Goal: Task Accomplishment & Management: Manage account settings

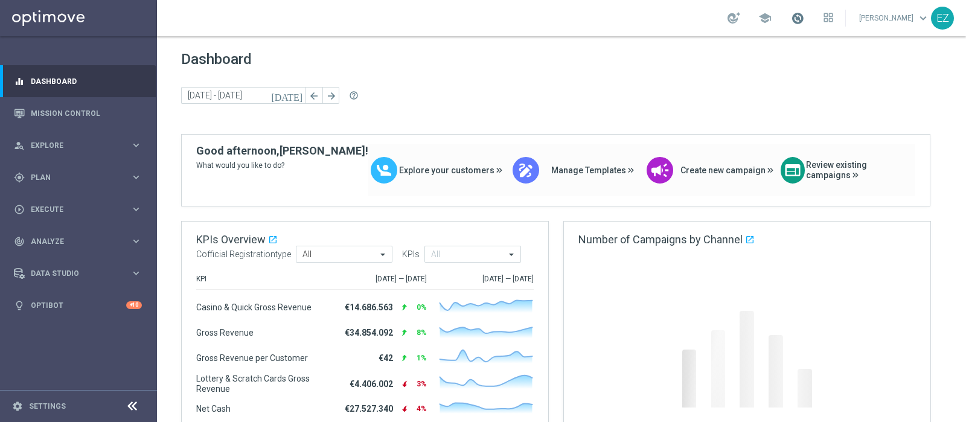
click at [804, 17] on span at bounding box center [797, 17] width 13 height 13
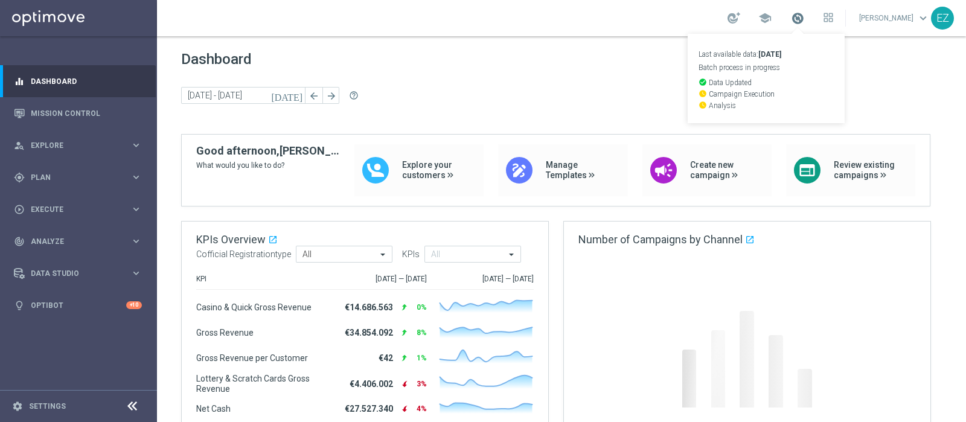
click at [804, 17] on span at bounding box center [797, 17] width 13 height 13
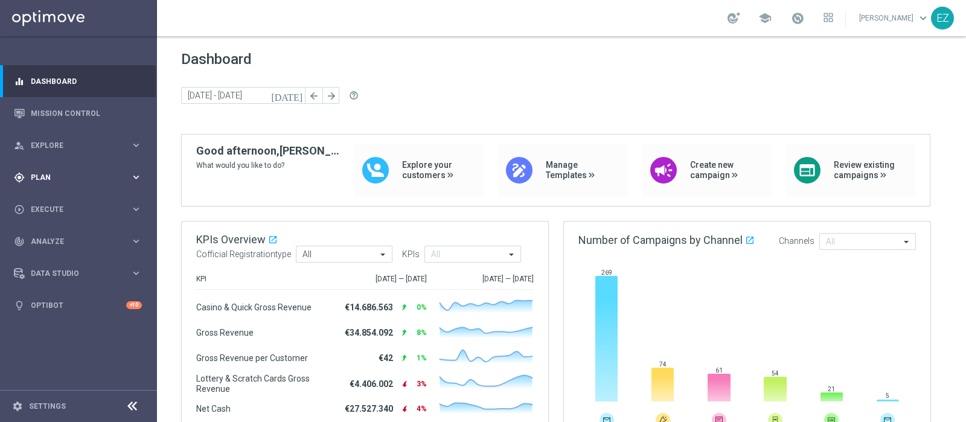
click at [42, 176] on span "Plan" at bounding box center [81, 177] width 100 height 7
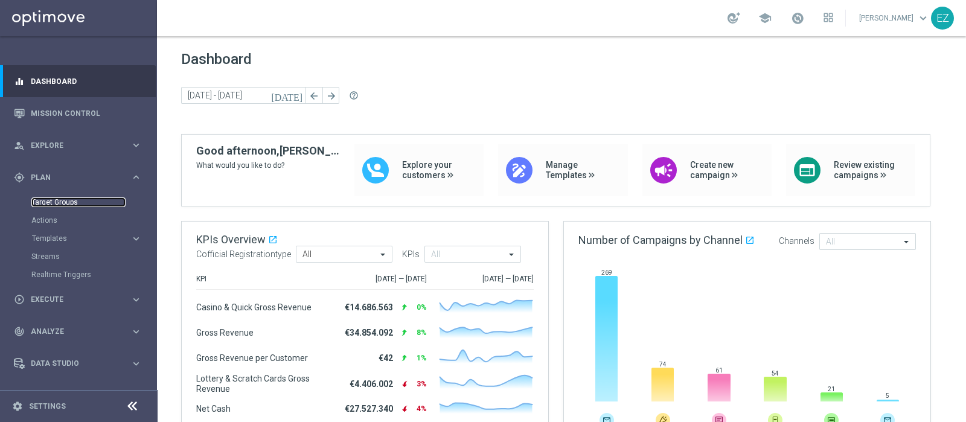
click at [47, 204] on link "Target Groups" at bounding box center [78, 202] width 94 height 10
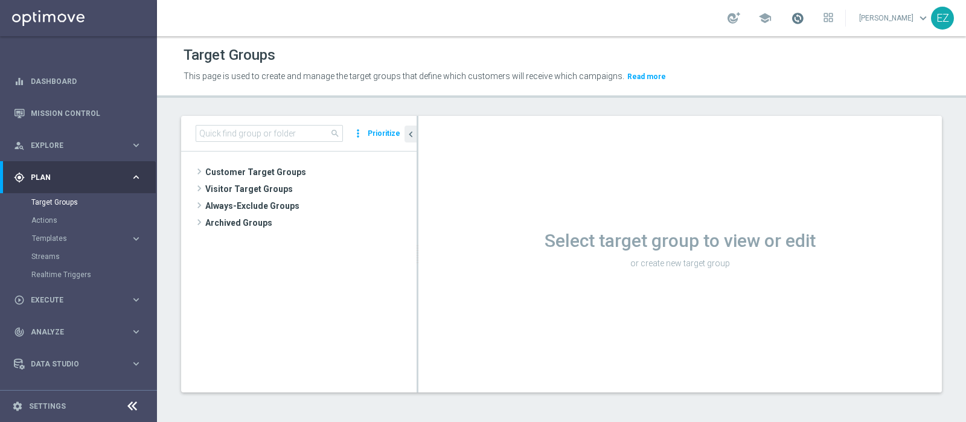
click at [804, 15] on span at bounding box center [797, 17] width 13 height 13
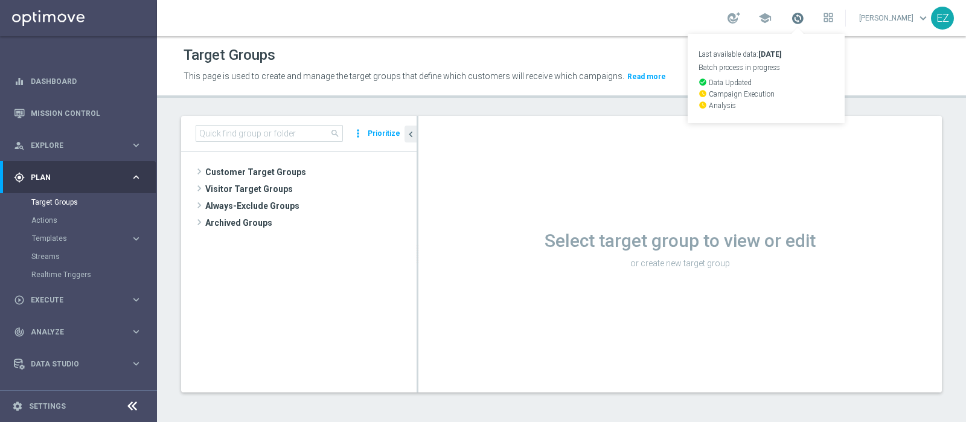
click at [804, 15] on span at bounding box center [797, 17] width 13 height 13
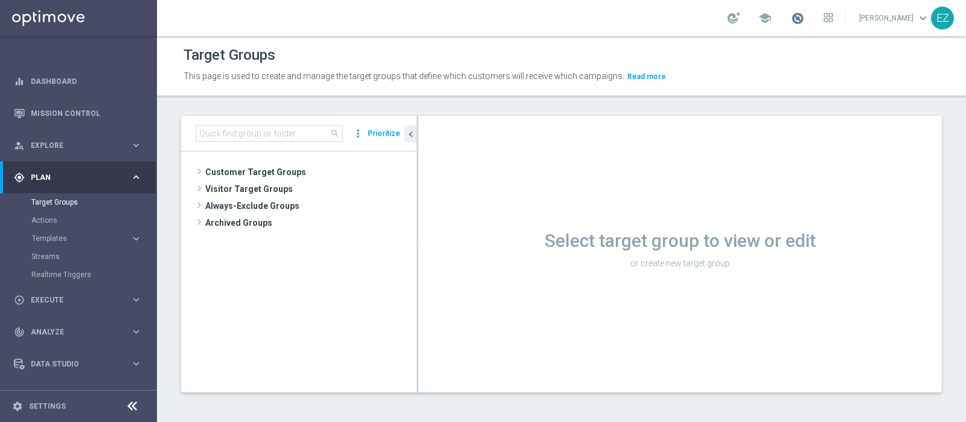
click at [804, 19] on span at bounding box center [797, 17] width 13 height 13
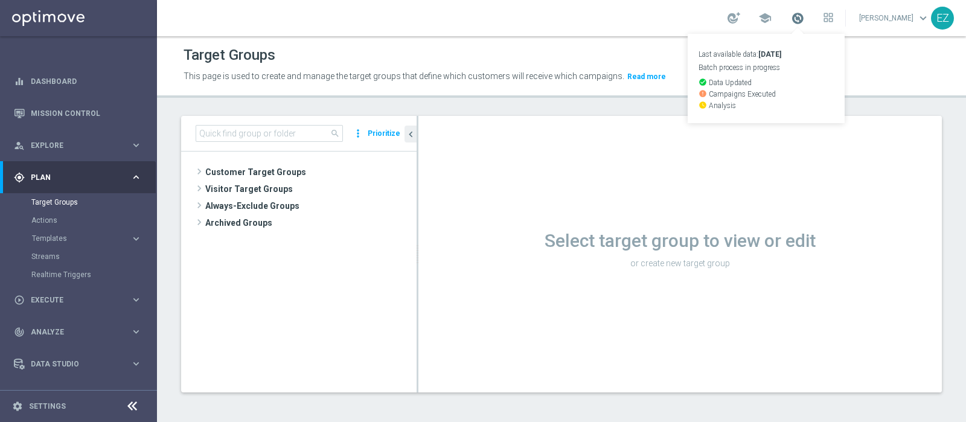
click at [804, 19] on span at bounding box center [797, 17] width 13 height 13
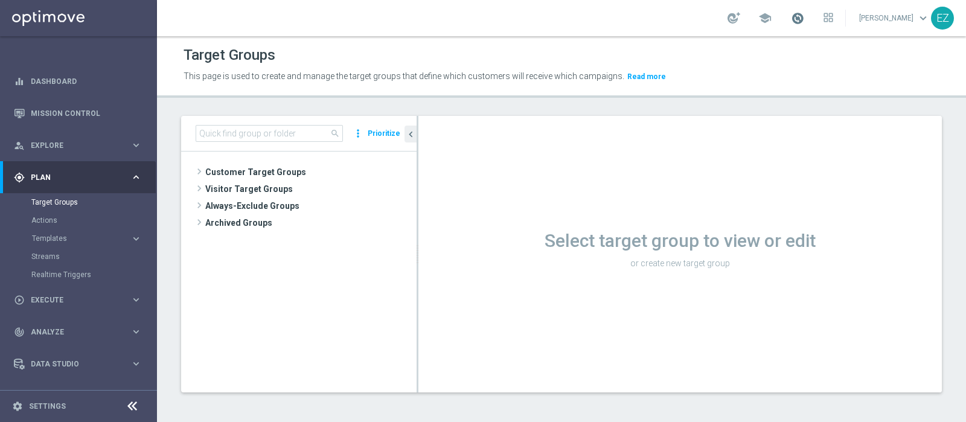
click at [804, 16] on span at bounding box center [797, 17] width 13 height 13
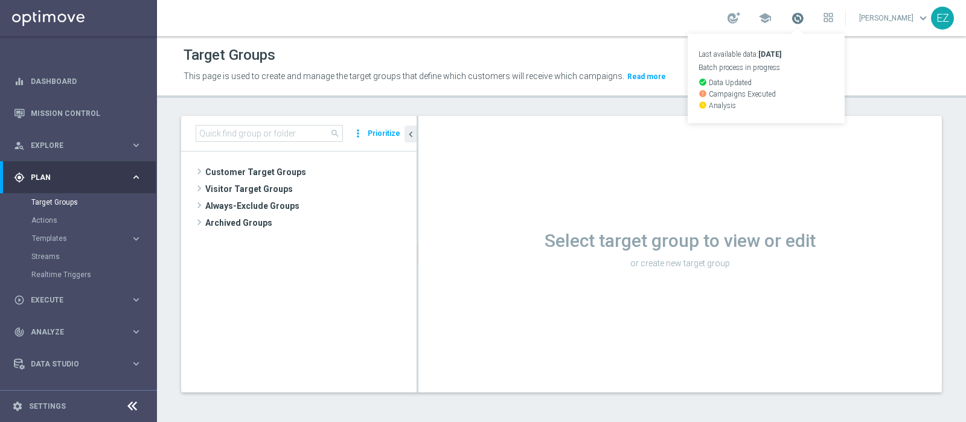
click at [804, 16] on span at bounding box center [797, 17] width 13 height 13
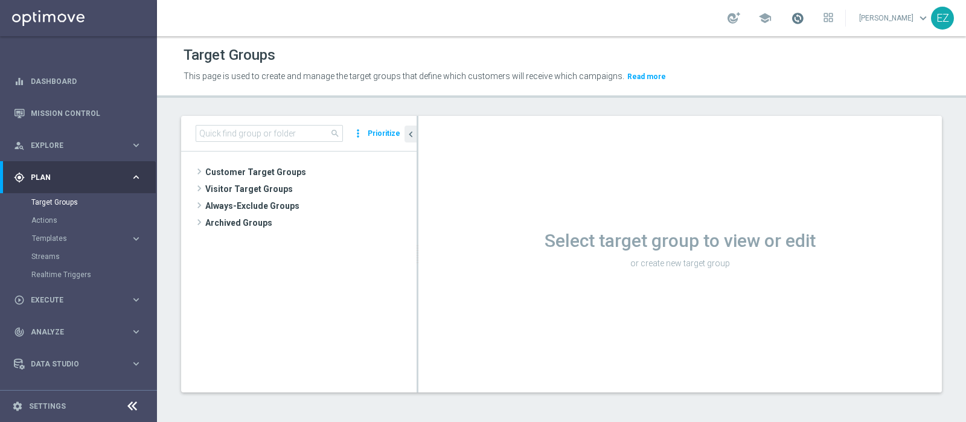
click at [804, 15] on span at bounding box center [797, 17] width 13 height 13
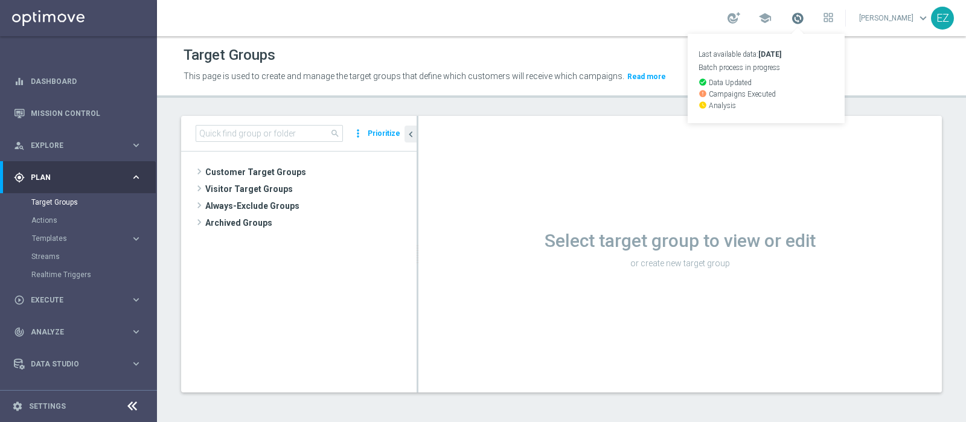
click at [804, 15] on span at bounding box center [797, 17] width 13 height 13
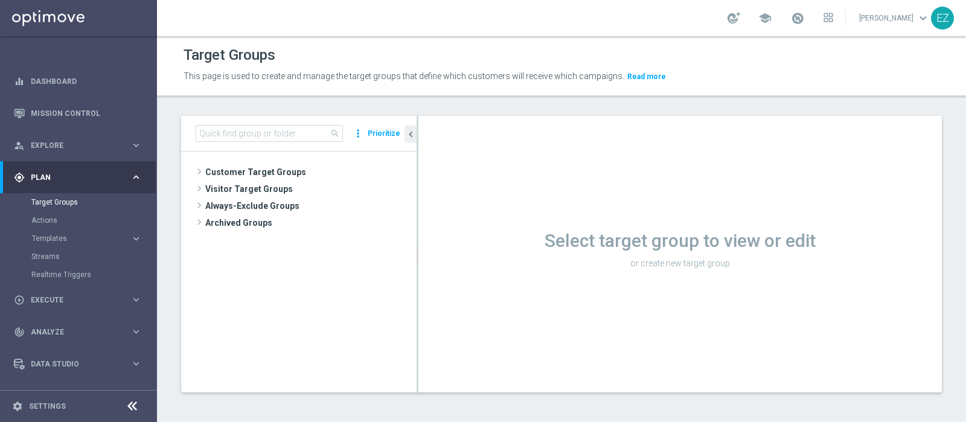
click at [510, 353] on div "Select target group to view or edit or create new target group" at bounding box center [680, 254] width 524 height 277
click at [294, 175] on span "Customer Target Groups" at bounding box center [296, 172] width 182 height 17
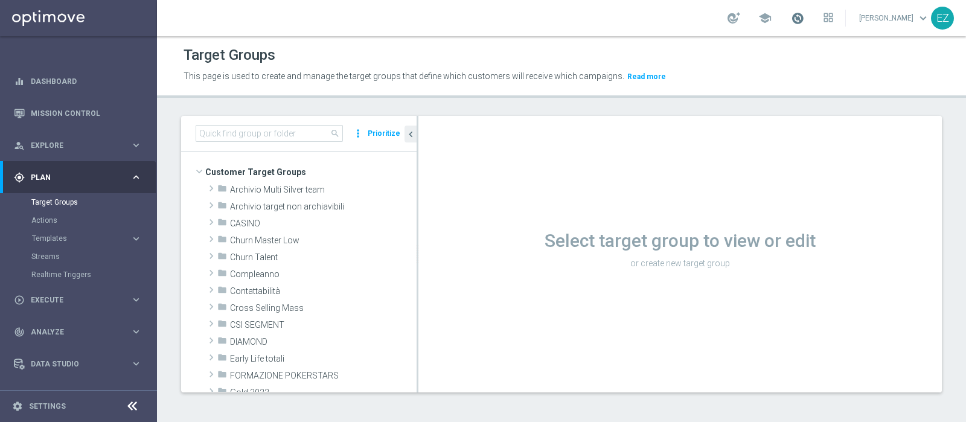
click at [804, 17] on span at bounding box center [797, 17] width 13 height 13
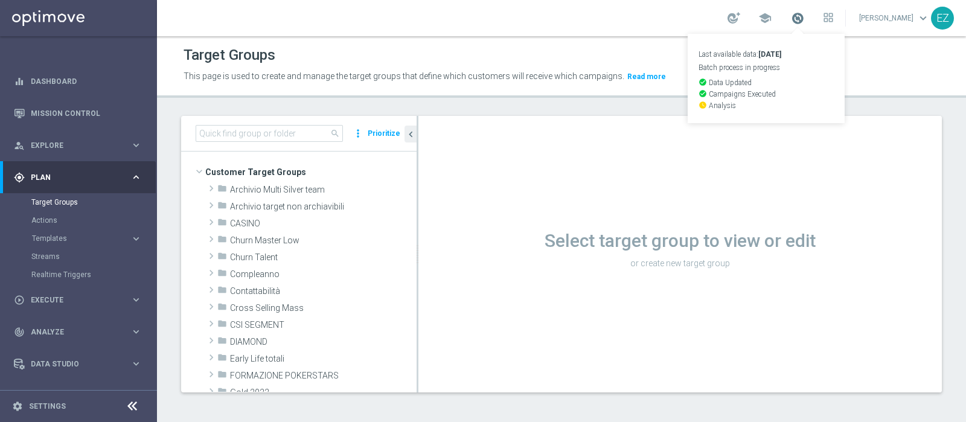
click at [804, 17] on span at bounding box center [797, 17] width 13 height 13
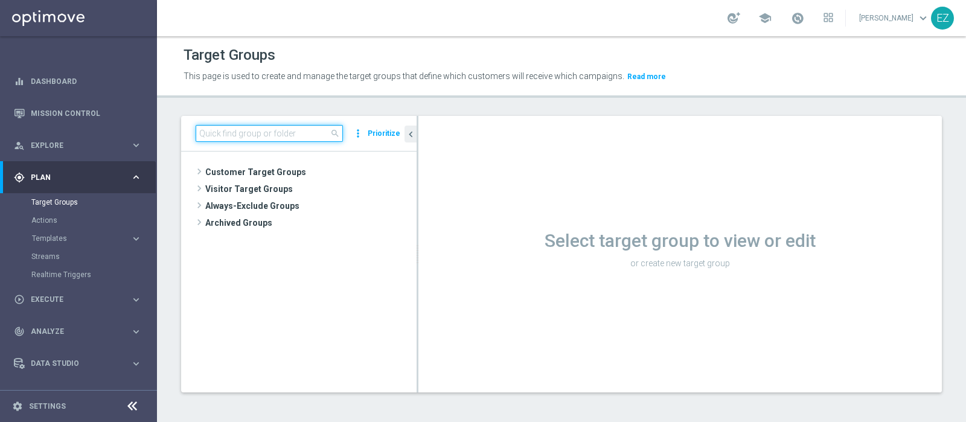
click at [260, 128] on input at bounding box center [269, 133] width 147 height 17
paste input "NEW Active Lottery TOP con marginalità>0_flag NL"
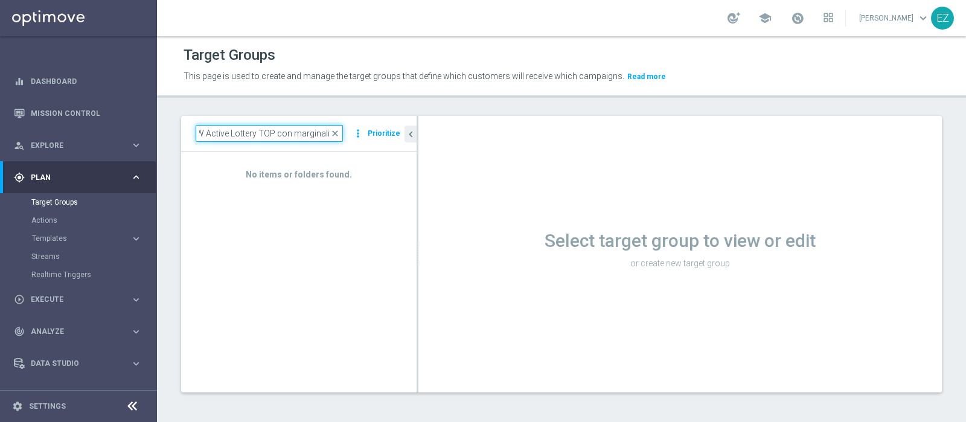
scroll to position [0, 9]
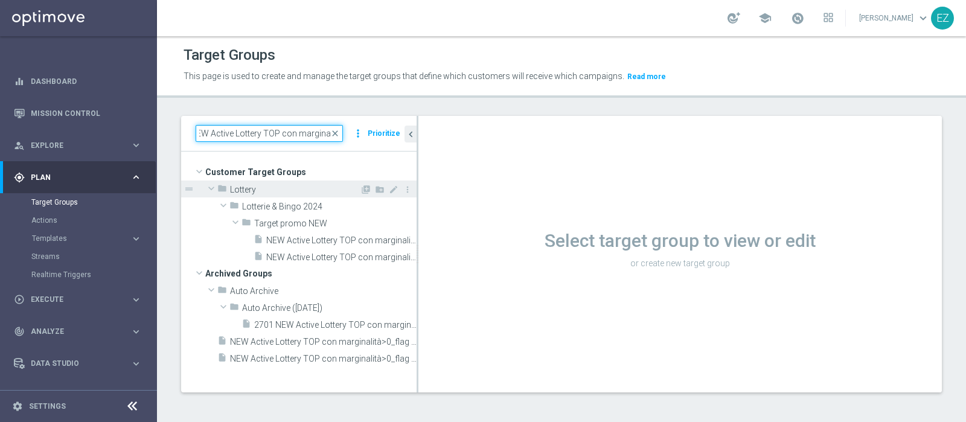
type input "NEW Active Lottery TOP con marginalit"
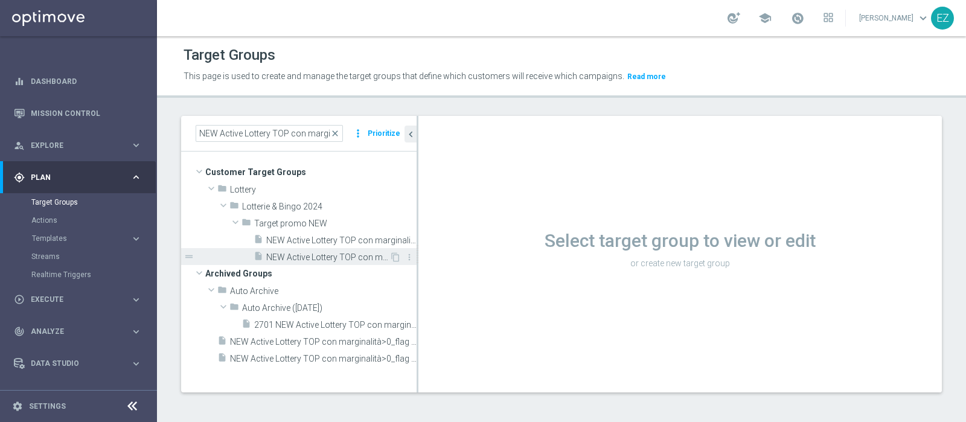
click at [332, 259] on span "NEW Active Lottery TOP con marginalità>0_flag NL" at bounding box center [327, 257] width 123 height 10
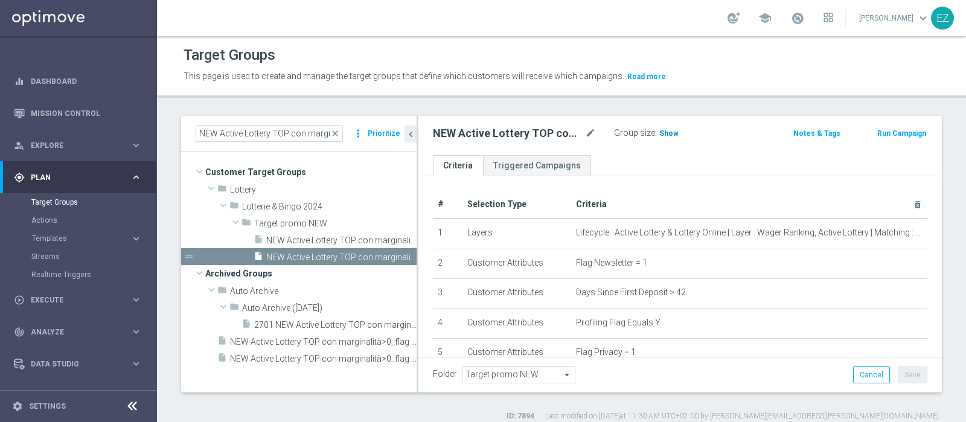
click at [659, 134] on span "Show" at bounding box center [668, 133] width 19 height 8
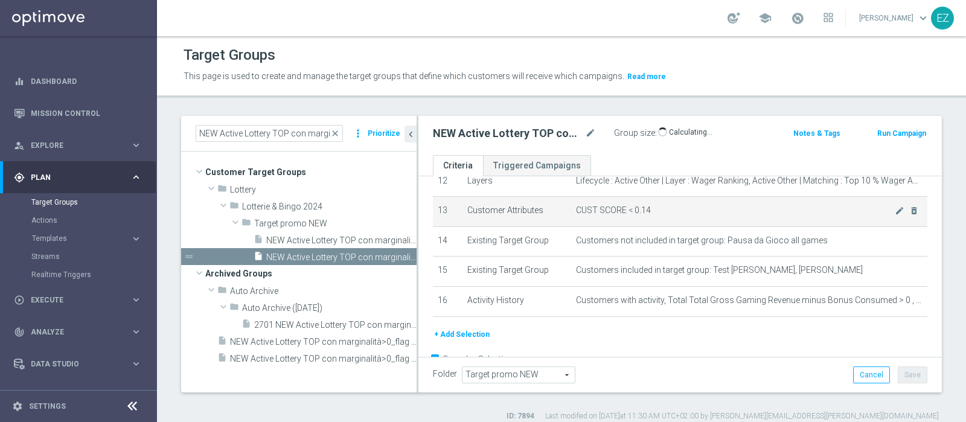
scroll to position [402, 0]
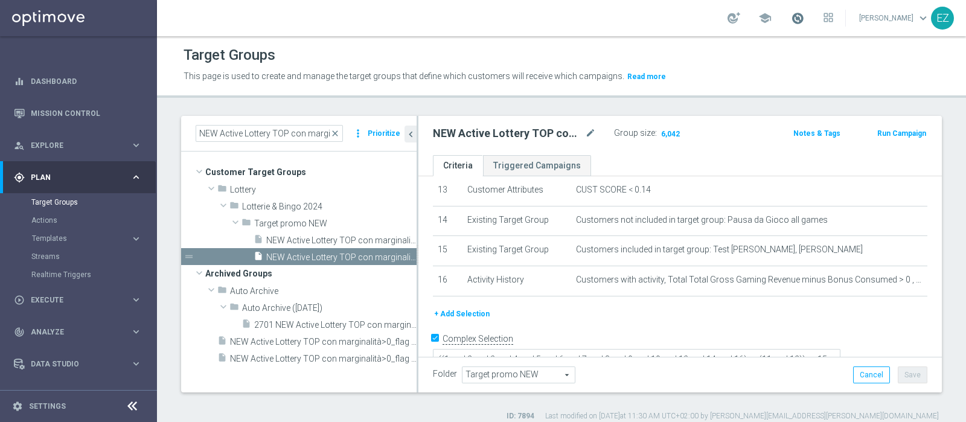
click at [804, 14] on span at bounding box center [797, 17] width 13 height 13
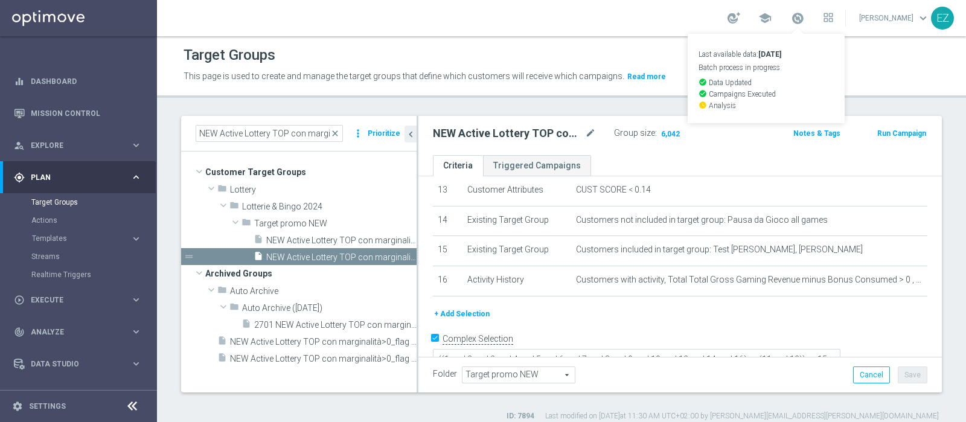
click at [679, 55] on div "Target Groups" at bounding box center [562, 55] width 756 height 24
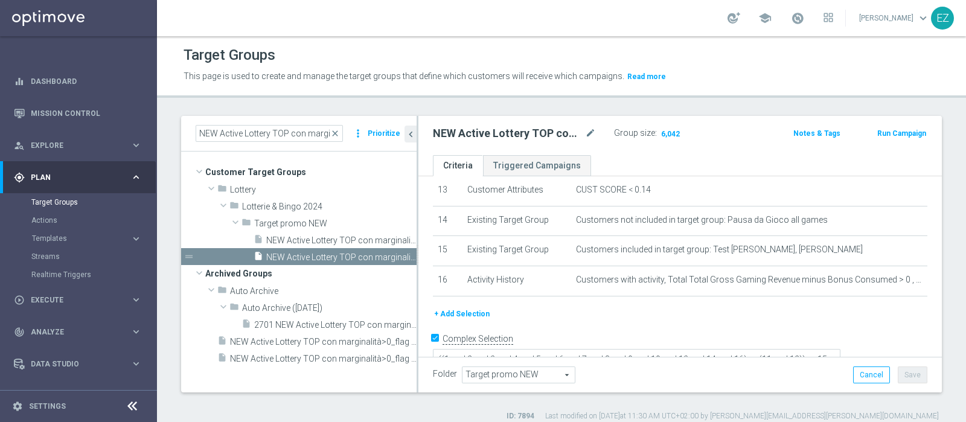
click at [888, 128] on button "Run Campaign" at bounding box center [901, 133] width 51 height 13
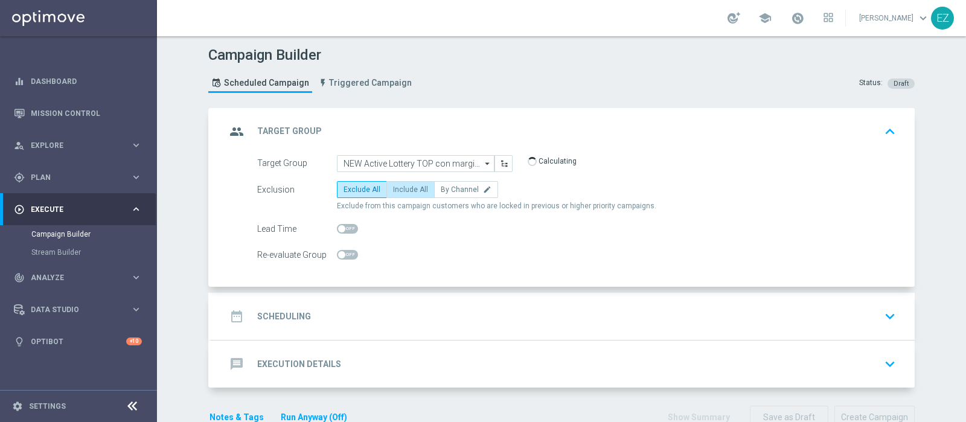
click at [399, 193] on label "Include All" at bounding box center [410, 189] width 48 height 17
click at [399, 193] on input "Include All" at bounding box center [397, 192] width 8 height 8
radio input "true"
click at [322, 320] on div "date_range Scheduling keyboard_arrow_down" at bounding box center [563, 316] width 675 height 23
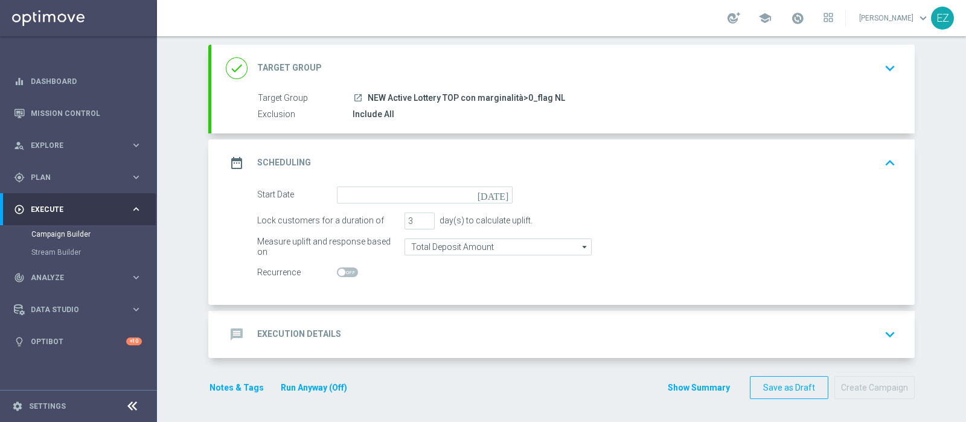
scroll to position [63, 0]
click at [495, 188] on icon "[DATE]" at bounding box center [496, 193] width 36 height 13
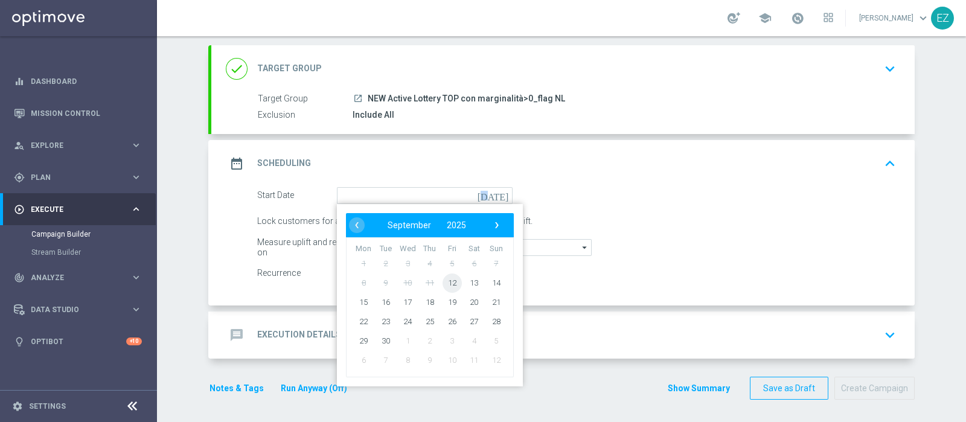
drag, startPoint x: 434, startPoint y: 285, endPoint x: 444, endPoint y: 284, distance: 9.7
click at [444, 284] on span "12" at bounding box center [452, 282] width 19 height 19
type input "12 Sep 2025"
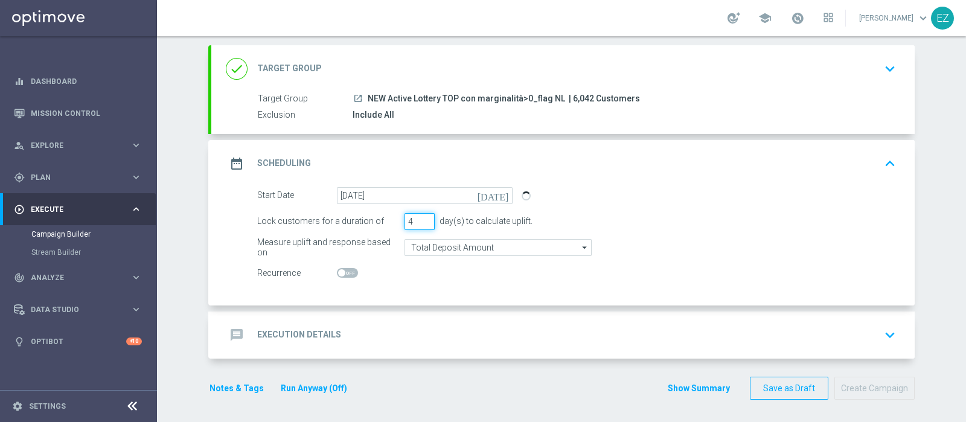
click at [419, 216] on input "4" at bounding box center [420, 221] width 30 height 17
click at [419, 216] on input "5" at bounding box center [420, 221] width 30 height 17
type input "6"
click at [419, 216] on input "6" at bounding box center [420, 221] width 30 height 17
click at [287, 329] on h2 "Execution Details" at bounding box center [299, 334] width 84 height 11
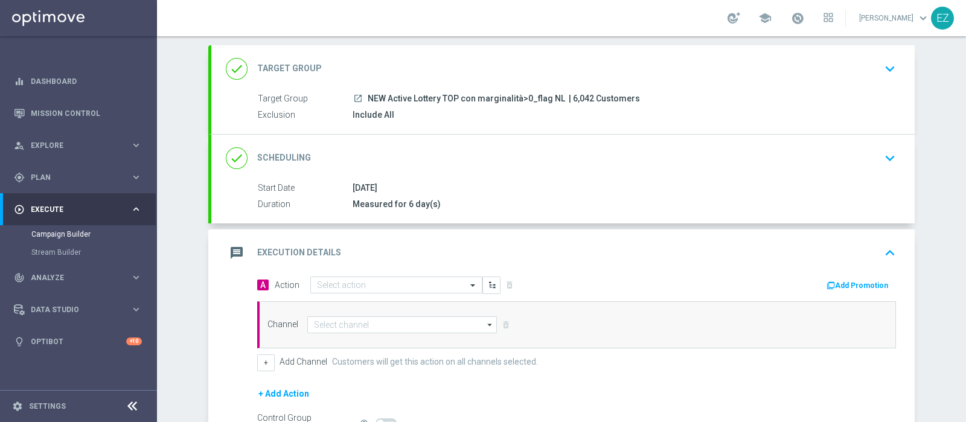
scroll to position [168, 0]
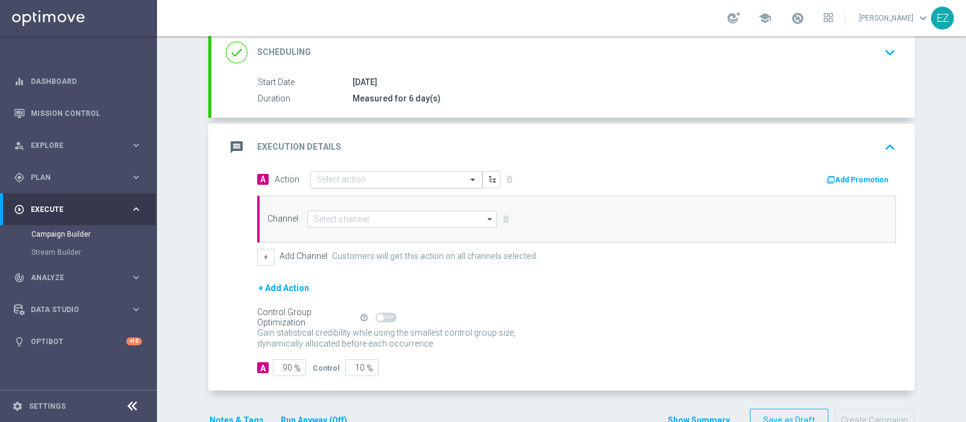
click at [393, 178] on input "text" at bounding box center [384, 180] width 135 height 10
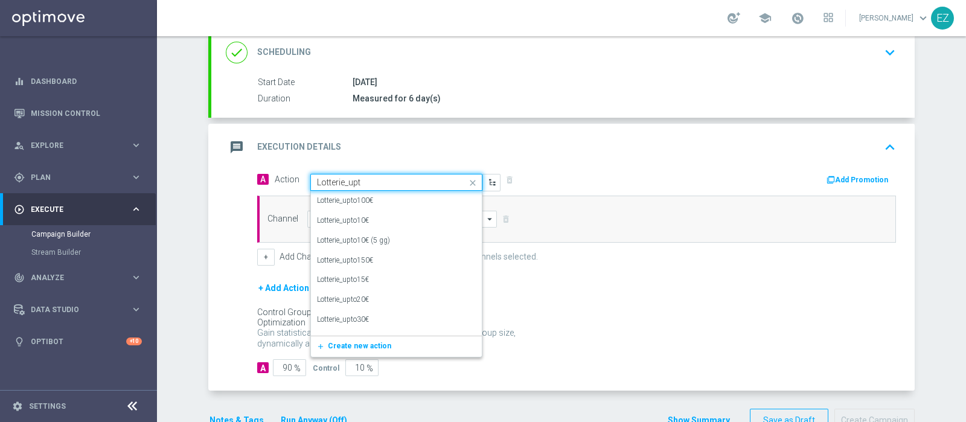
type input "Lotterie_upto"
click at [370, 312] on div "Lotterie_upto50€ edit" at bounding box center [396, 319] width 159 height 20
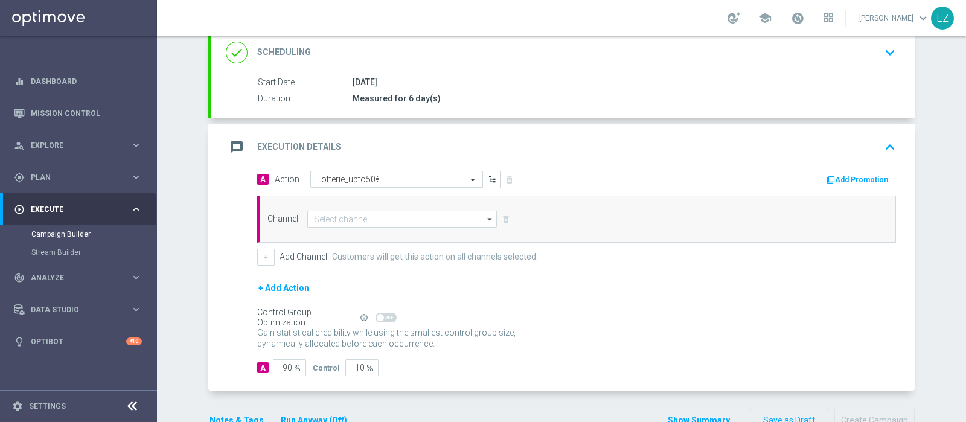
click at [842, 178] on button "Add Promotion" at bounding box center [858, 179] width 67 height 13
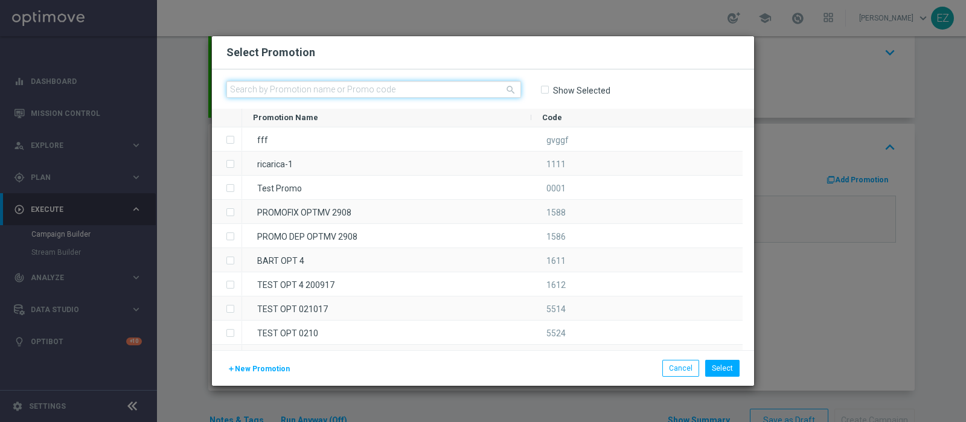
click at [472, 89] on input "text" at bounding box center [373, 89] width 295 height 17
paste input "1209 SETTLOT T"
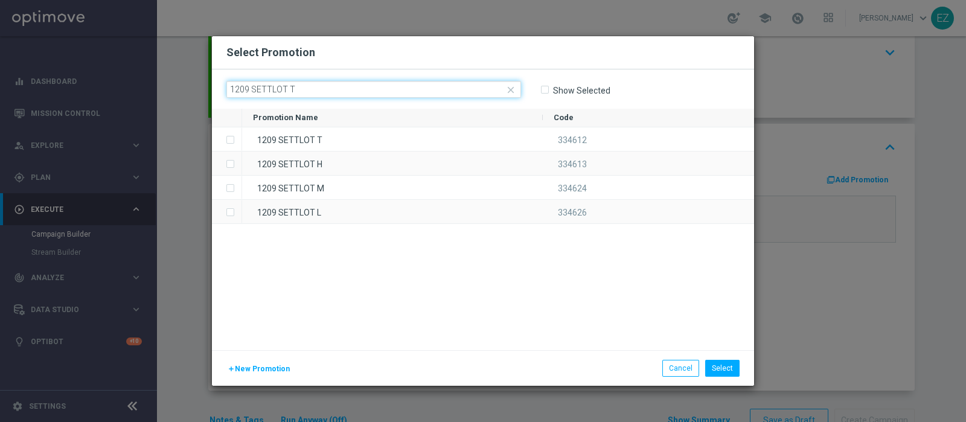
type input "1209 SETTLOT T"
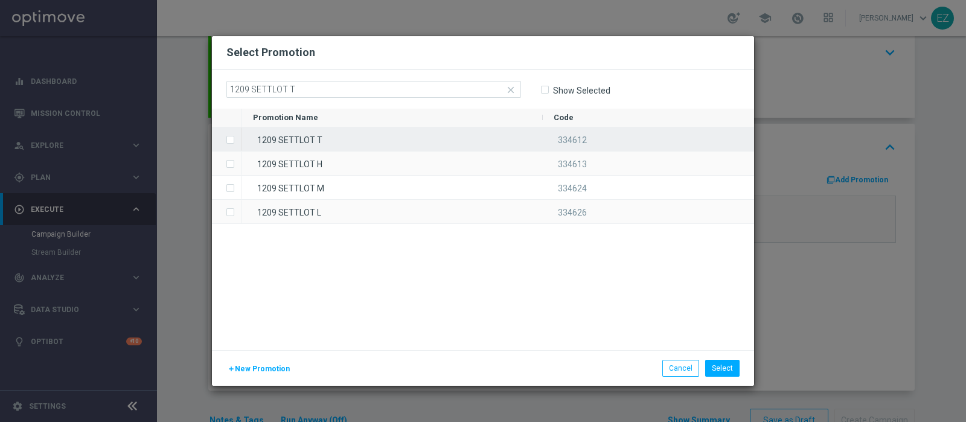
click at [379, 134] on div "1209 SETTLOT T" at bounding box center [392, 139] width 301 height 24
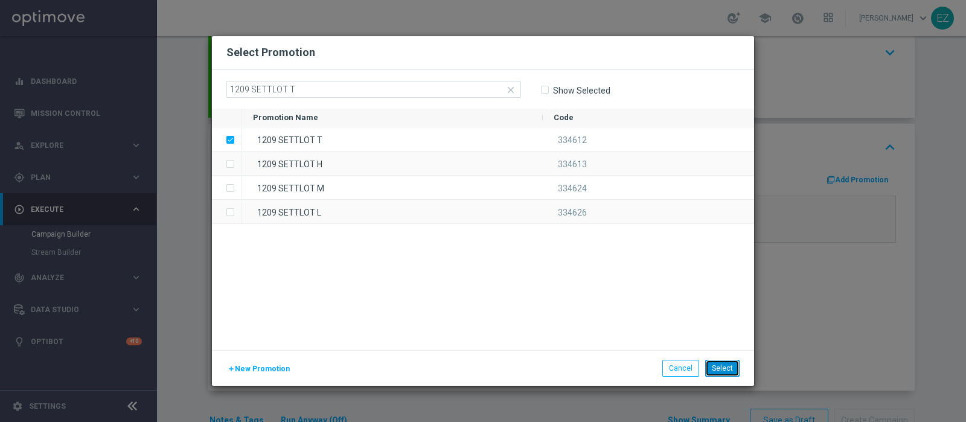
click at [717, 370] on button "Select" at bounding box center [722, 368] width 34 height 17
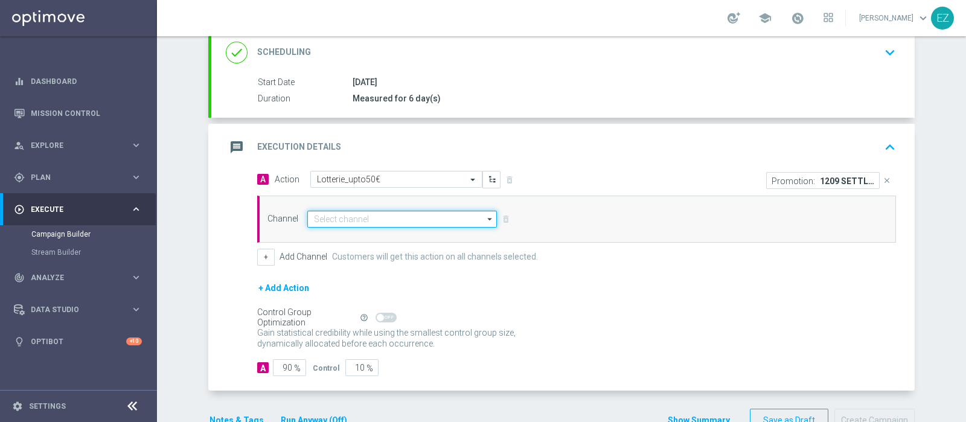
click at [447, 217] on input at bounding box center [402, 219] width 190 height 17
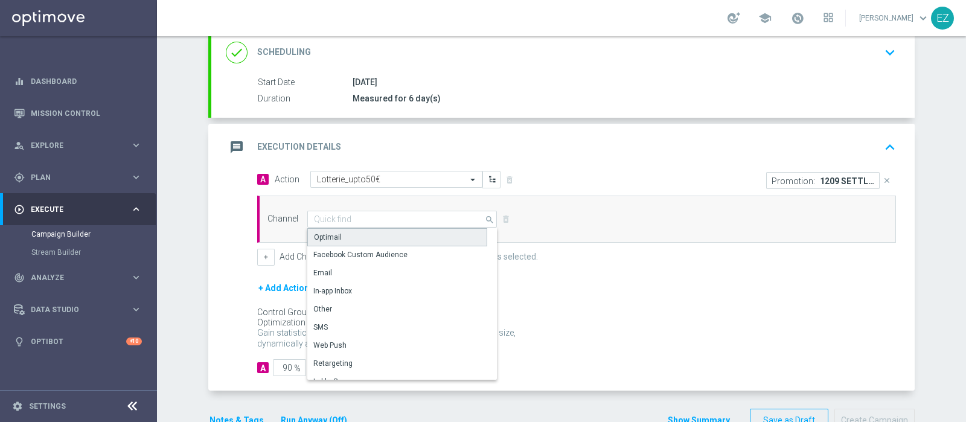
click at [401, 231] on div "Optimail" at bounding box center [397, 237] width 180 height 18
type input "Optimail"
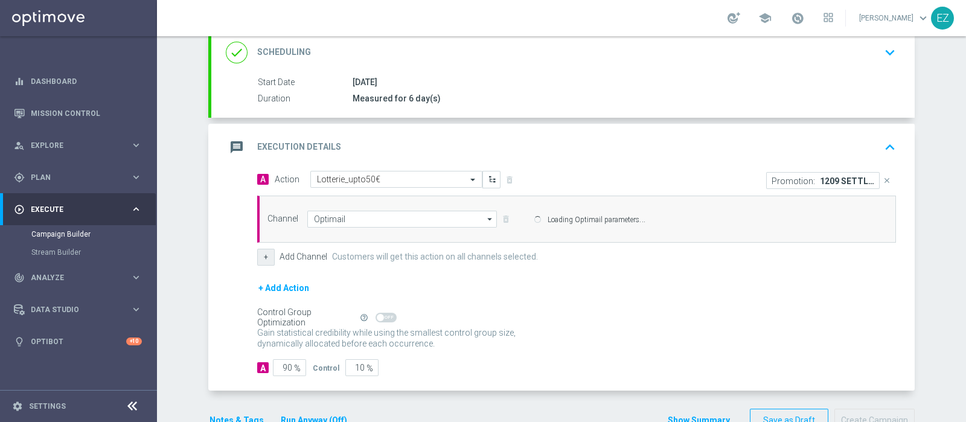
click at [257, 256] on button "+" at bounding box center [266, 257] width 18 height 17
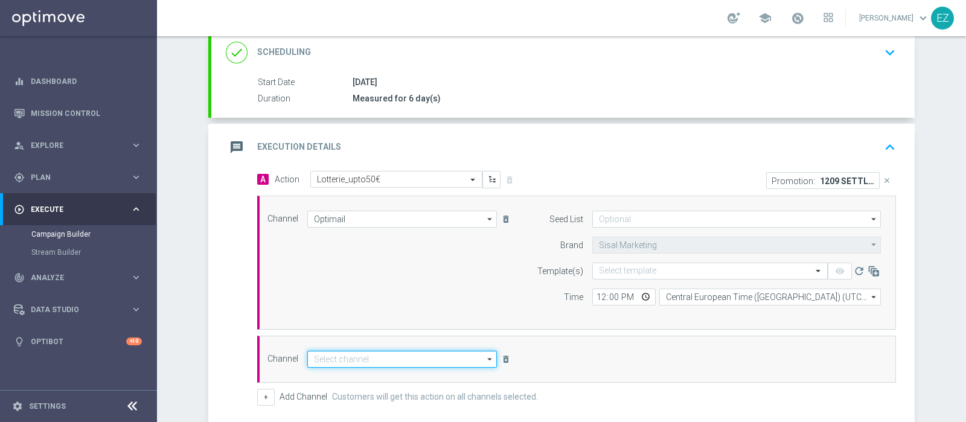
click at [377, 357] on input at bounding box center [402, 359] width 190 height 17
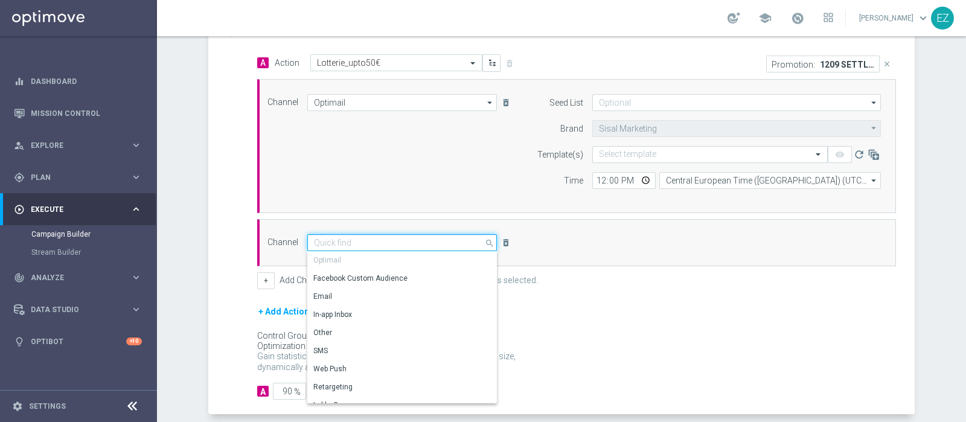
scroll to position [289, 0]
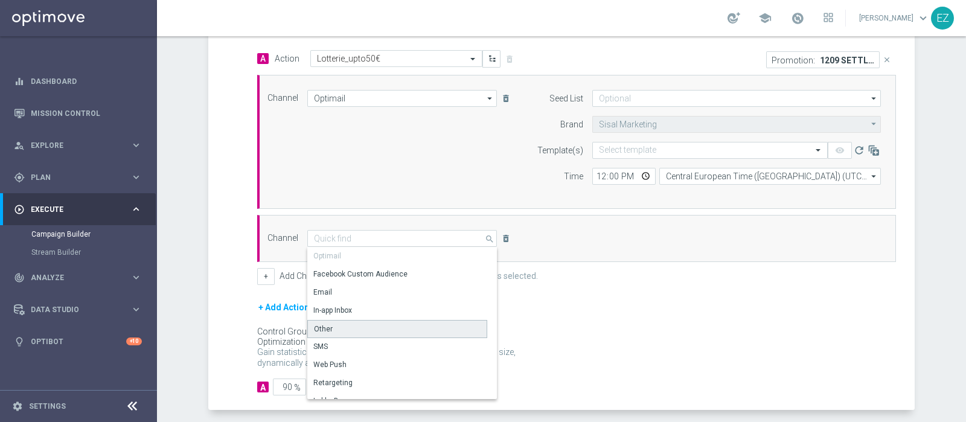
click at [354, 326] on div "Other" at bounding box center [397, 329] width 180 height 18
type input "Other"
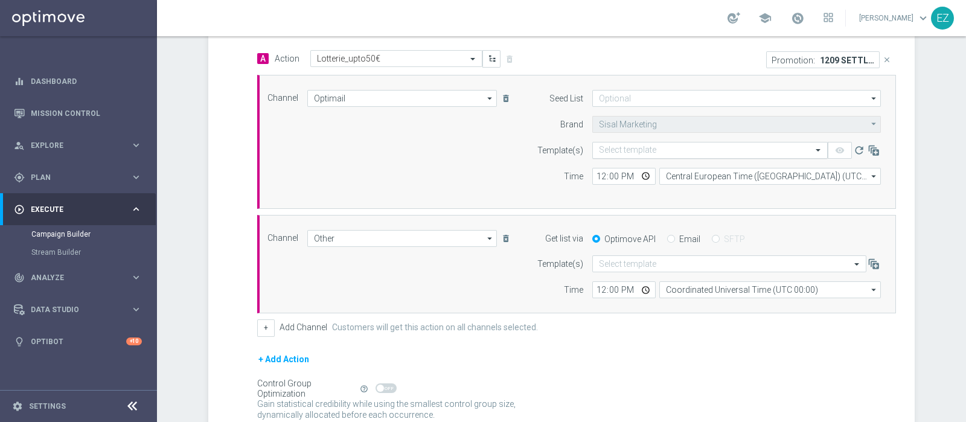
click at [643, 146] on input "text" at bounding box center [698, 151] width 198 height 10
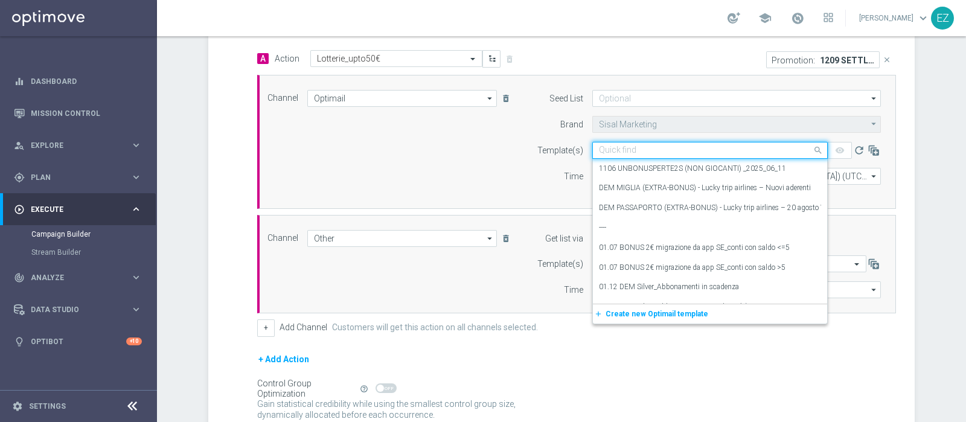
paste input "1209 SETTLOT T"
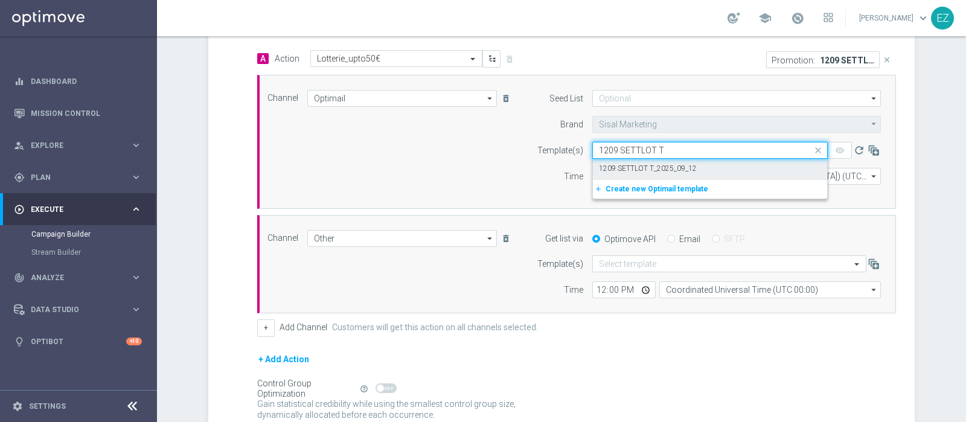
click at [640, 170] on label "1209 SETTLOT T_2025_09_12" at bounding box center [648, 169] width 98 height 10
type input "1209 SETTLOT T"
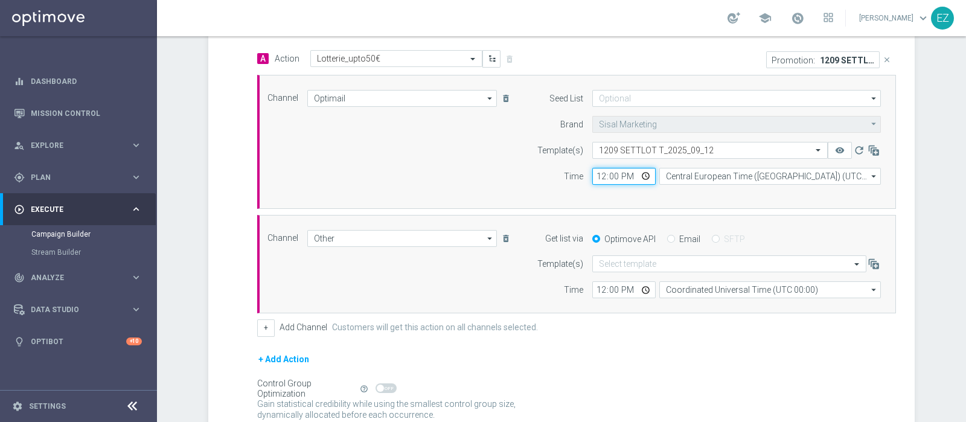
click at [592, 175] on input "12:00" at bounding box center [623, 176] width 63 height 17
type input "17:00"
click at [667, 237] on input "Email" at bounding box center [671, 240] width 8 height 8
radio input "true"
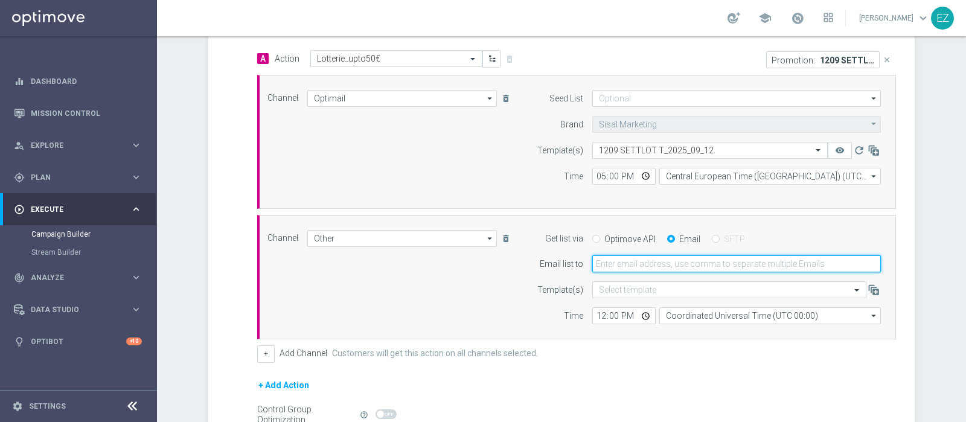
click at [623, 266] on input "email" at bounding box center [736, 263] width 289 height 17
type input "elena.zarbin@sisal.it"
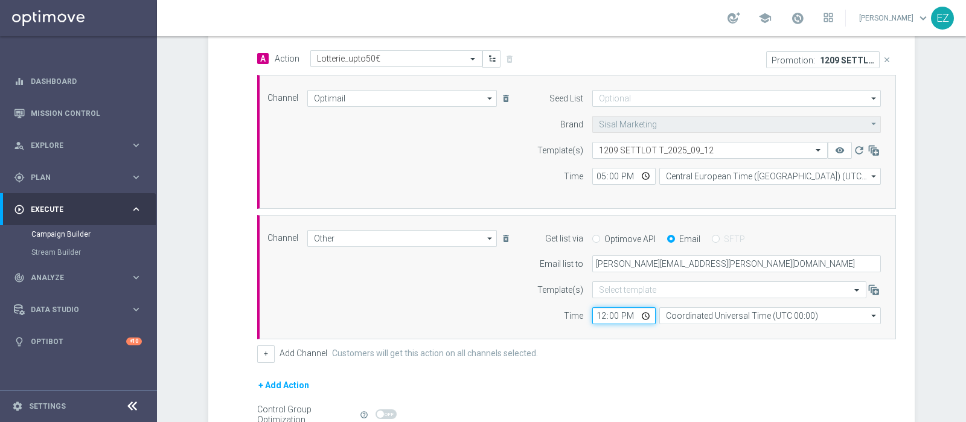
click at [592, 316] on input "12:00" at bounding box center [623, 315] width 63 height 17
type input "17:00"
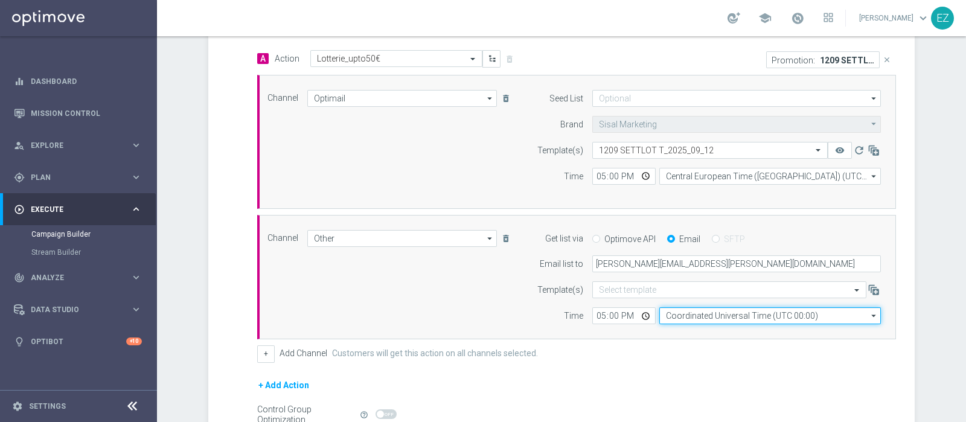
click at [696, 307] on input "Coordinated Universal Time (UTC 00:00)" at bounding box center [770, 315] width 222 height 17
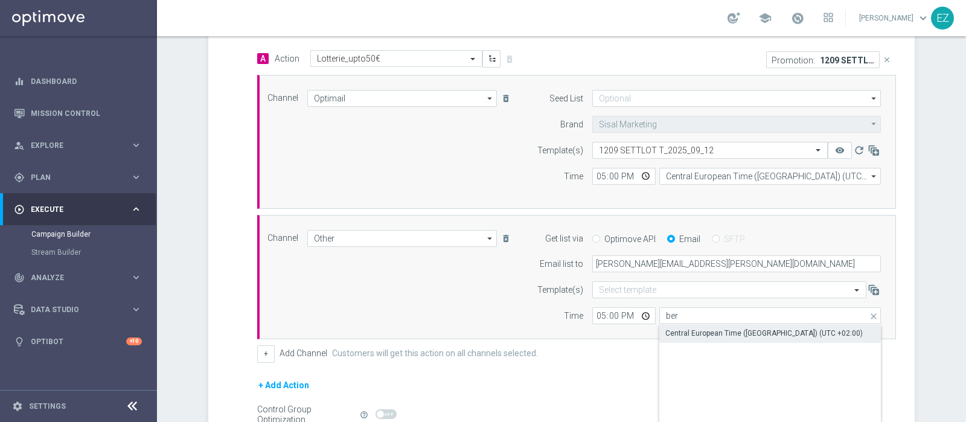
click at [715, 333] on div "Central European Time (Berlin) (UTC +02:00)" at bounding box center [763, 333] width 197 height 11
type input "Central European Time (Berlin) (UTC +02:00)"
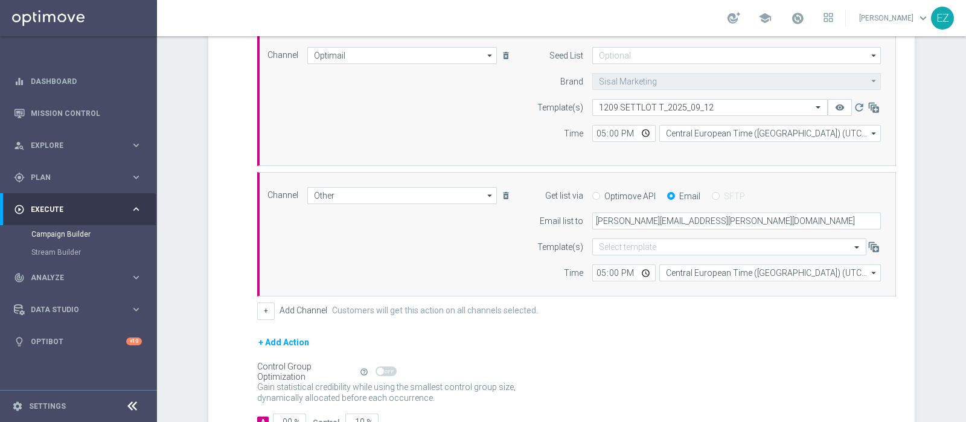
scroll to position [418, 0]
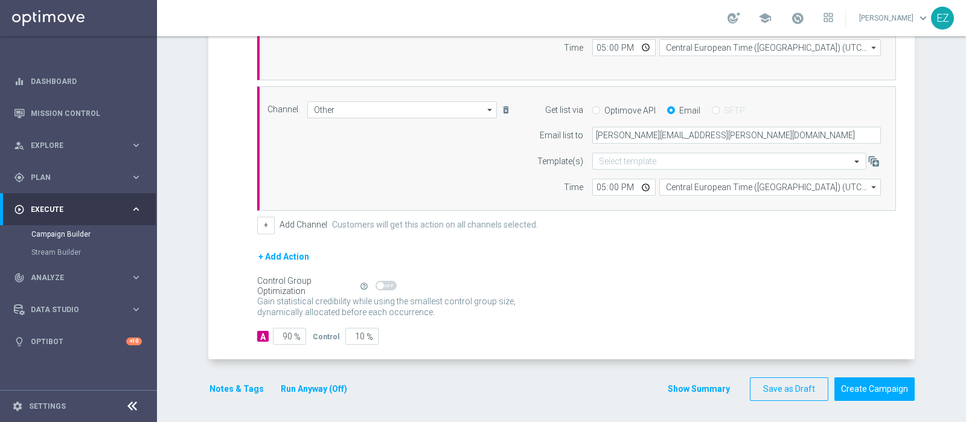
click at [697, 382] on button "Show Summary" at bounding box center [698, 389] width 63 height 14
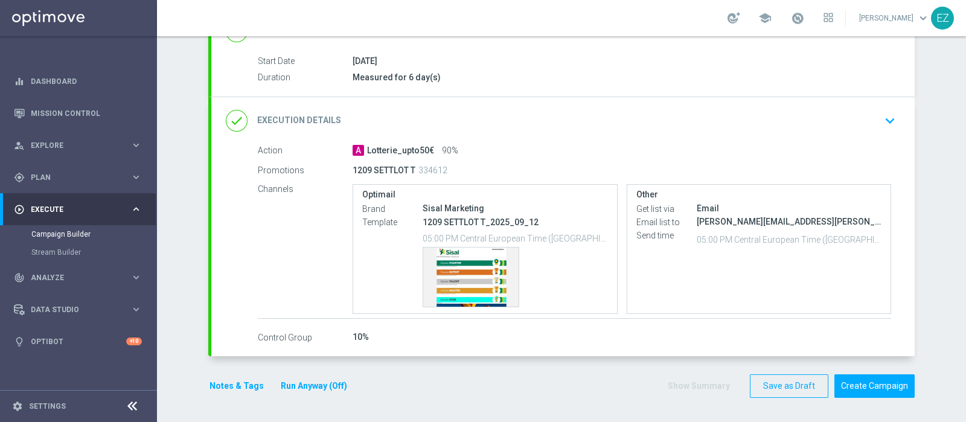
scroll to position [187, 0]
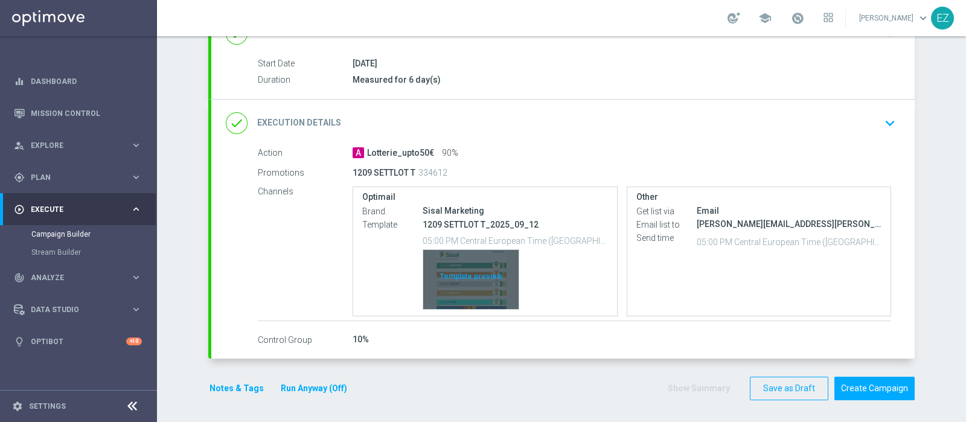
click at [467, 265] on div "Template preview" at bounding box center [470, 279] width 95 height 59
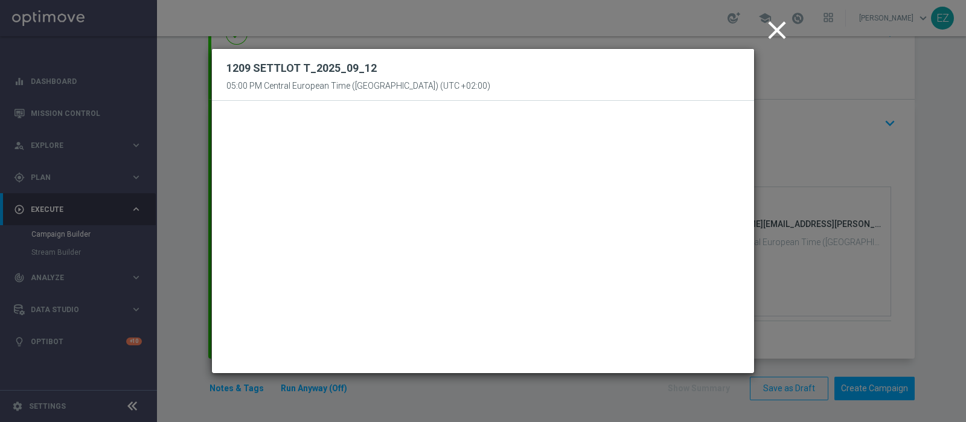
drag, startPoint x: 773, startPoint y: 38, endPoint x: 728, endPoint y: 118, distance: 91.7
click at [773, 39] on icon "close" at bounding box center [777, 30] width 30 height 30
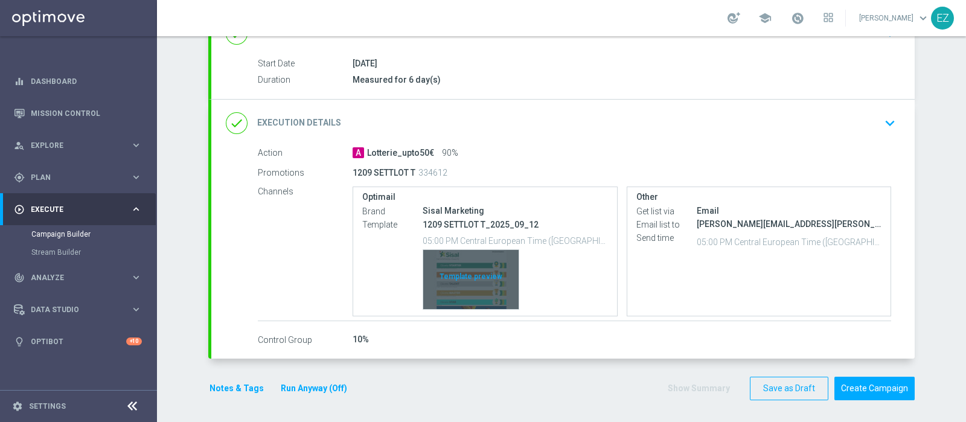
click at [487, 281] on div "Template preview" at bounding box center [470, 279] width 95 height 59
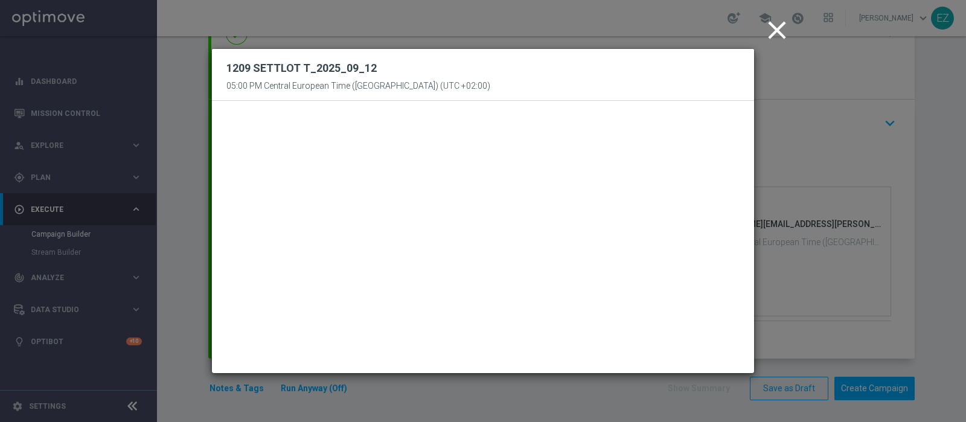
click at [782, 34] on icon "close" at bounding box center [777, 30] width 30 height 30
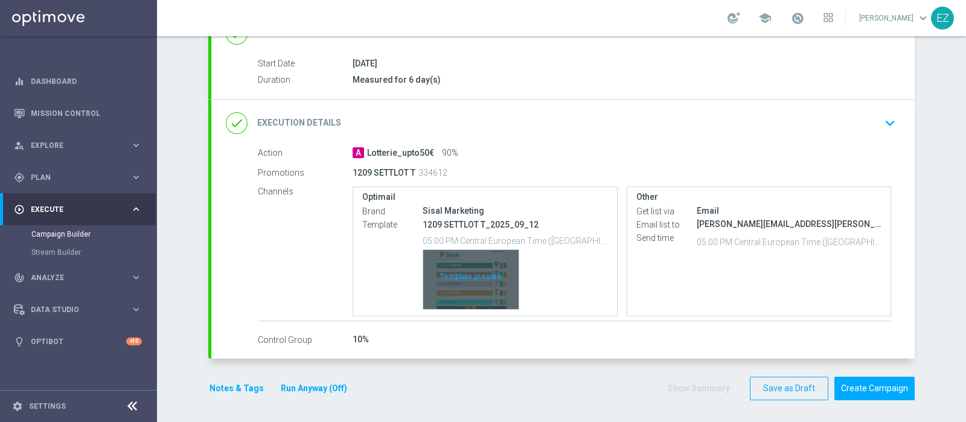
click at [481, 285] on div "Template preview" at bounding box center [470, 279] width 95 height 59
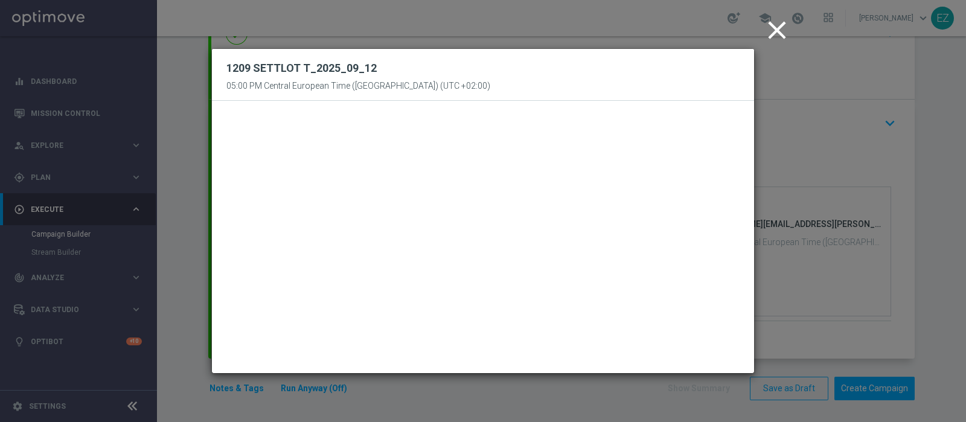
click at [773, 36] on icon "close" at bounding box center [777, 30] width 30 height 30
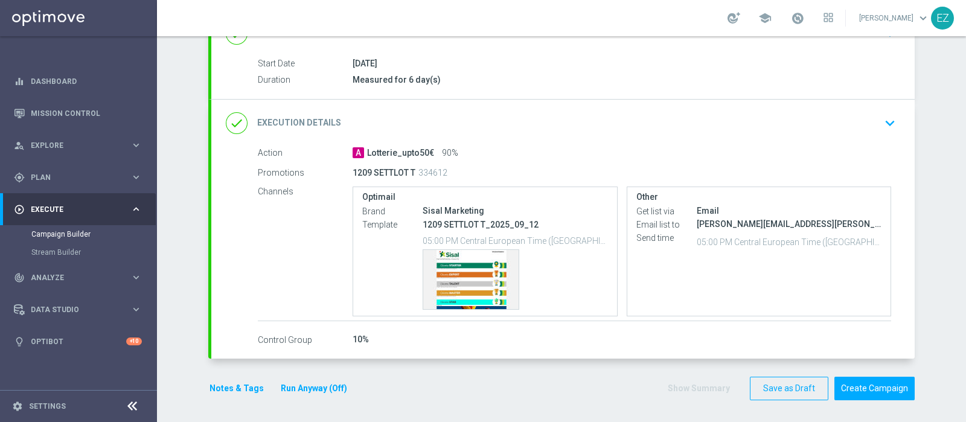
click at [325, 382] on button "Run Anyway (Off)" at bounding box center [314, 388] width 69 height 15
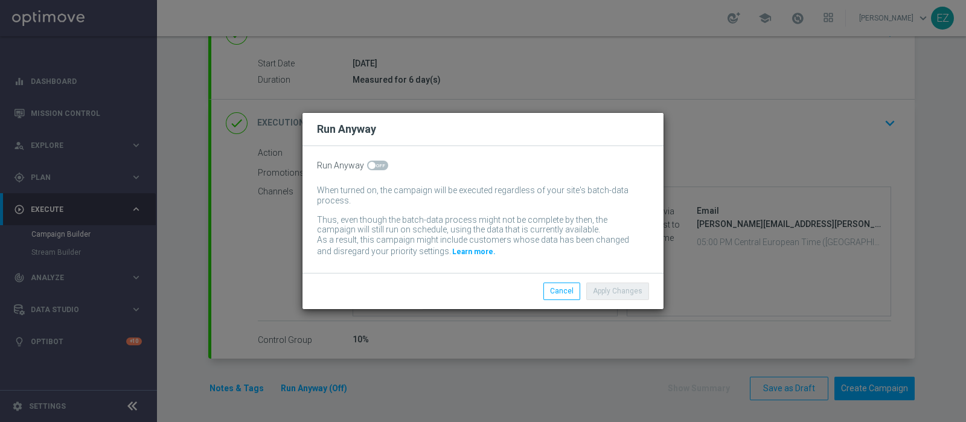
click at [379, 164] on span at bounding box center [377, 166] width 21 height 10
click at [379, 164] on input "checkbox" at bounding box center [377, 166] width 21 height 10
checkbox input "true"
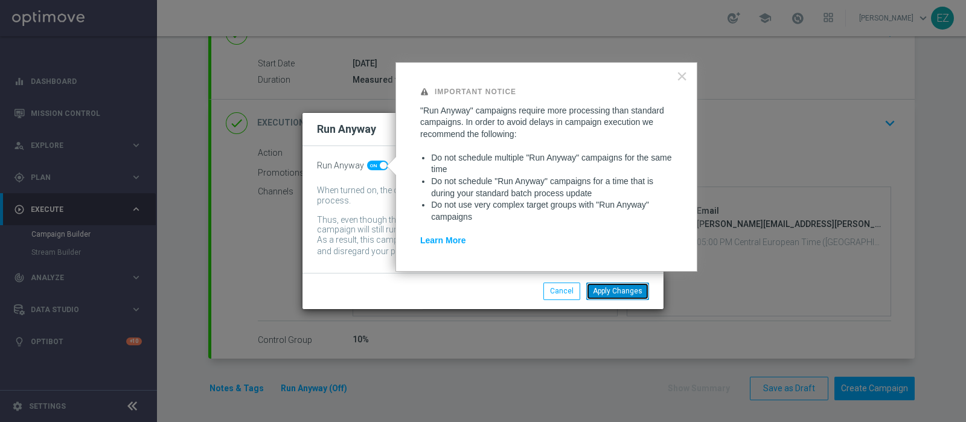
click at [637, 294] on button "Apply Changes" at bounding box center [617, 291] width 63 height 17
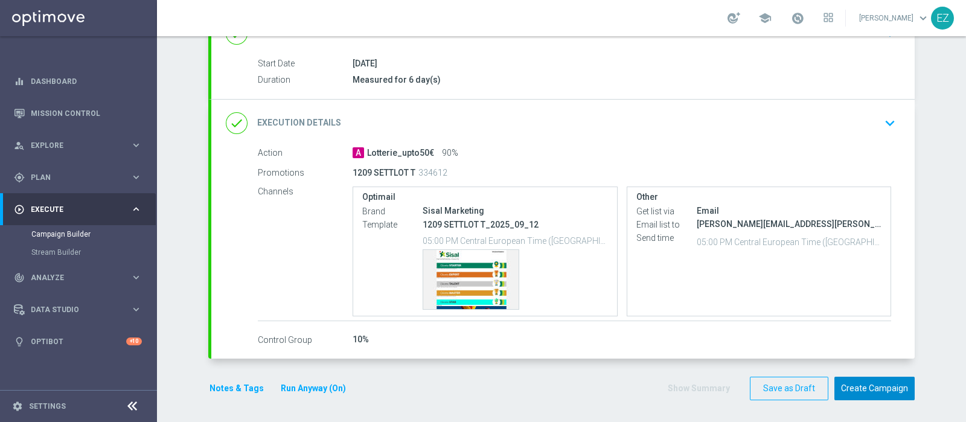
click at [861, 385] on button "Create Campaign" at bounding box center [875, 389] width 80 height 24
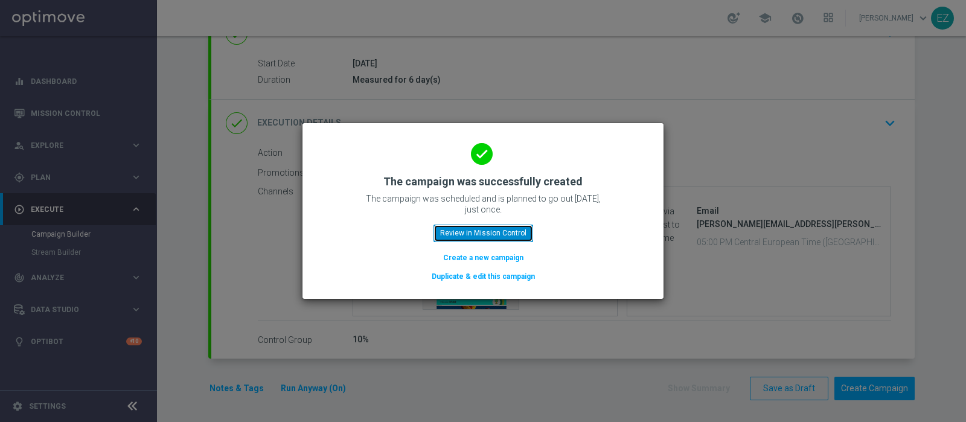
click at [487, 235] on button "Review in Mission Control" at bounding box center [484, 233] width 100 height 17
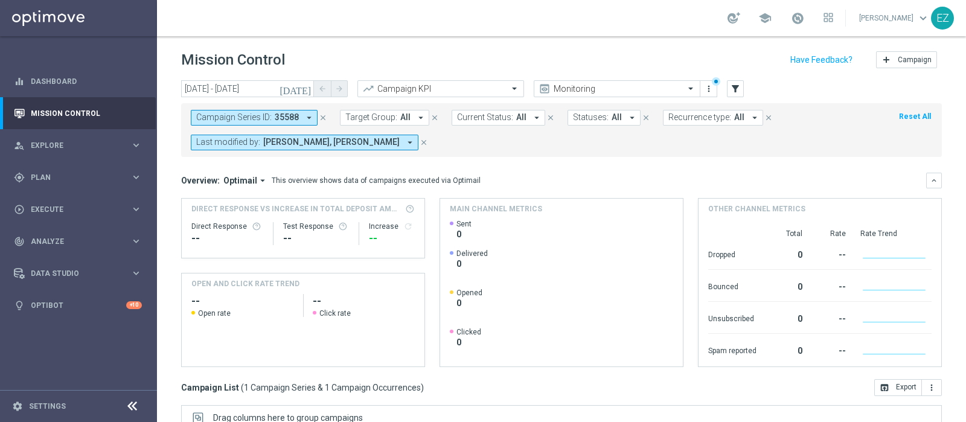
scroll to position [205, 0]
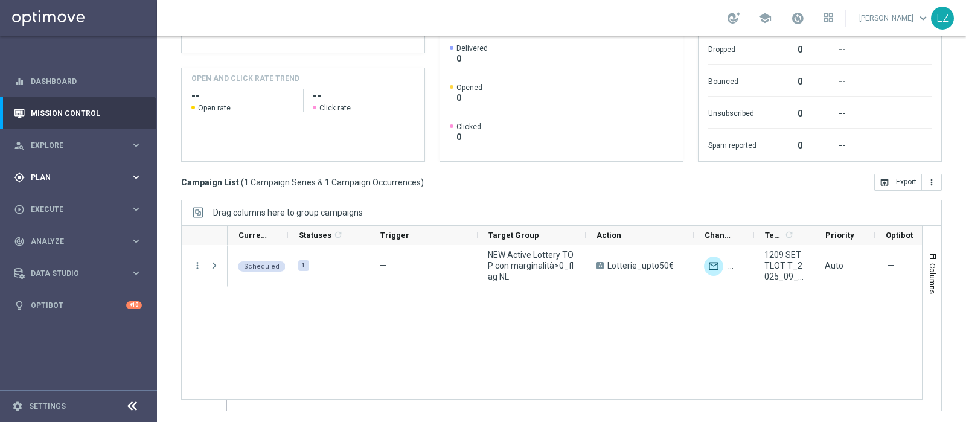
click at [57, 181] on div "gps_fixed Plan" at bounding box center [72, 177] width 117 height 11
click at [56, 202] on link "Target Groups" at bounding box center [78, 202] width 94 height 10
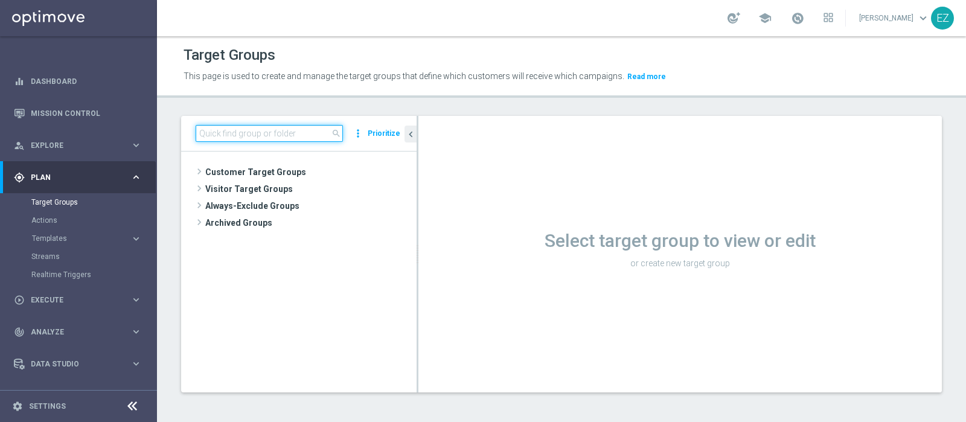
click at [280, 129] on input at bounding box center [269, 133] width 147 height 17
paste input "NEW Active Lottery HIGH con marginalità>0_flag NL"
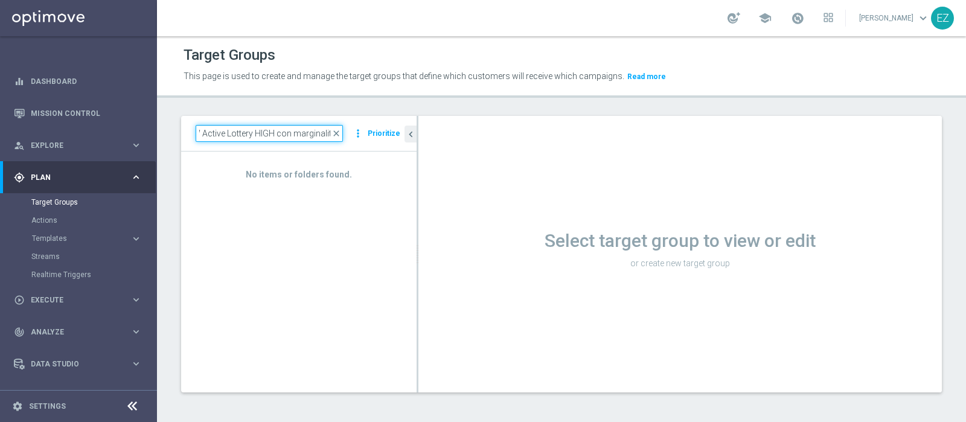
scroll to position [0, 13]
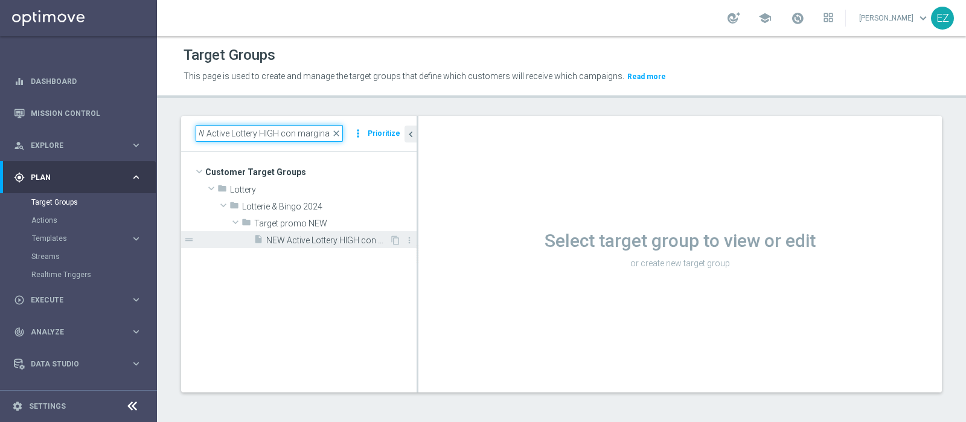
type input "NEW Active Lottery HIGH con marginalit"
click at [313, 240] on span "NEW Active Lottery HIGH con marginalità>0_flag NL" at bounding box center [327, 241] width 123 height 10
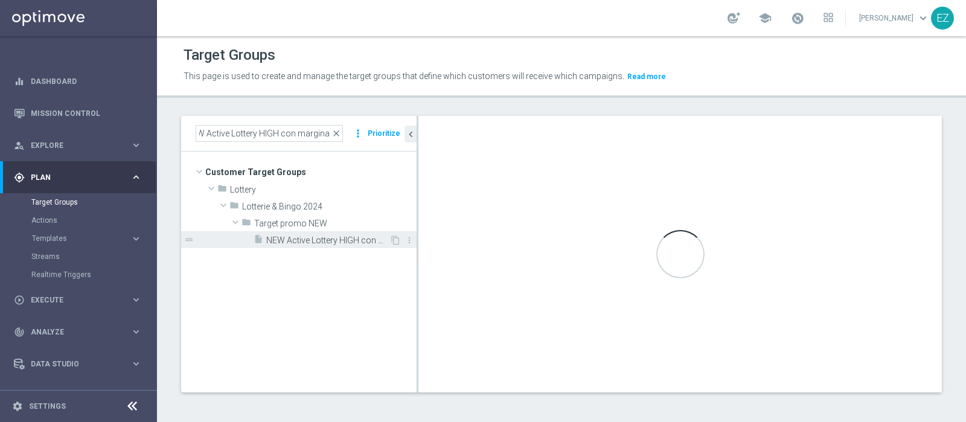
scroll to position [0, 0]
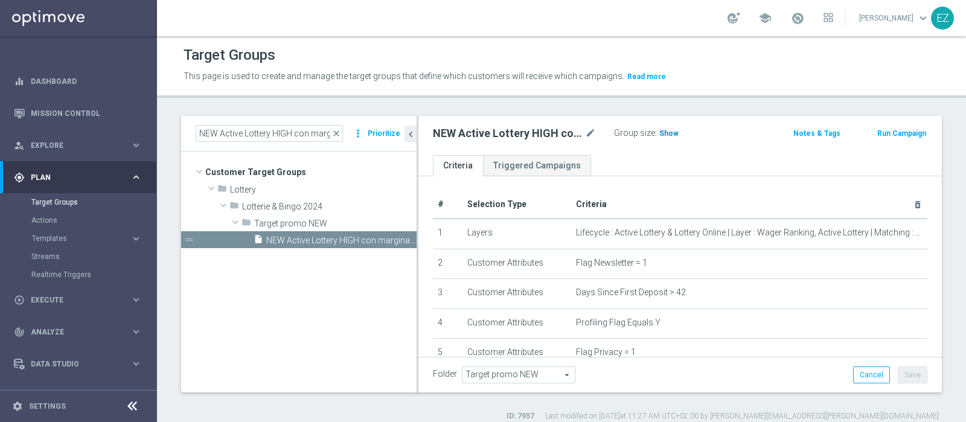
click at [661, 131] on span "Show" at bounding box center [668, 133] width 19 height 8
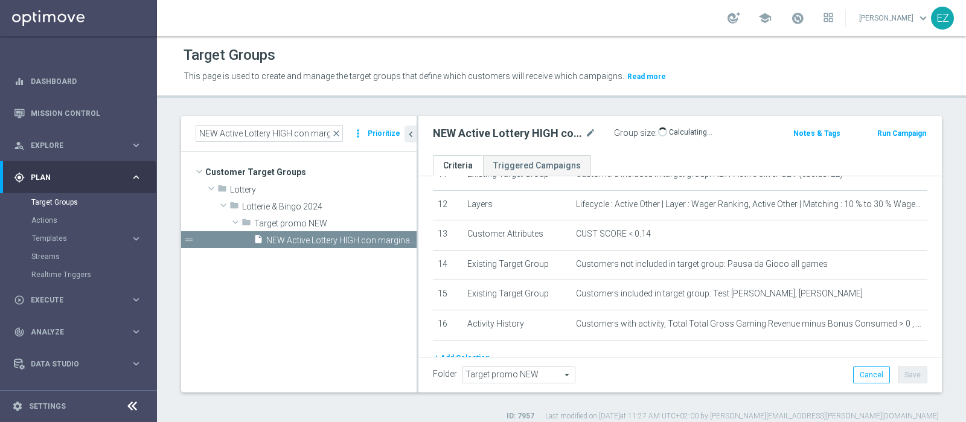
scroll to position [405, 0]
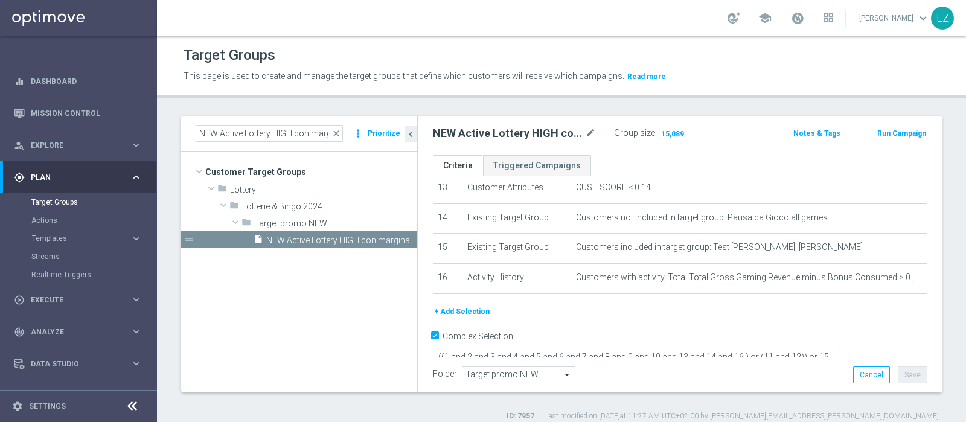
click at [899, 131] on button "Run Campaign" at bounding box center [901, 133] width 51 height 13
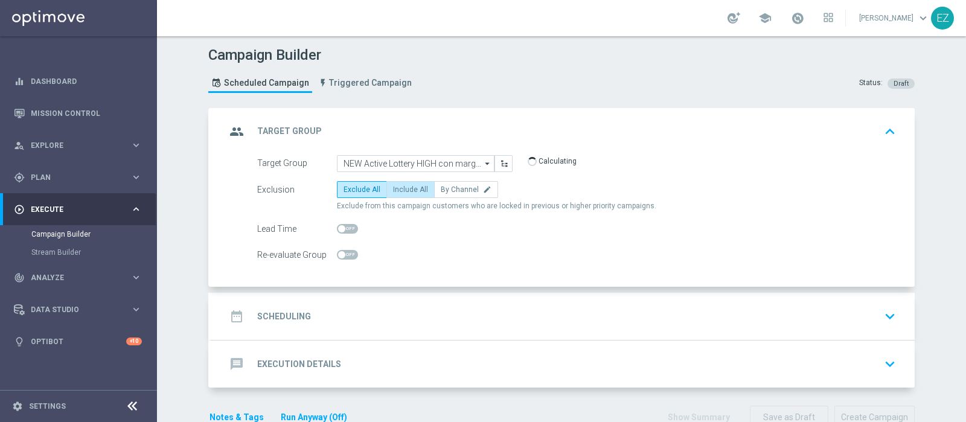
click at [399, 185] on span "Include All" at bounding box center [410, 189] width 35 height 8
click at [399, 188] on input "Include All" at bounding box center [397, 192] width 8 height 8
radio input "true"
click at [260, 318] on h2 "Scheduling" at bounding box center [284, 316] width 54 height 11
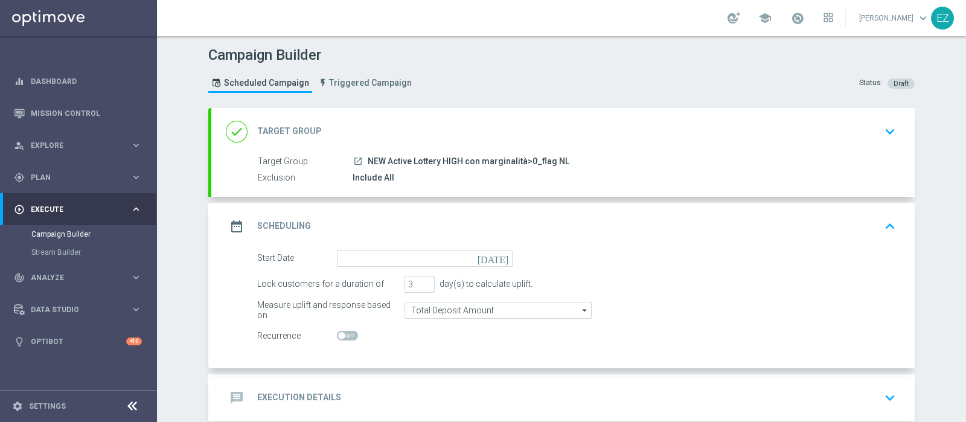
click at [496, 258] on icon "today" at bounding box center [496, 256] width 36 height 13
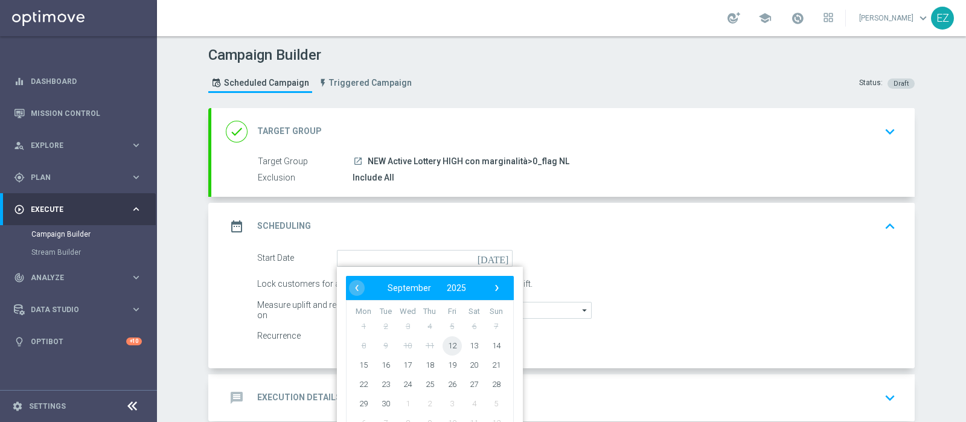
click at [443, 339] on span "12" at bounding box center [452, 345] width 19 height 19
type input "12 Sep 2025"
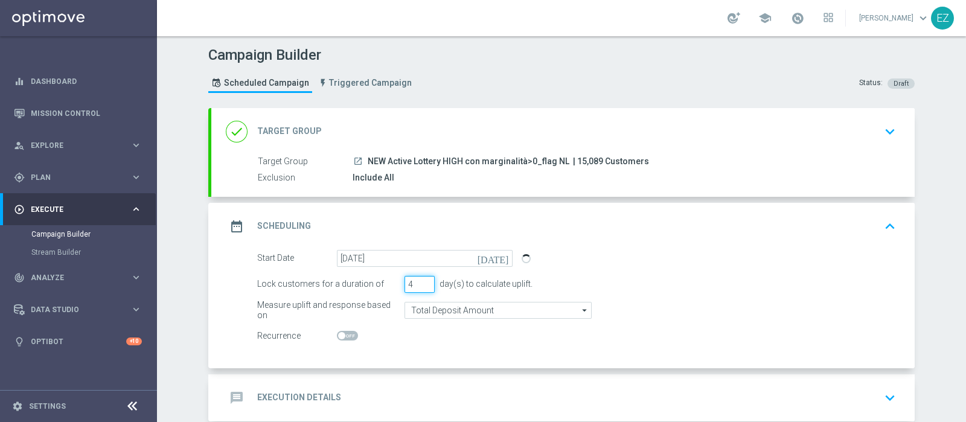
click at [424, 279] on input "4" at bounding box center [420, 284] width 30 height 17
click at [424, 279] on input "5" at bounding box center [420, 284] width 30 height 17
type input "6"
click at [424, 279] on input "6" at bounding box center [420, 284] width 30 height 17
click at [287, 392] on h2 "Execution Details" at bounding box center [299, 397] width 84 height 11
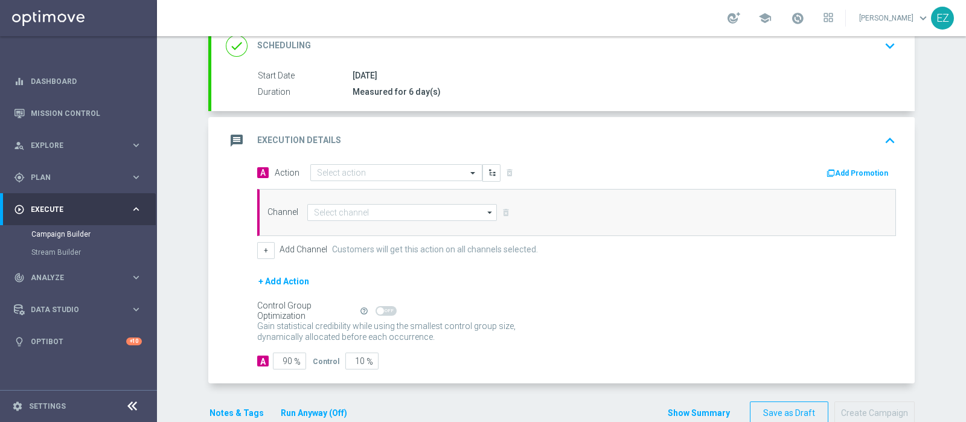
scroll to position [200, 0]
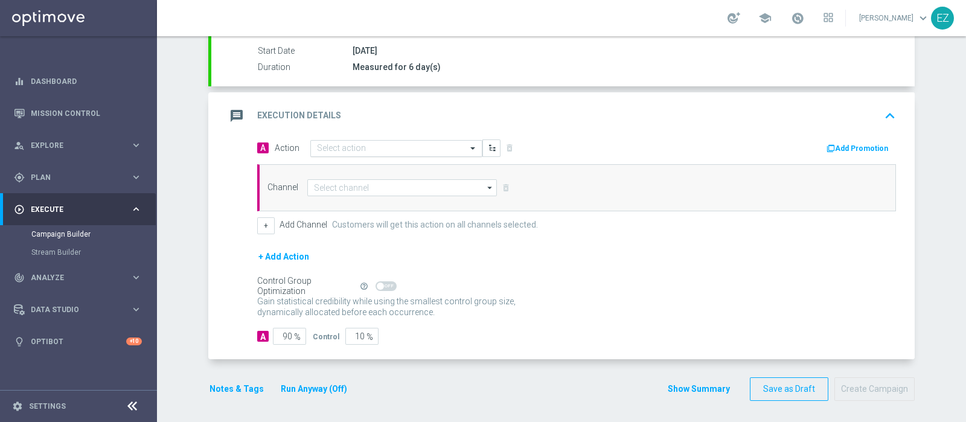
click at [410, 149] on input "text" at bounding box center [384, 149] width 135 height 10
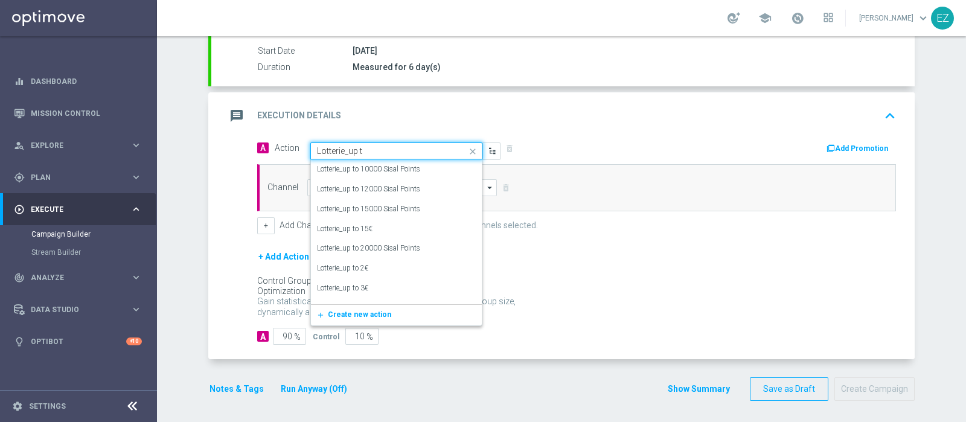
type input "Lotterie_up to"
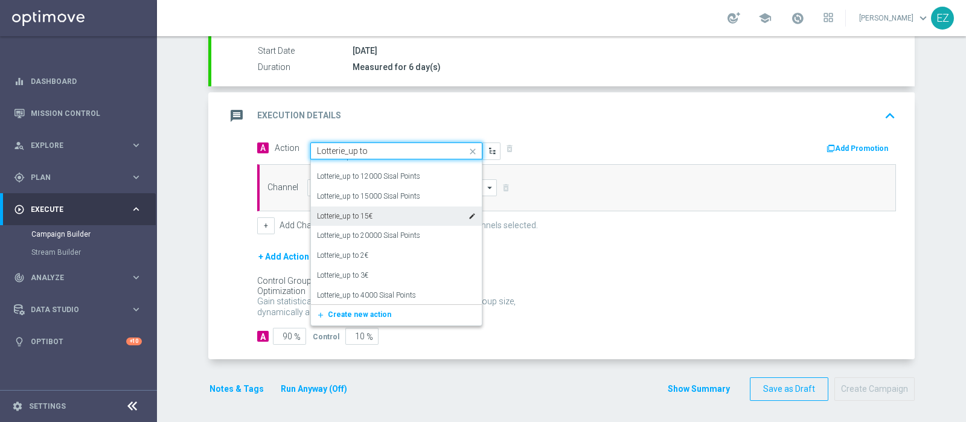
scroll to position [14, 0]
click at [385, 231] on label "Lotterie_up to 20000 Sisal Points" at bounding box center [368, 234] width 103 height 10
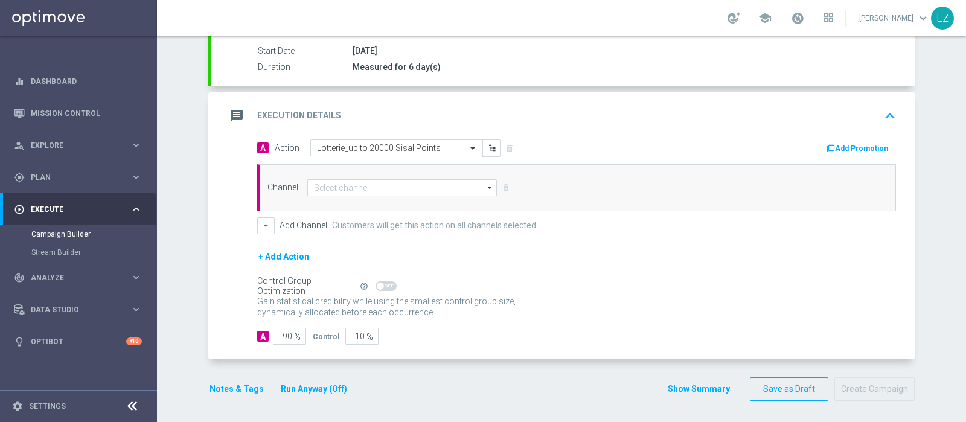
click at [839, 147] on button "Add Promotion" at bounding box center [858, 148] width 67 height 13
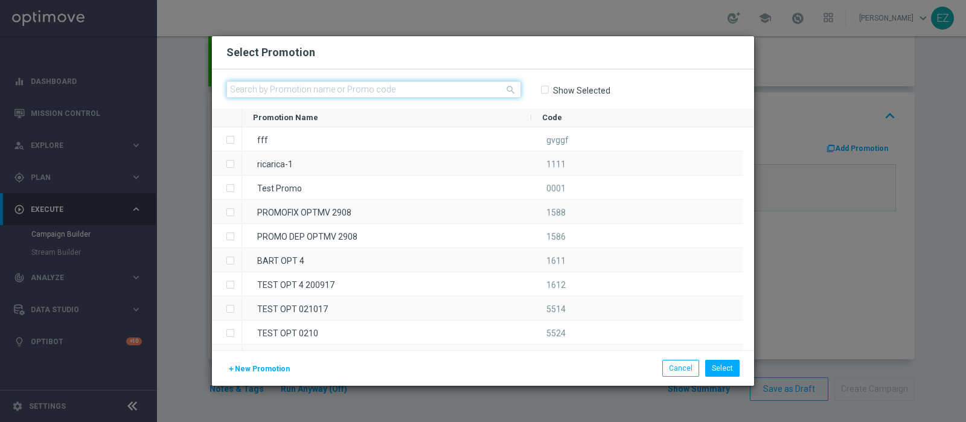
click at [367, 86] on input "text" at bounding box center [373, 89] width 295 height 17
paste input "1209 SETTLOT H"
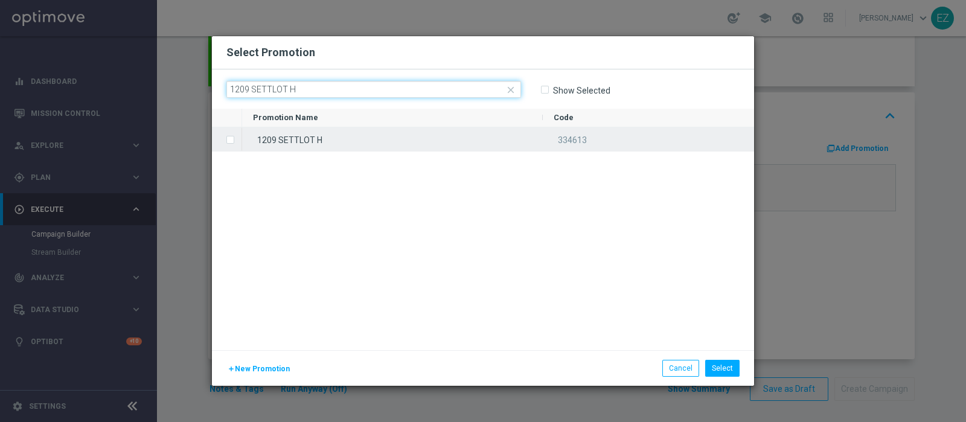
type input "1209 SETTLOT H"
click at [338, 135] on div "1209 SETTLOT H" at bounding box center [392, 139] width 301 height 24
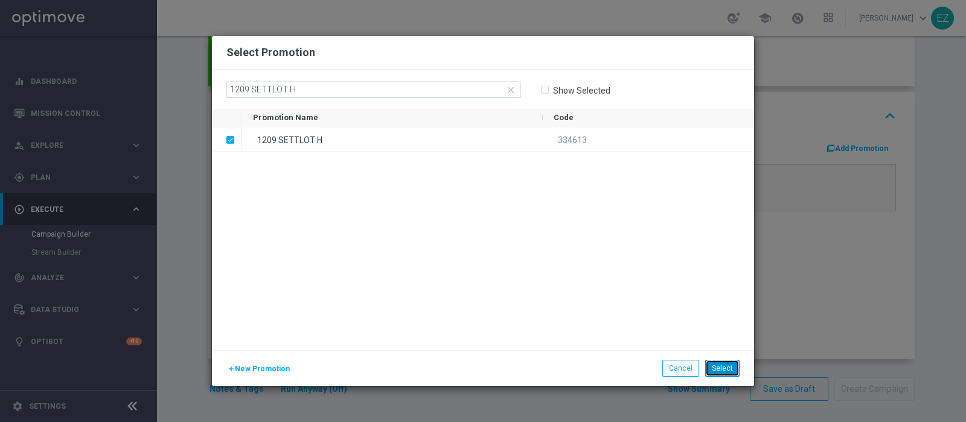
click at [734, 369] on button "Select" at bounding box center [722, 368] width 34 height 17
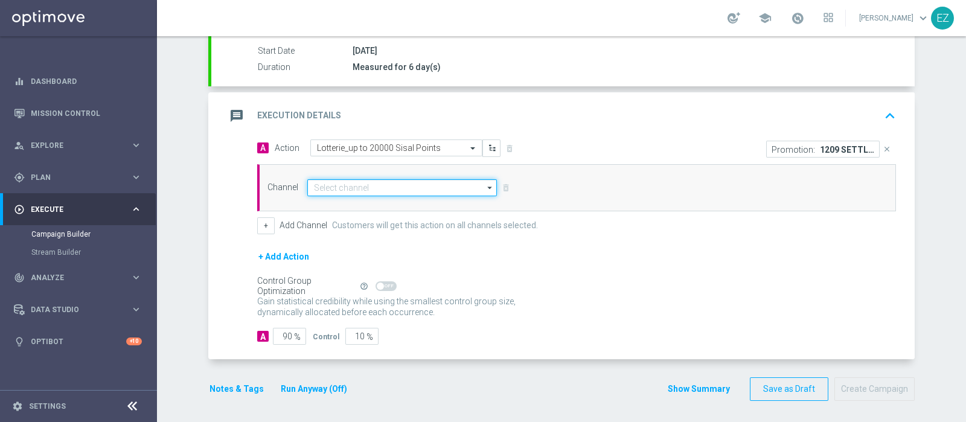
click at [396, 187] on input at bounding box center [402, 187] width 190 height 17
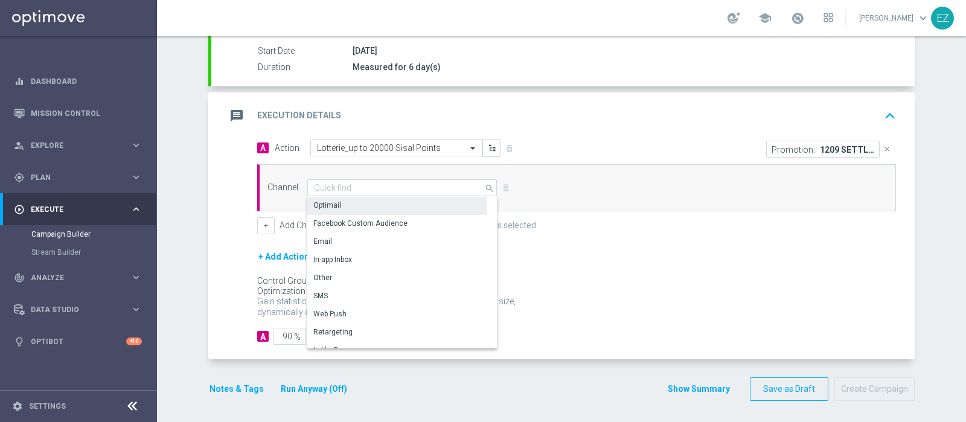
click at [388, 202] on div "Optimail" at bounding box center [397, 205] width 180 height 17
type input "Optimail"
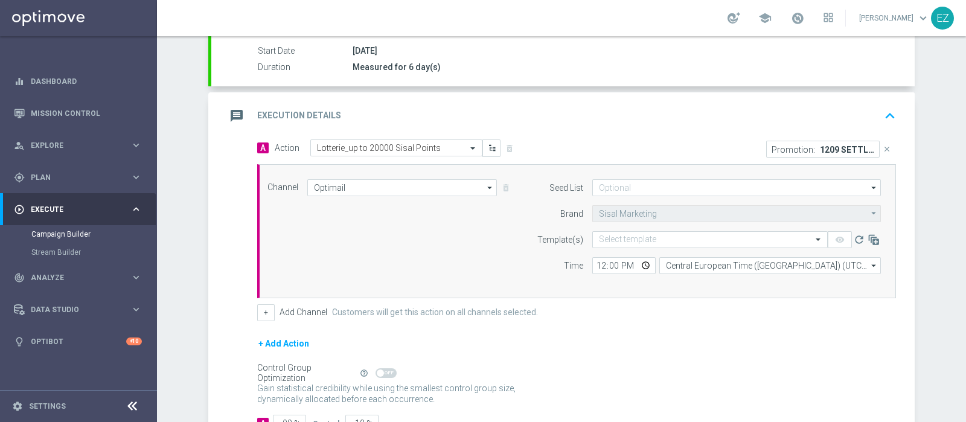
click at [262, 228] on div "Channel Optimail Optimail arrow_drop_down Drag here to set row groups Drag here…" at bounding box center [574, 231] width 632 height 104
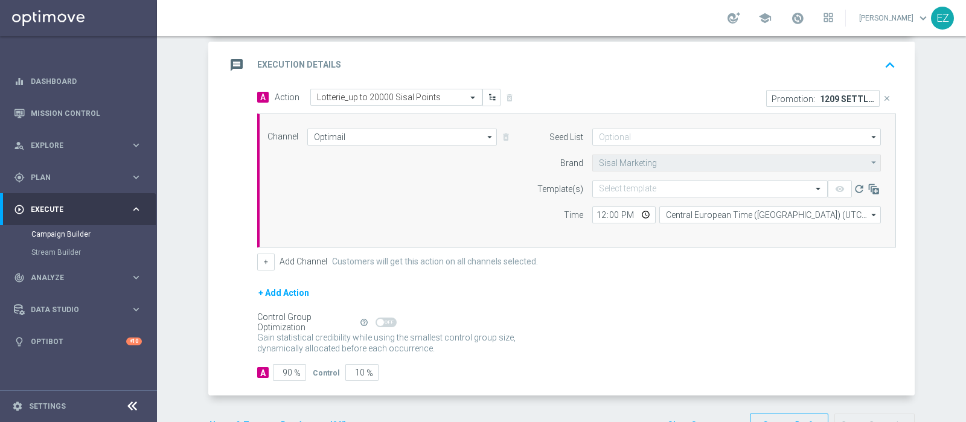
scroll to position [251, 0]
click at [260, 261] on button "+" at bounding box center [266, 261] width 18 height 17
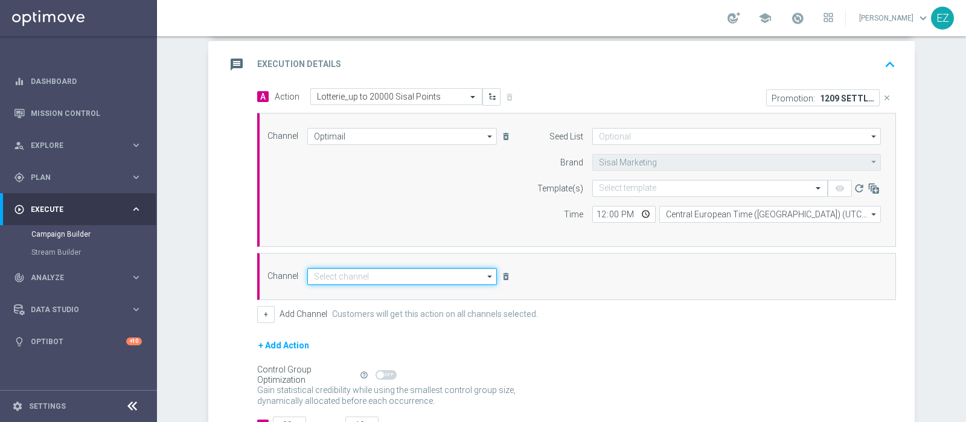
click at [382, 274] on input at bounding box center [402, 276] width 190 height 17
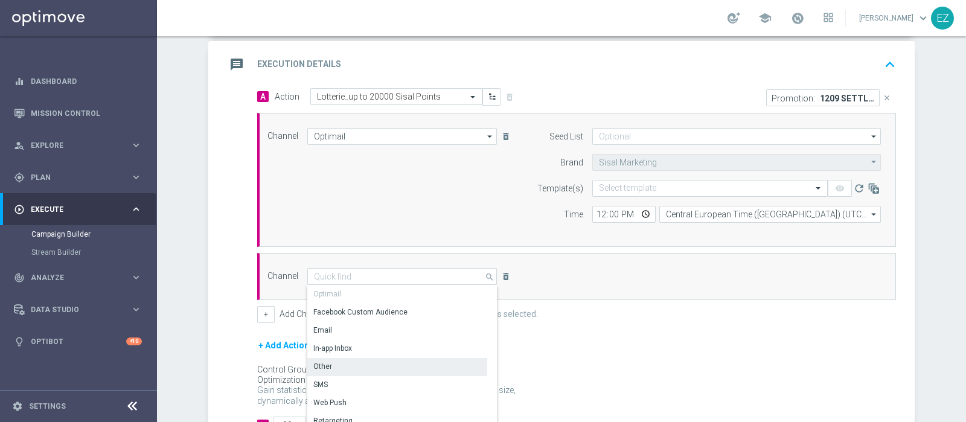
click at [358, 361] on div "Other" at bounding box center [397, 366] width 180 height 17
type input "Other"
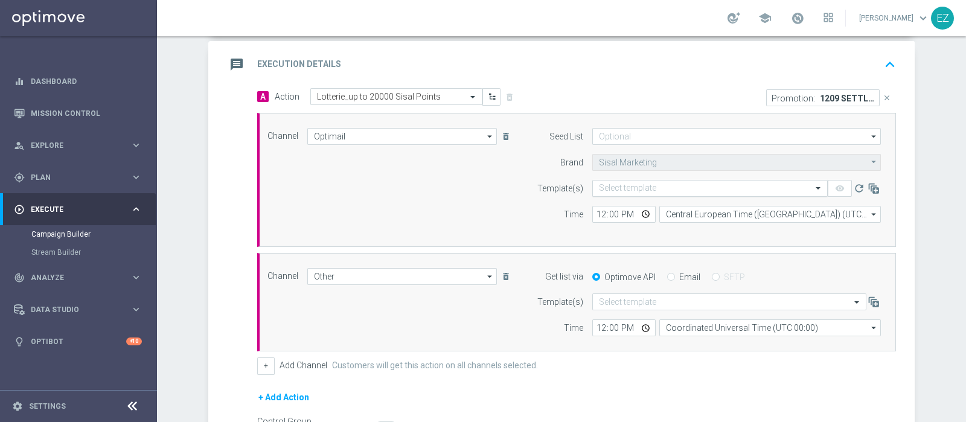
click at [610, 186] on input "text" at bounding box center [698, 189] width 198 height 10
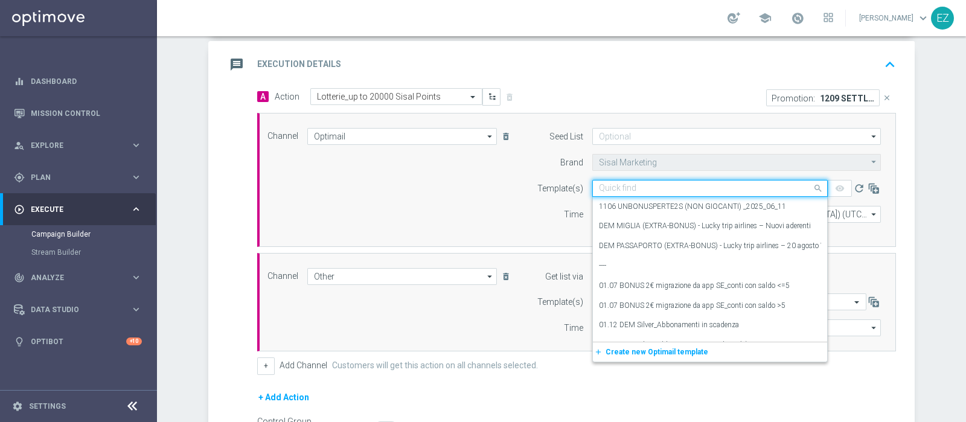
paste input "1209 SETTLOT H"
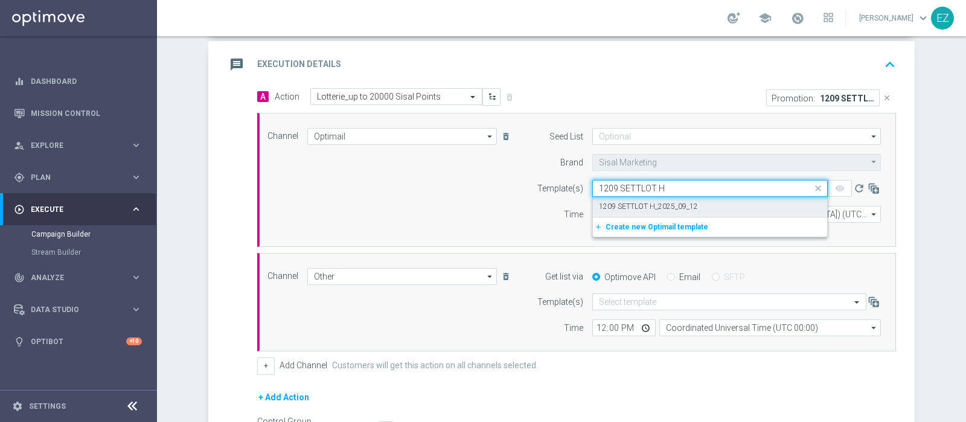
click at [617, 197] on div "1209 SETTLOT H_2025_09_12" at bounding box center [710, 207] width 222 height 20
type input "1209 SETTLOT H"
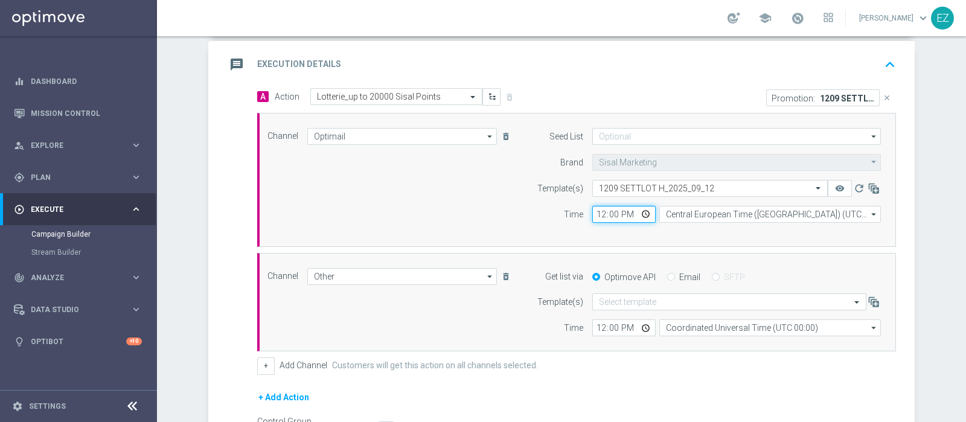
click at [595, 215] on input "12:00" at bounding box center [623, 214] width 63 height 17
type input "17:00"
click at [667, 276] on input "Email" at bounding box center [671, 278] width 8 height 8
radio input "true"
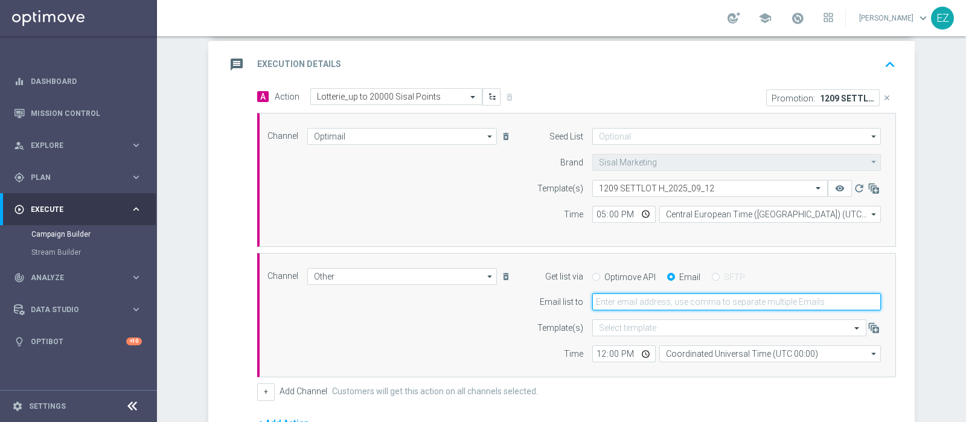
click at [638, 298] on input "email" at bounding box center [736, 301] width 289 height 17
type input "elena.zarbin@sisal.it"
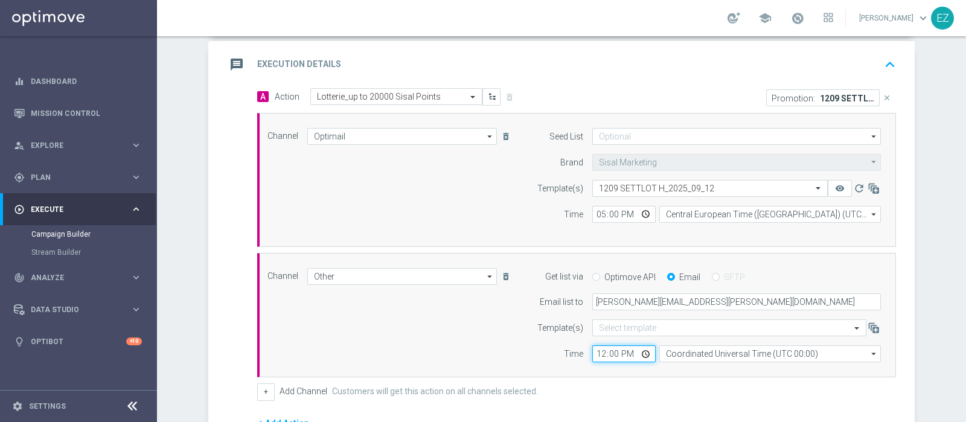
click at [597, 354] on input "12:00" at bounding box center [623, 353] width 63 height 17
type input "17:00"
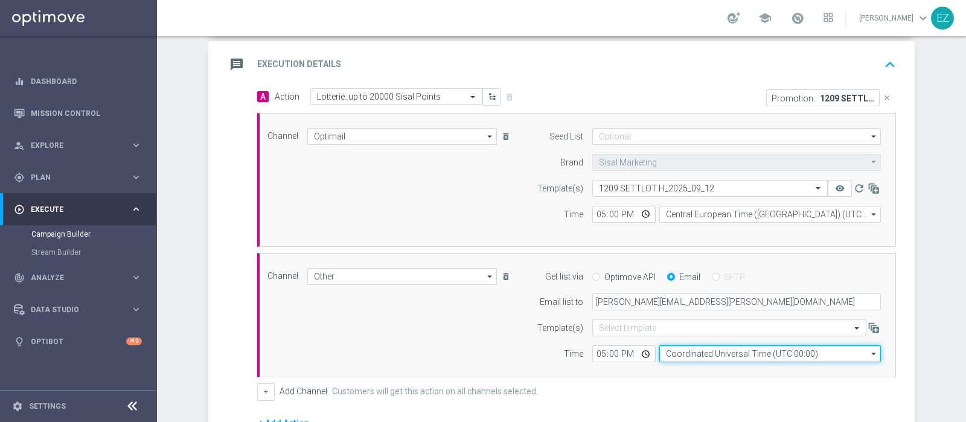
click at [659, 351] on input "Coordinated Universal Time (UTC 00:00)" at bounding box center [770, 353] width 222 height 17
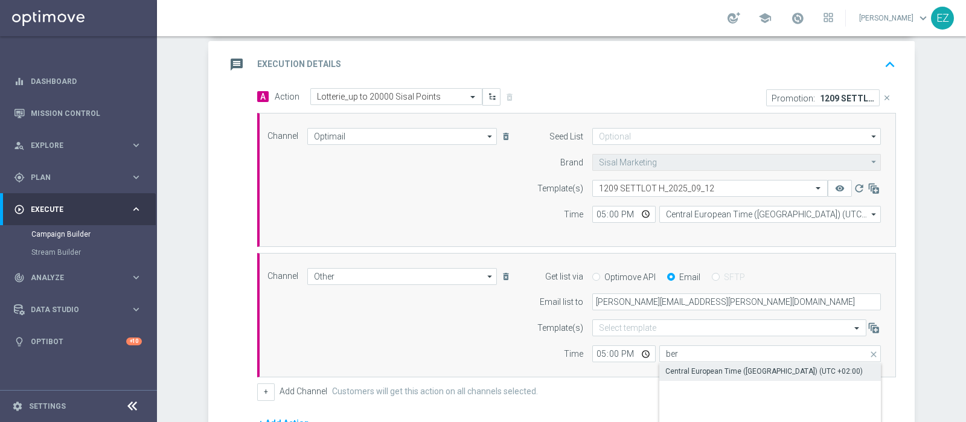
click at [672, 366] on div "Central European Time (Berlin) (UTC +02:00)" at bounding box center [763, 371] width 197 height 11
type input "Central European Time (Berlin) (UTC +02:00)"
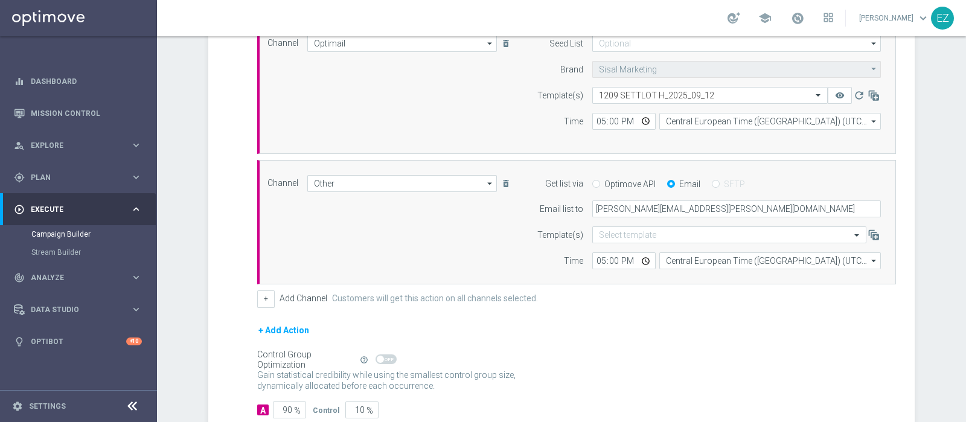
scroll to position [418, 0]
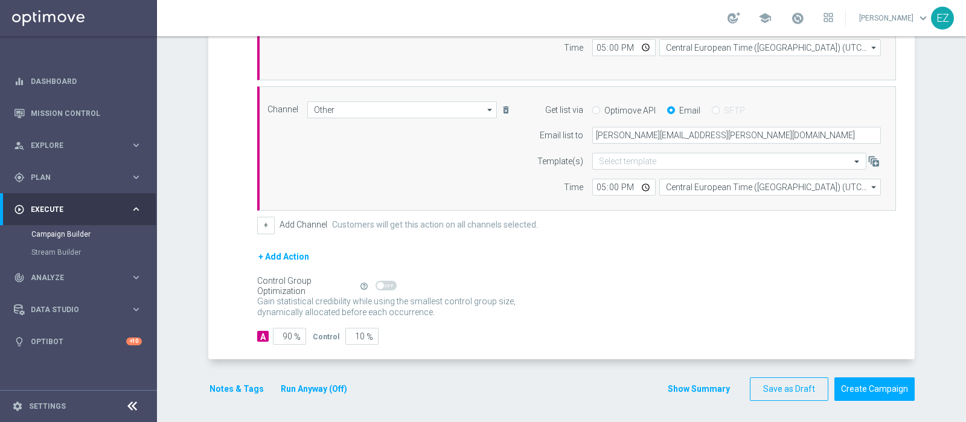
click at [315, 388] on button "Run Anyway (Off)" at bounding box center [314, 389] width 69 height 15
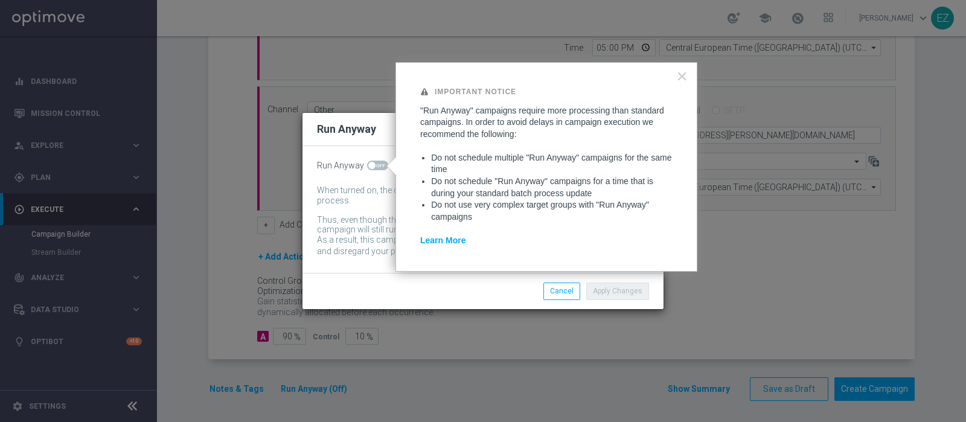
click at [378, 162] on span at bounding box center [377, 166] width 21 height 10
click at [378, 162] on input "checkbox" at bounding box center [377, 166] width 21 height 10
checkbox input "true"
click at [612, 292] on button "Apply Changes" at bounding box center [617, 291] width 63 height 17
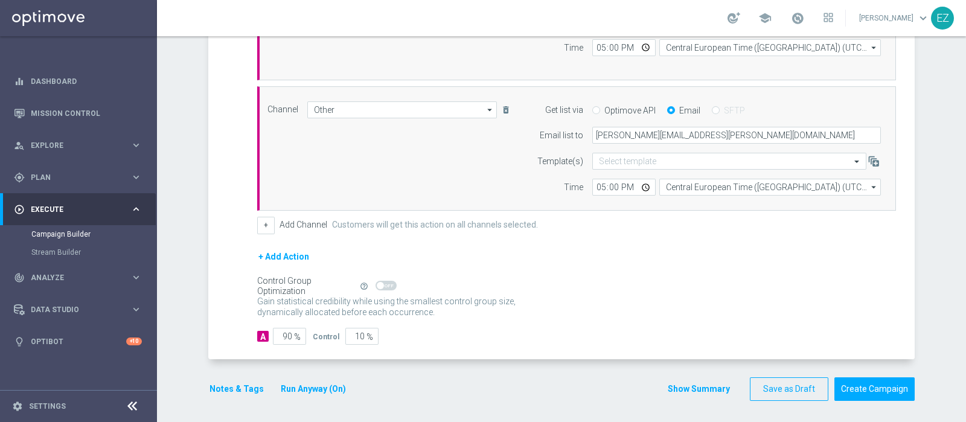
click at [233, 388] on button "Notes & Tags" at bounding box center [236, 389] width 57 height 15
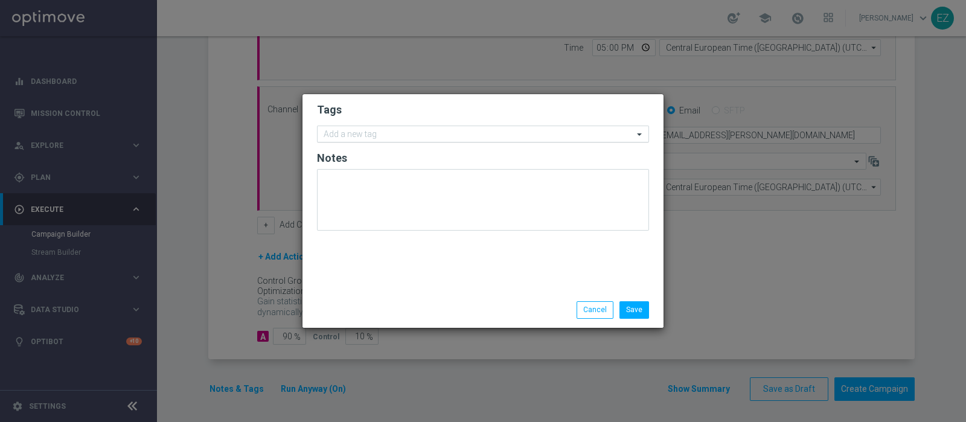
click at [393, 140] on input "text" at bounding box center [479, 135] width 310 height 10
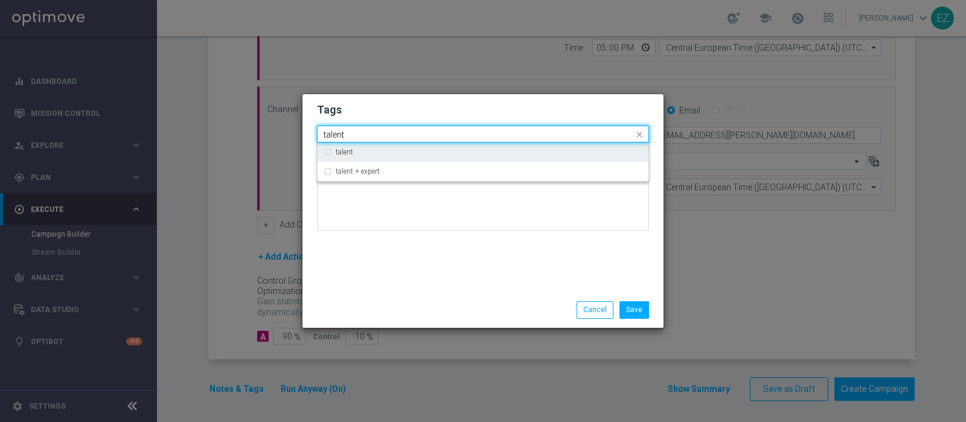
click at [359, 153] on div "talent" at bounding box center [489, 152] width 307 height 7
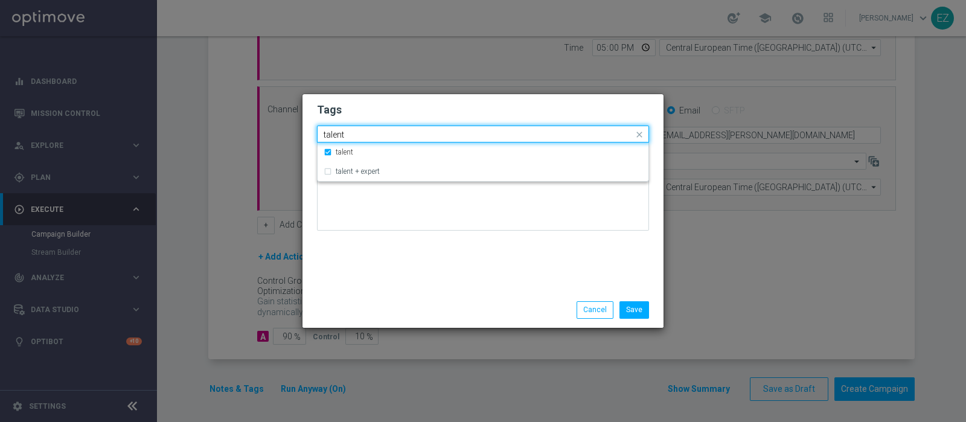
click at [337, 136] on input "talent" at bounding box center [479, 135] width 310 height 10
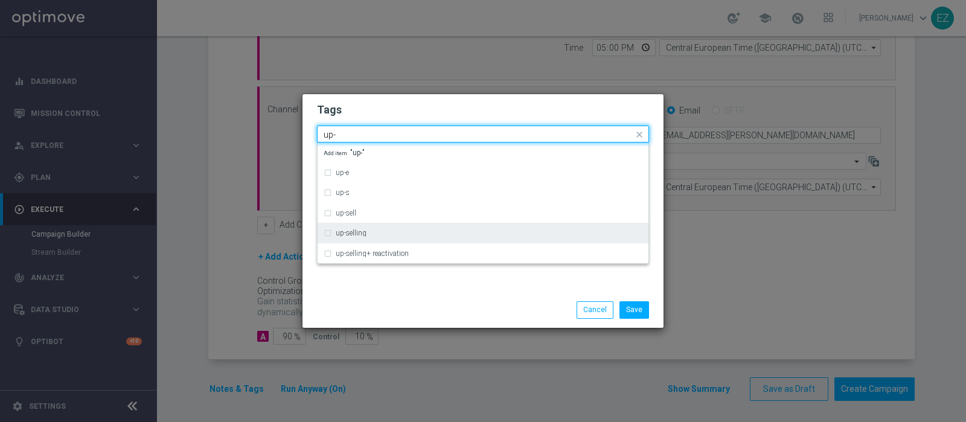
click at [367, 226] on div "up-selling" at bounding box center [483, 232] width 319 height 19
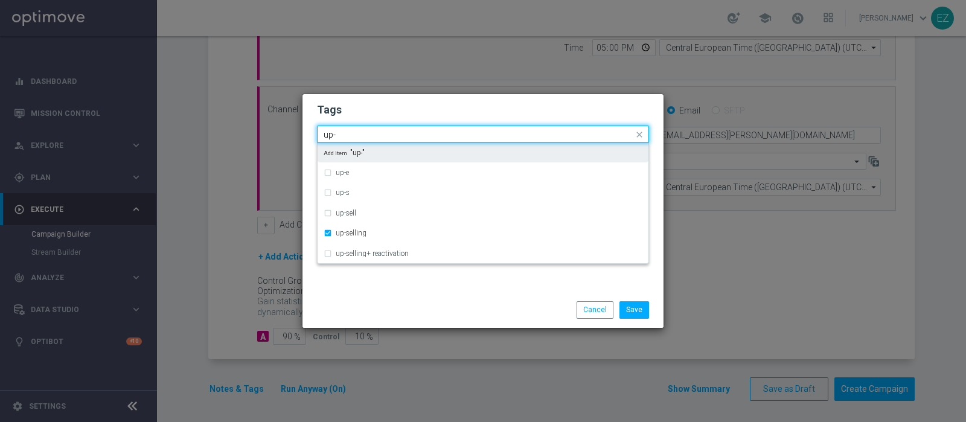
drag, startPoint x: 351, startPoint y: 137, endPoint x: 263, endPoint y: 141, distance: 88.9
click at [263, 141] on modal-container "Tags Quick find × talent × up-selling up- up-e up-s up-sell up-selling up-selli…" at bounding box center [483, 211] width 966 height 422
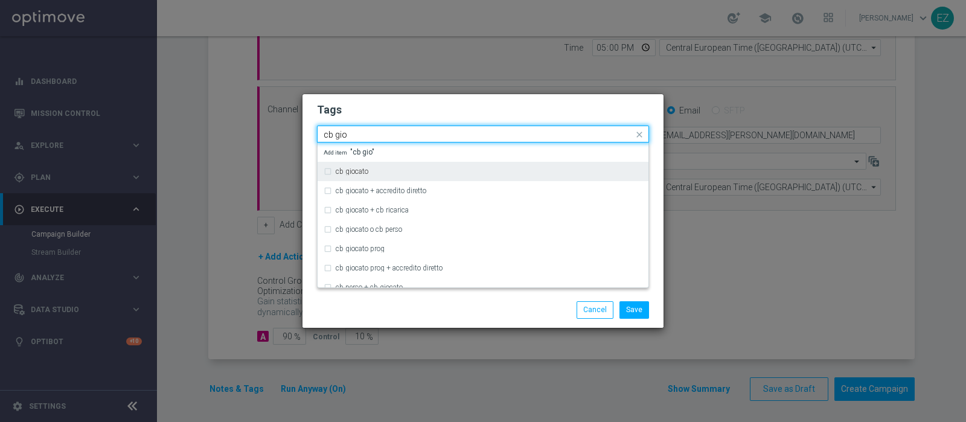
click at [343, 174] on label "cb giocato" at bounding box center [352, 171] width 33 height 7
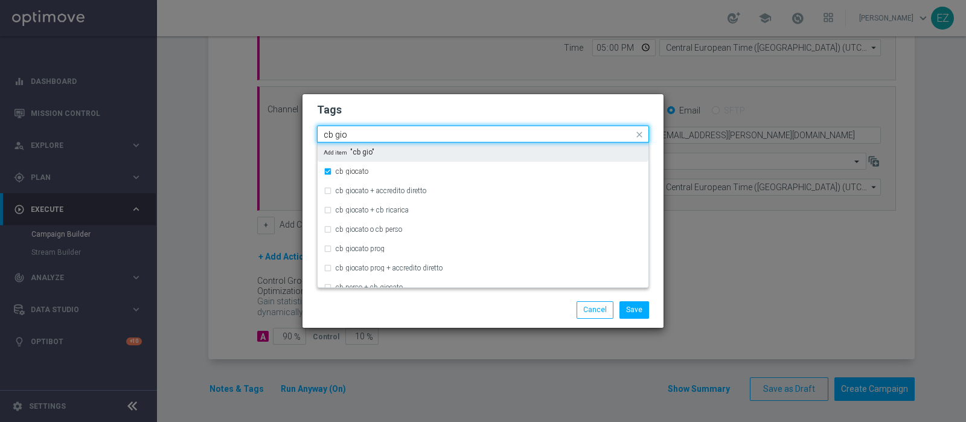
drag, startPoint x: 357, startPoint y: 135, endPoint x: 239, endPoint y: 146, distance: 119.5
click at [239, 146] on modal-container "Tags Quick find × talent × up-selling × cb giocato cb gio cb giocato cb giocato…" at bounding box center [483, 211] width 966 height 422
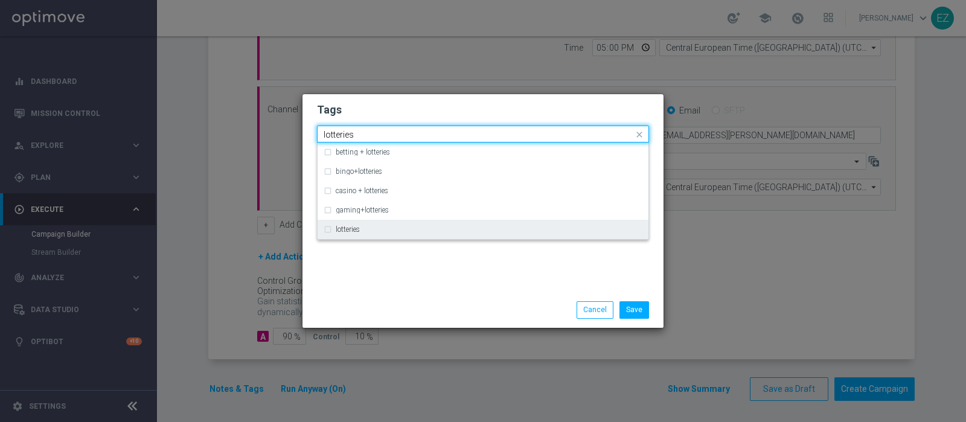
click at [368, 234] on div "lotteries" at bounding box center [483, 229] width 319 height 19
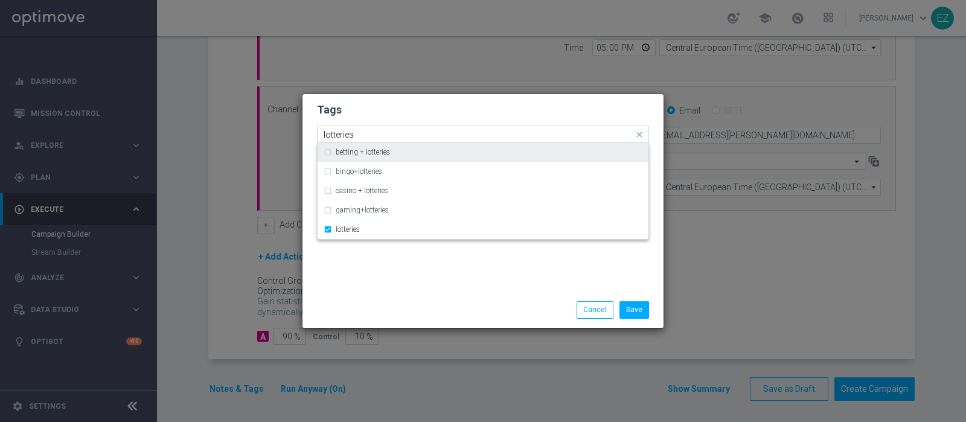
click at [338, 137] on input "lotteries" at bounding box center [479, 135] width 310 height 10
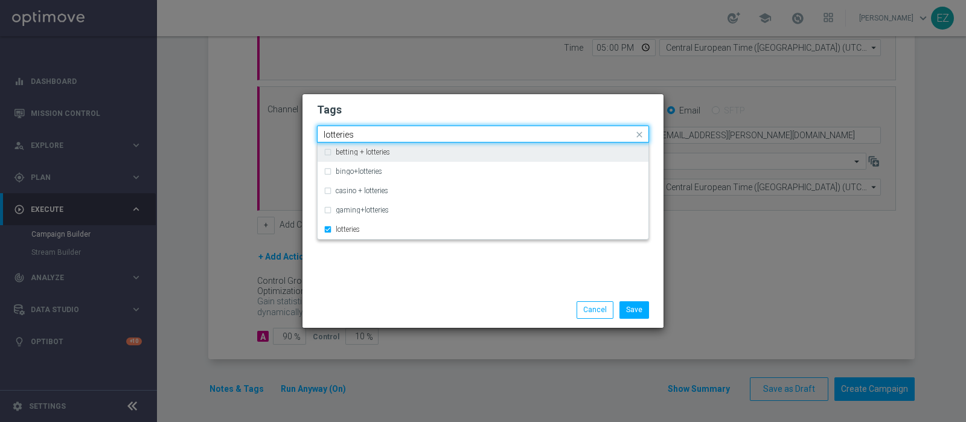
click at [338, 137] on input "lotteries" at bounding box center [479, 135] width 310 height 10
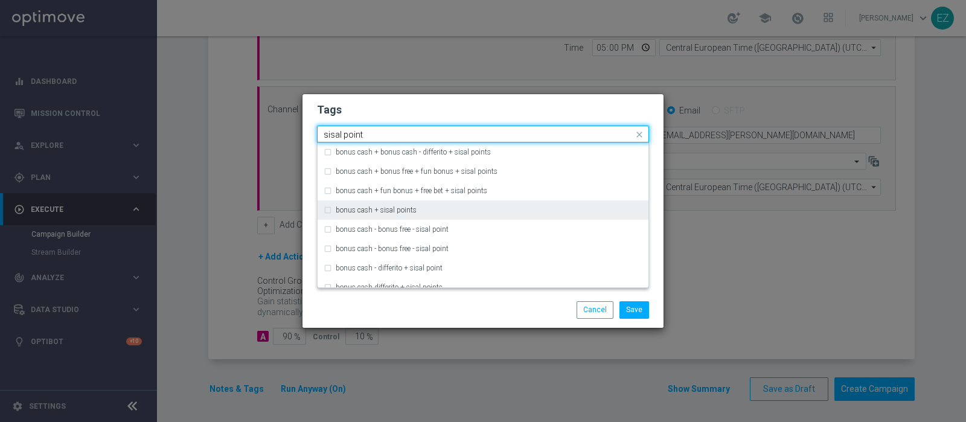
scroll to position [106, 0]
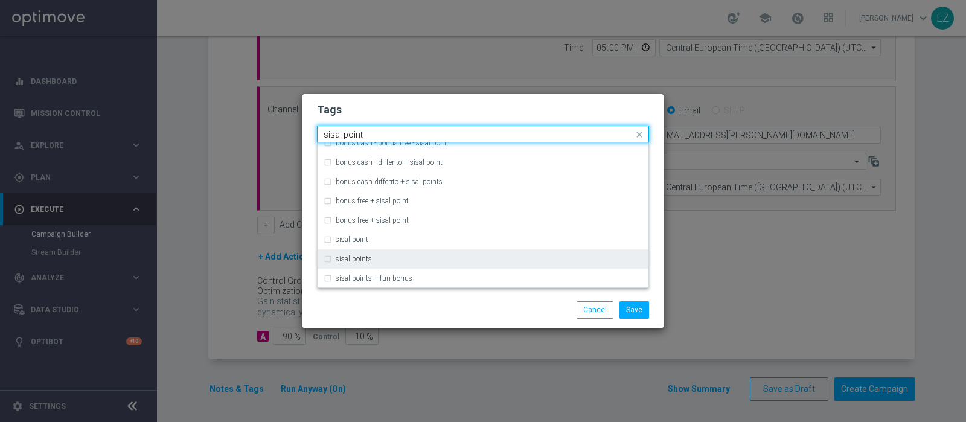
click at [366, 255] on label "sisal points" at bounding box center [354, 258] width 36 height 7
type input "sisal point"
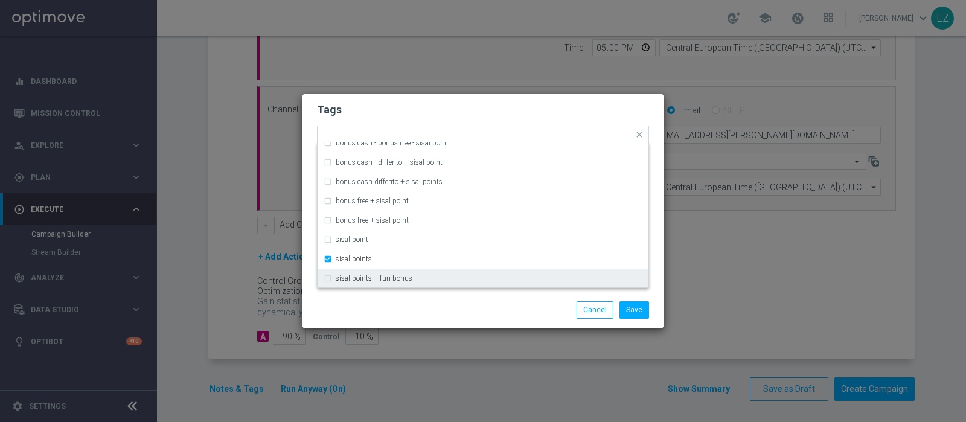
click at [459, 317] on div "Save Cancel" at bounding box center [542, 309] width 234 height 17
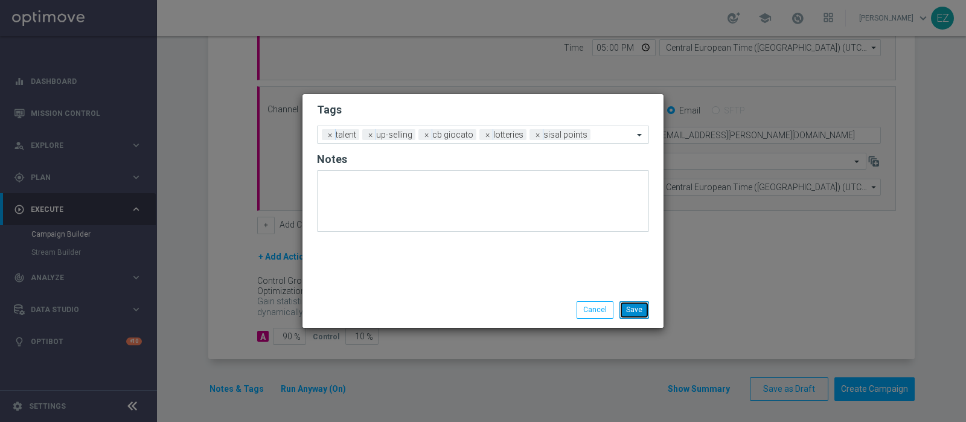
click at [635, 311] on button "Save" at bounding box center [635, 309] width 30 height 17
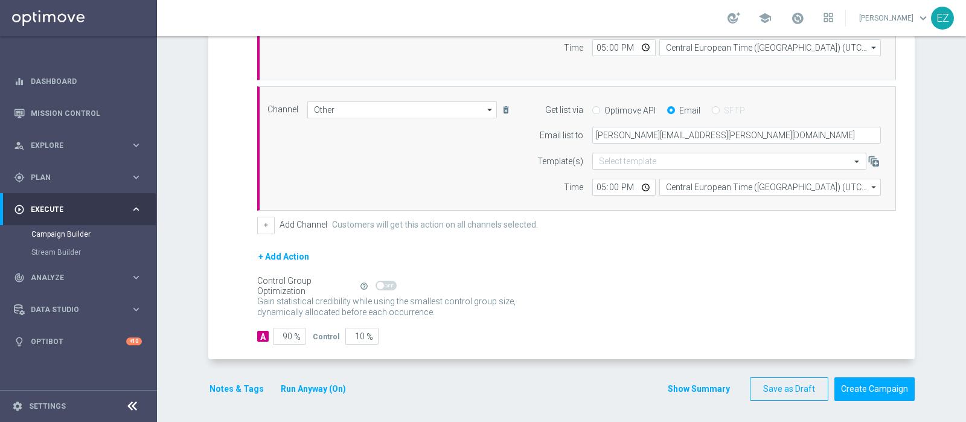
click at [685, 386] on button "Show Summary" at bounding box center [698, 389] width 63 height 14
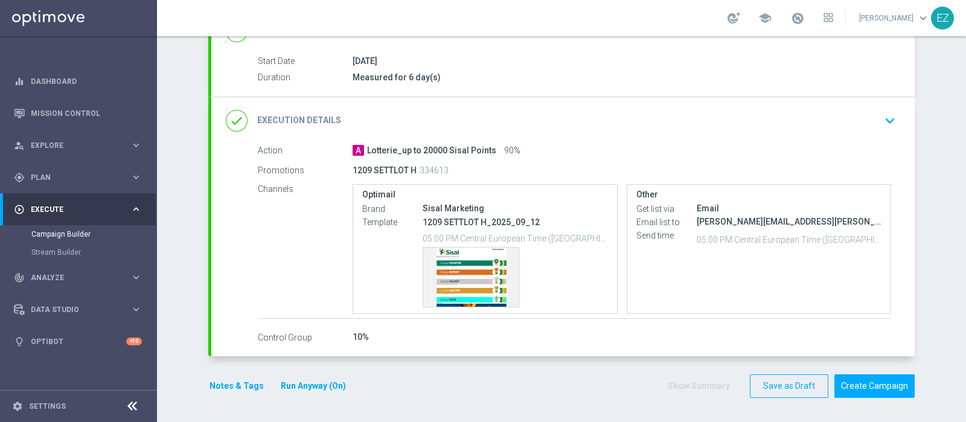
scroll to position [187, 0]
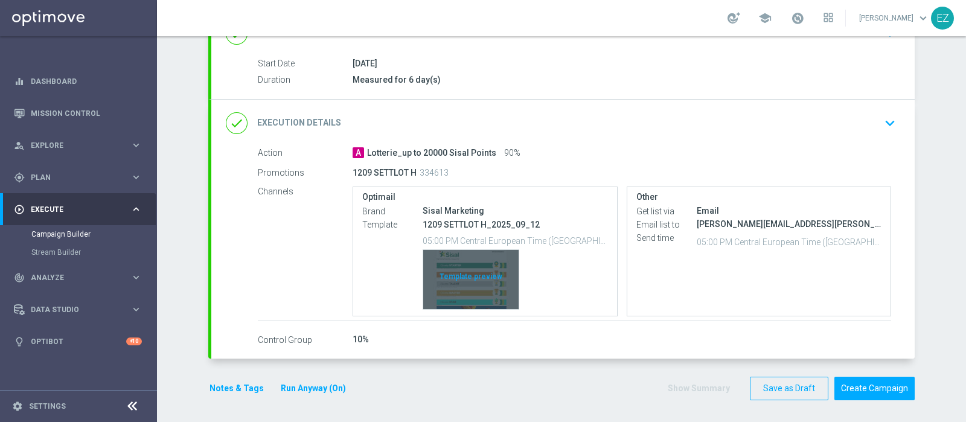
click at [445, 278] on div "Template preview" at bounding box center [470, 279] width 95 height 59
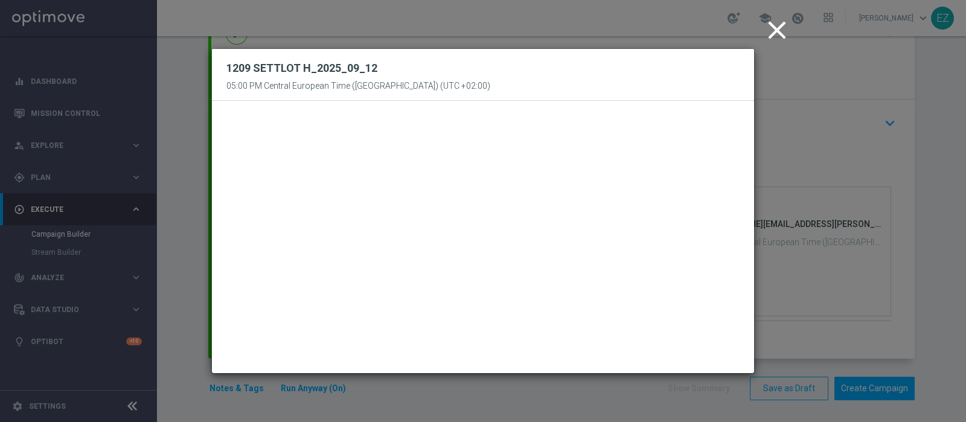
click at [779, 37] on icon "close" at bounding box center [777, 30] width 30 height 30
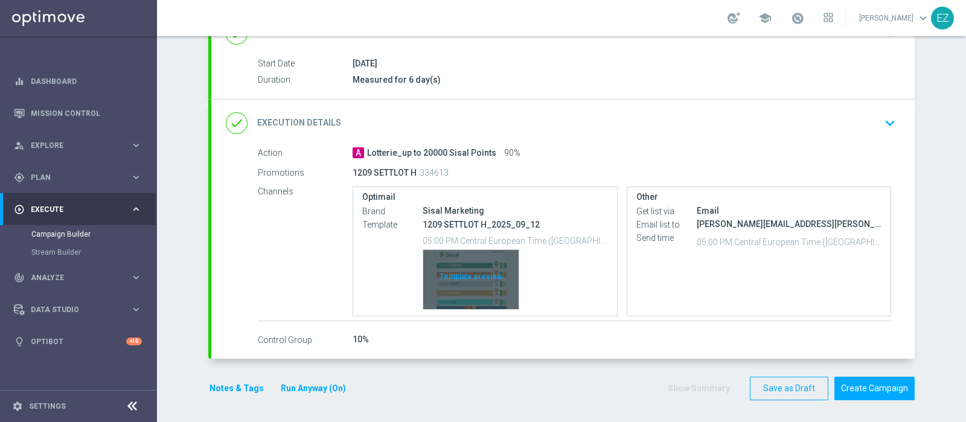
click at [460, 286] on div "Template preview" at bounding box center [470, 279] width 95 height 59
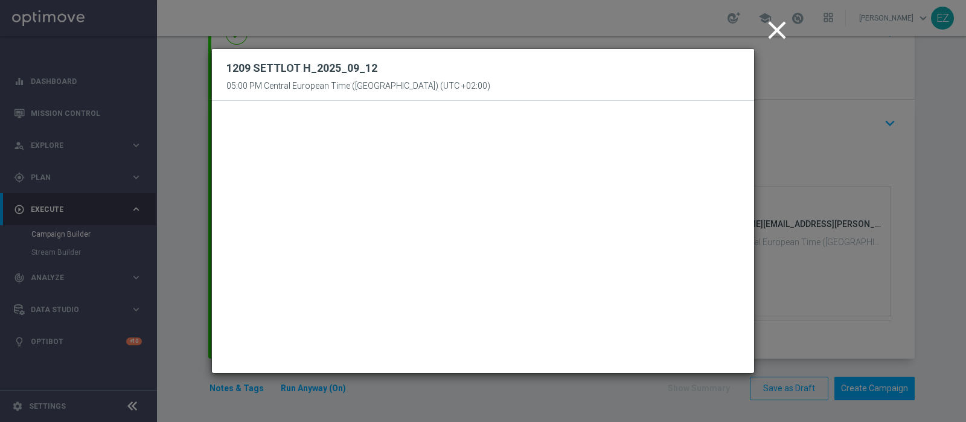
click at [779, 25] on icon "close" at bounding box center [777, 30] width 30 height 30
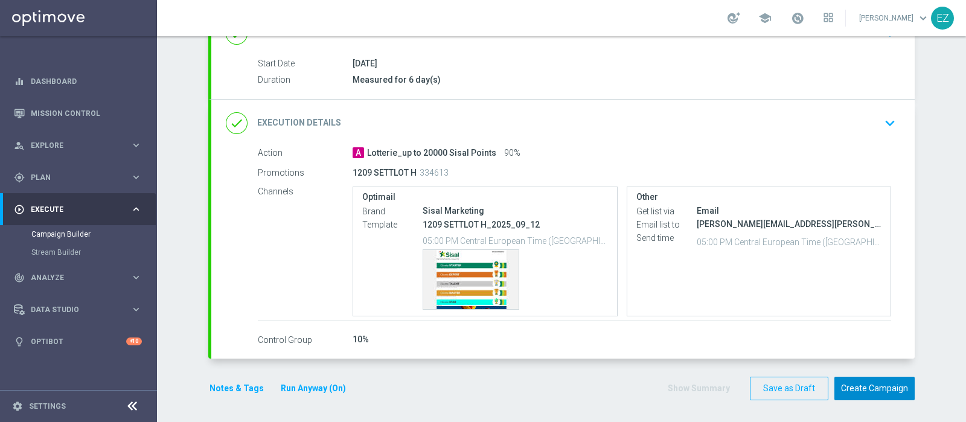
click at [858, 391] on button "Create Campaign" at bounding box center [875, 389] width 80 height 24
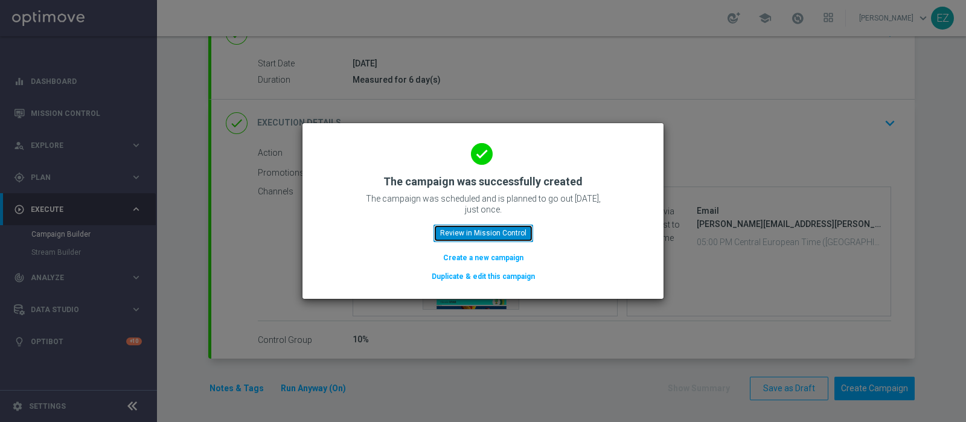
click at [479, 229] on button "Review in Mission Control" at bounding box center [484, 233] width 100 height 17
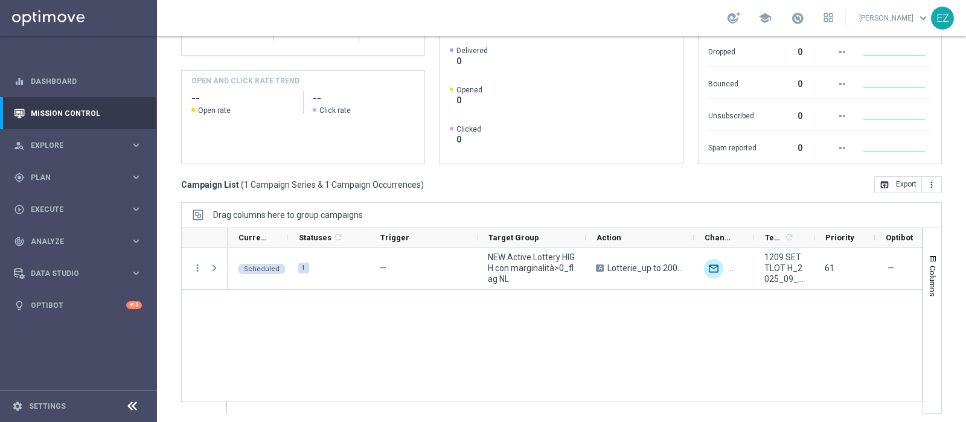
scroll to position [205, 0]
click at [71, 176] on span "Plan" at bounding box center [81, 177] width 100 height 7
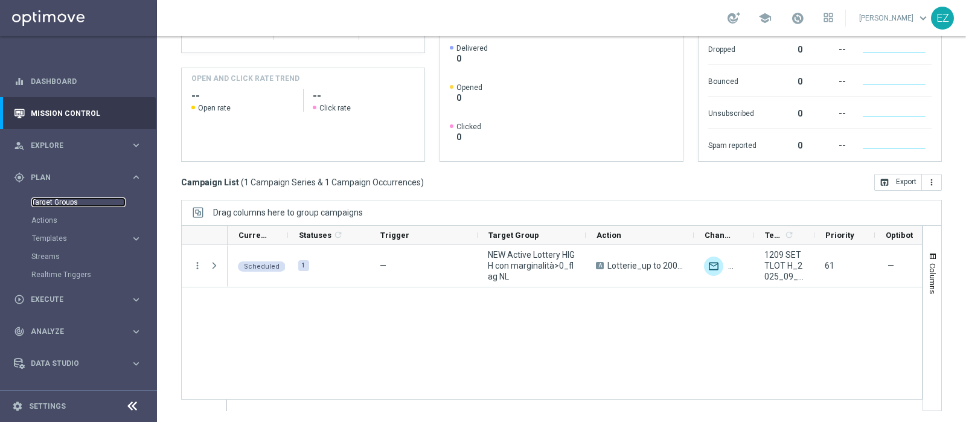
click at [69, 204] on link "Target Groups" at bounding box center [78, 202] width 94 height 10
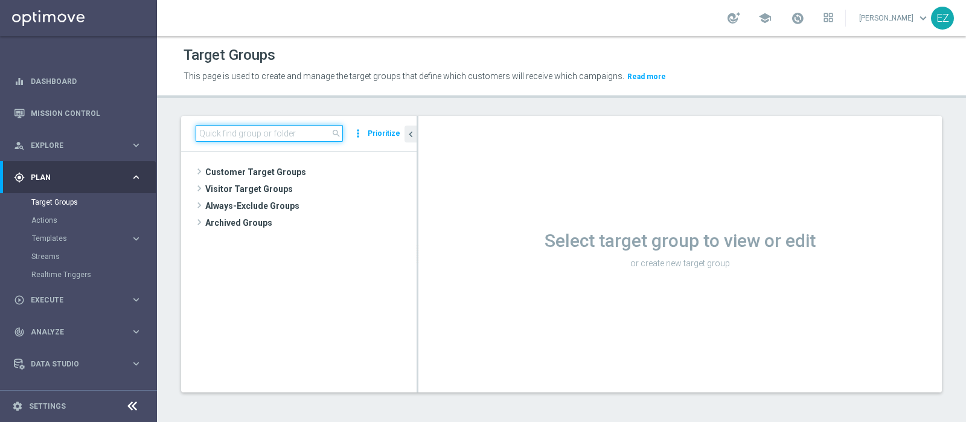
click at [298, 135] on input at bounding box center [269, 133] width 147 height 17
paste input "NEW Active Lottery MID con marginalità>0_flag NL"
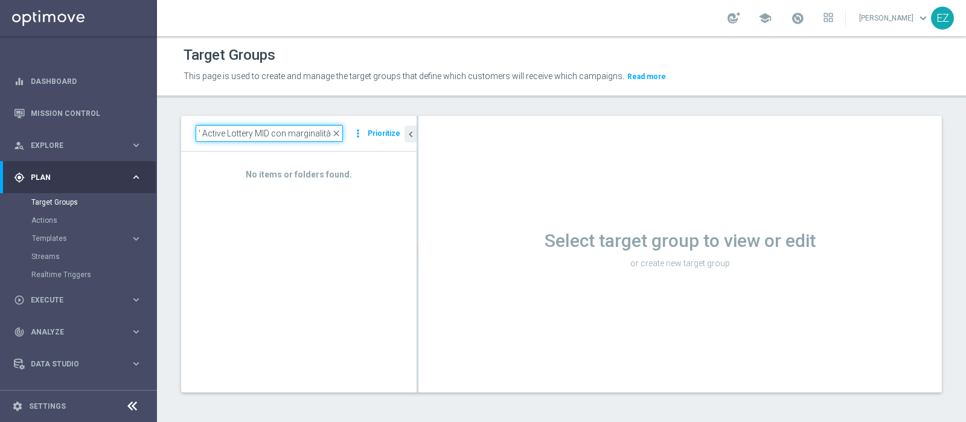
scroll to position [0, 8]
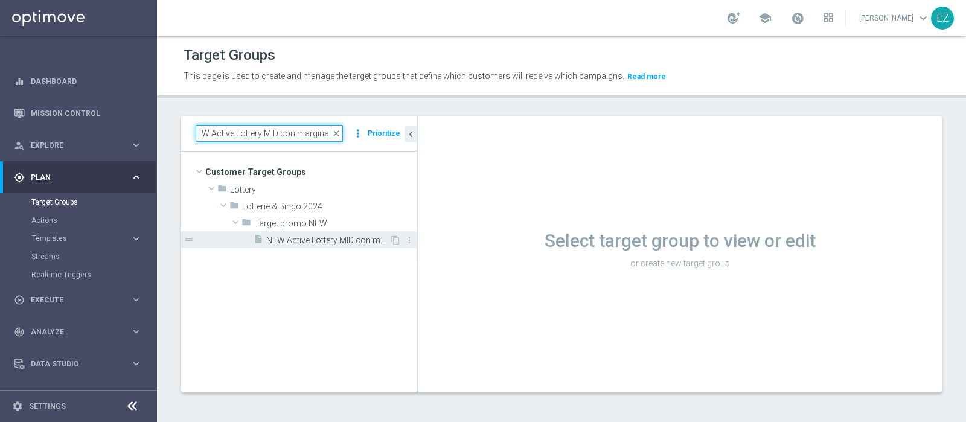
type input "NEW Active Lottery MID con marginalit"
click at [332, 244] on span "NEW Active Lottery MID con marginalità>0_Flag NL" at bounding box center [327, 241] width 123 height 10
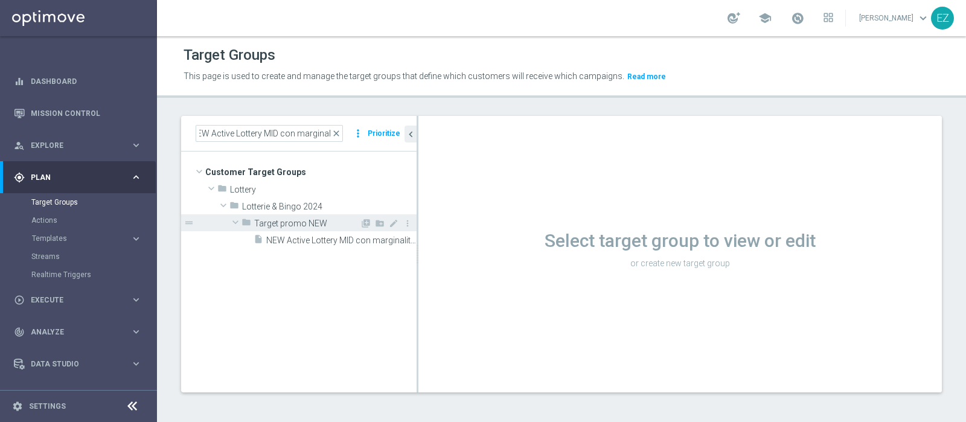
scroll to position [0, 0]
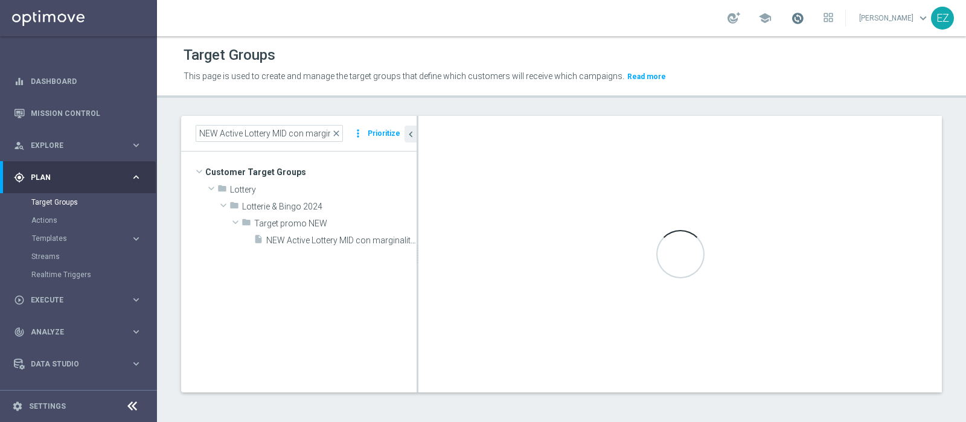
click at [804, 19] on span at bounding box center [797, 17] width 13 height 13
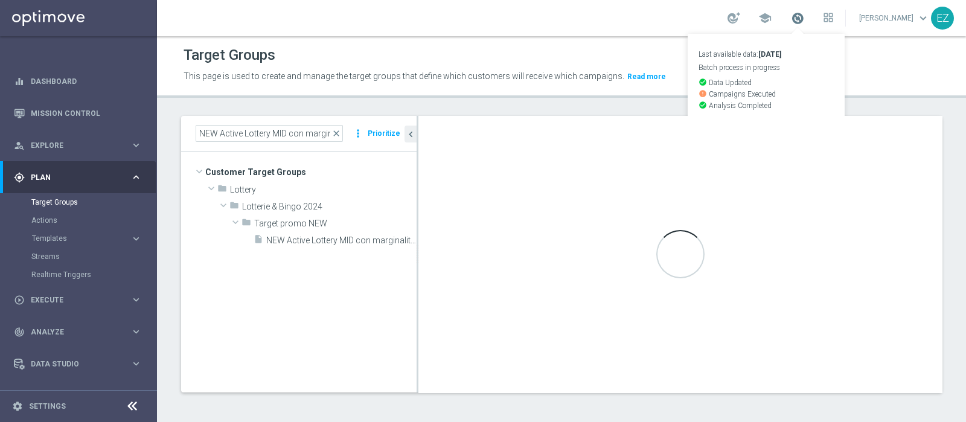
click at [804, 19] on span at bounding box center [797, 17] width 13 height 13
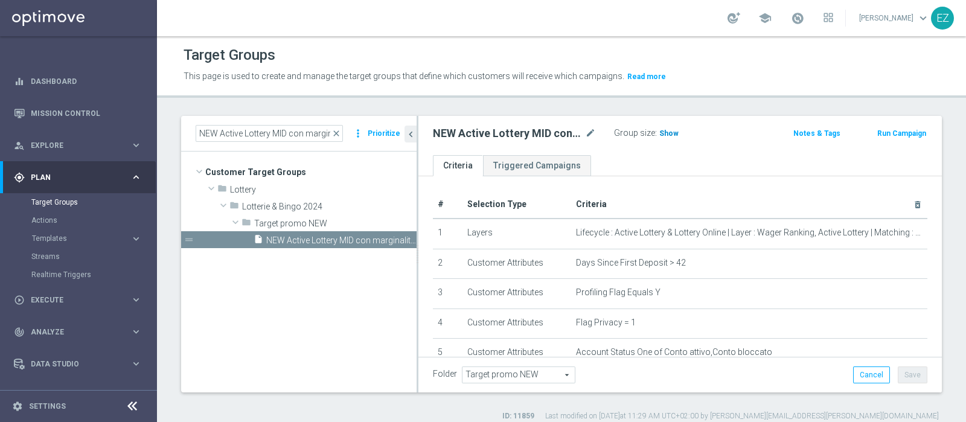
click at [662, 127] on h3 "Show" at bounding box center [669, 133] width 22 height 13
click at [902, 135] on button "Run Campaign" at bounding box center [901, 133] width 51 height 13
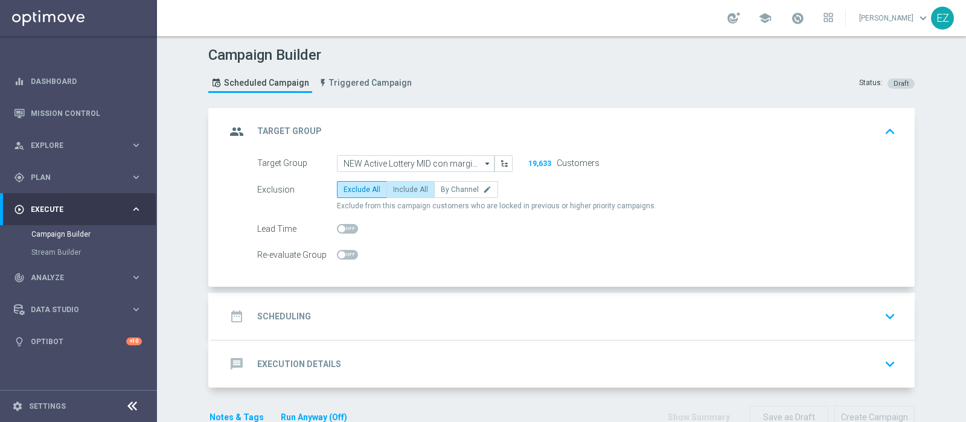
click at [396, 190] on span "Include All" at bounding box center [410, 189] width 35 height 8
click at [396, 190] on input "Include All" at bounding box center [397, 192] width 8 height 8
radio input "true"
click at [316, 312] on div "date_range Scheduling keyboard_arrow_down" at bounding box center [563, 316] width 675 height 23
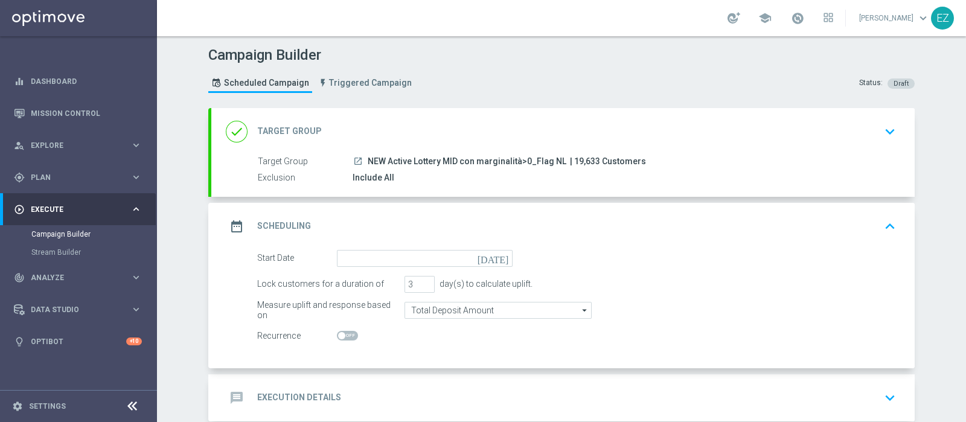
scroll to position [50, 0]
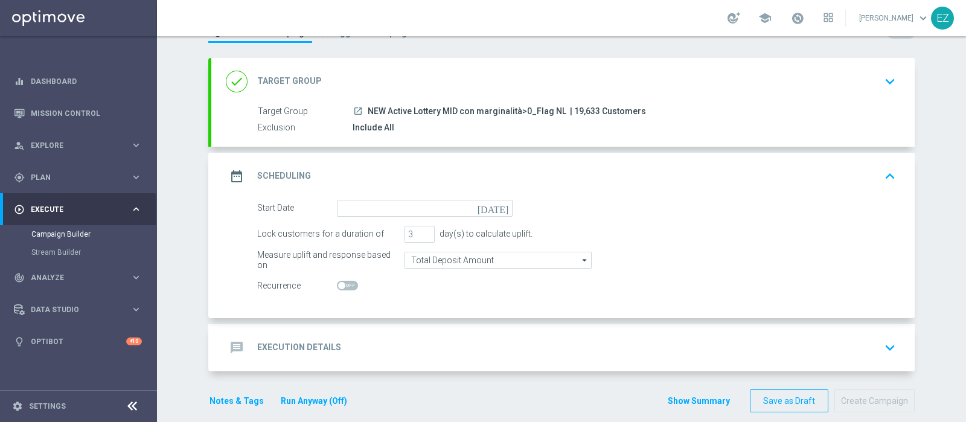
click at [496, 204] on icon "today" at bounding box center [496, 206] width 36 height 13
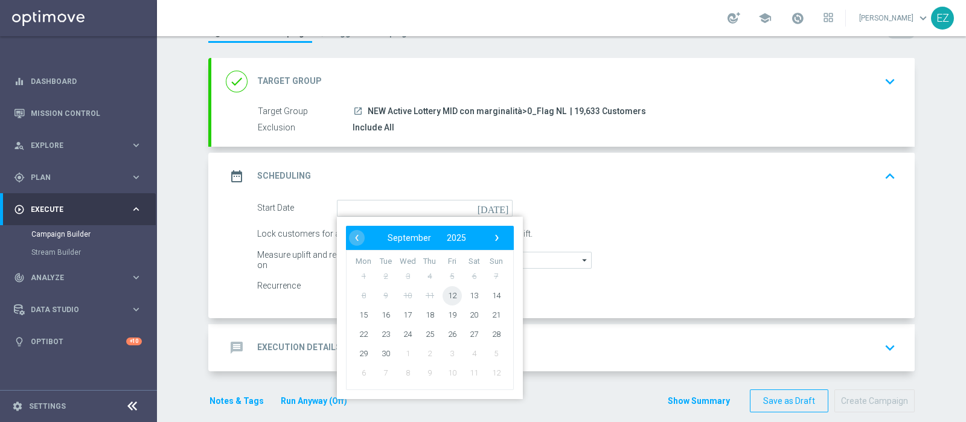
click at [444, 298] on span "12" at bounding box center [452, 295] width 19 height 19
type input "12 Sep 2025"
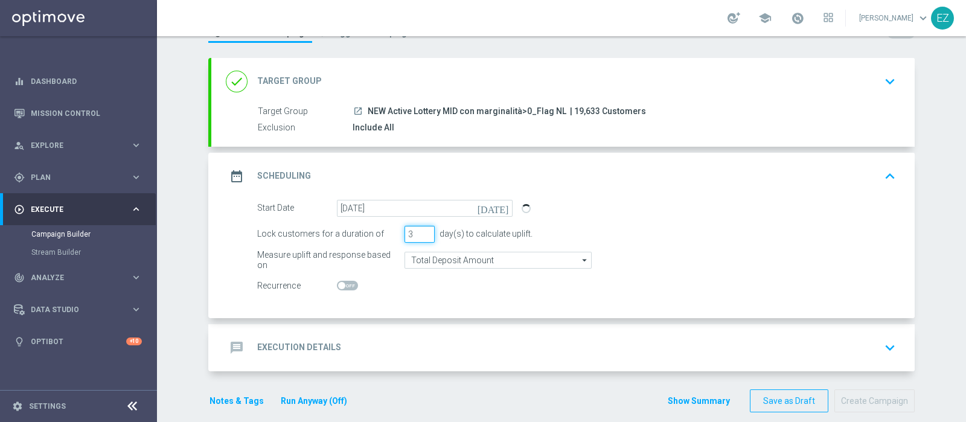
click at [420, 226] on input "3" at bounding box center [420, 234] width 30 height 17
click at [421, 229] on input "4" at bounding box center [420, 234] width 30 height 17
click at [421, 229] on input "5" at bounding box center [420, 234] width 30 height 17
type input "6"
click at [421, 229] on input "6" at bounding box center [420, 234] width 30 height 17
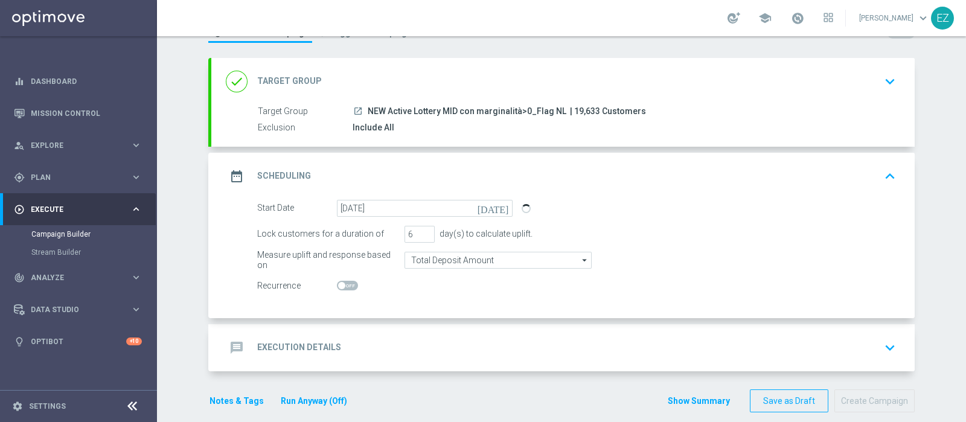
click at [310, 342] on h2 "Execution Details" at bounding box center [299, 347] width 84 height 11
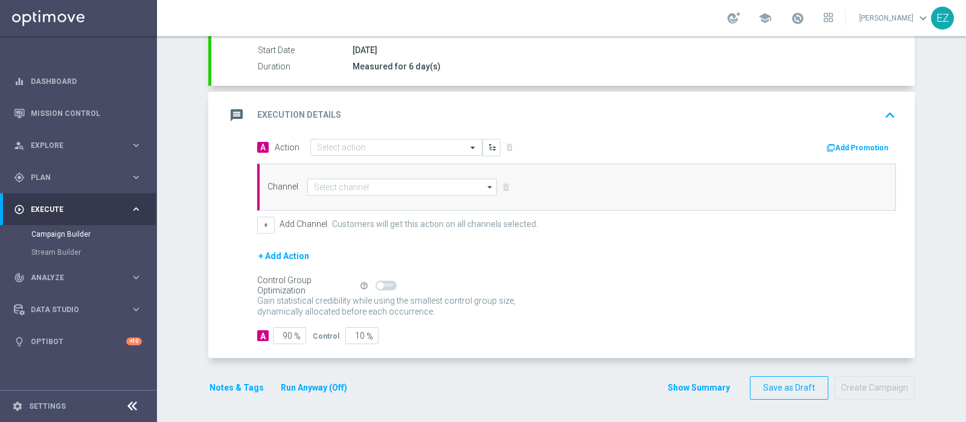
scroll to position [200, 0]
click at [396, 146] on input "text" at bounding box center [384, 149] width 135 height 10
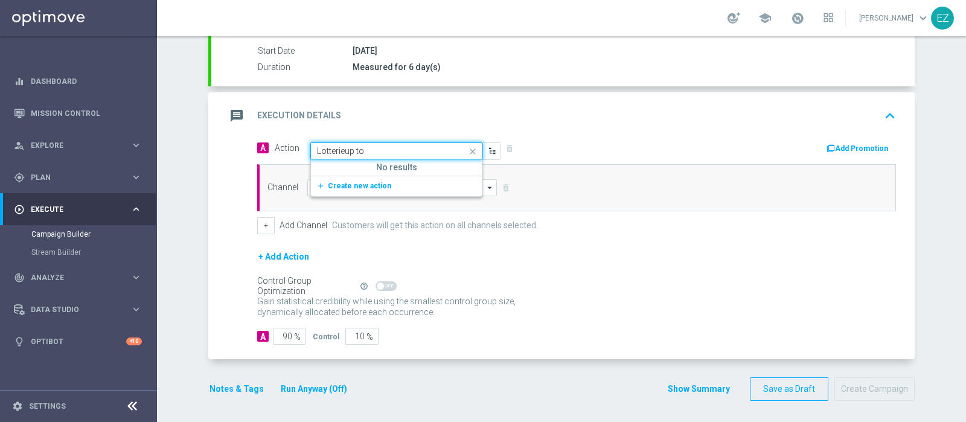
type input "Lotterie_up to"
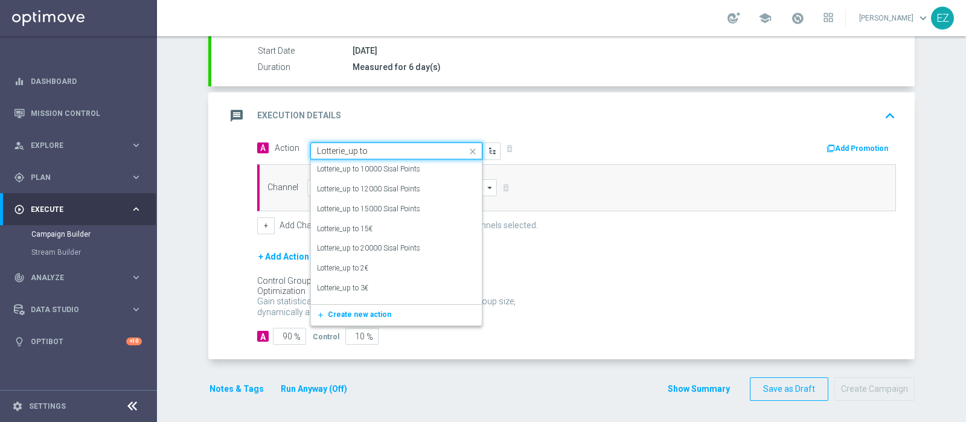
click at [396, 146] on input "Lotterie_up to" at bounding box center [384, 151] width 135 height 10
click at [396, 248] on label "Lotterie_up to 20000 Sisal Points" at bounding box center [368, 248] width 103 height 10
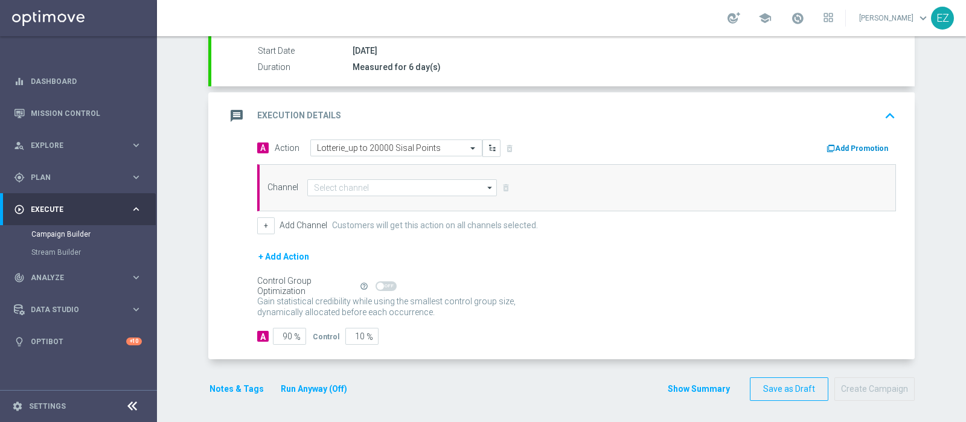
click at [841, 139] on div "Add Promotion" at bounding box center [741, 147] width 329 height 16
click at [861, 142] on button "Add Promotion" at bounding box center [858, 148] width 67 height 13
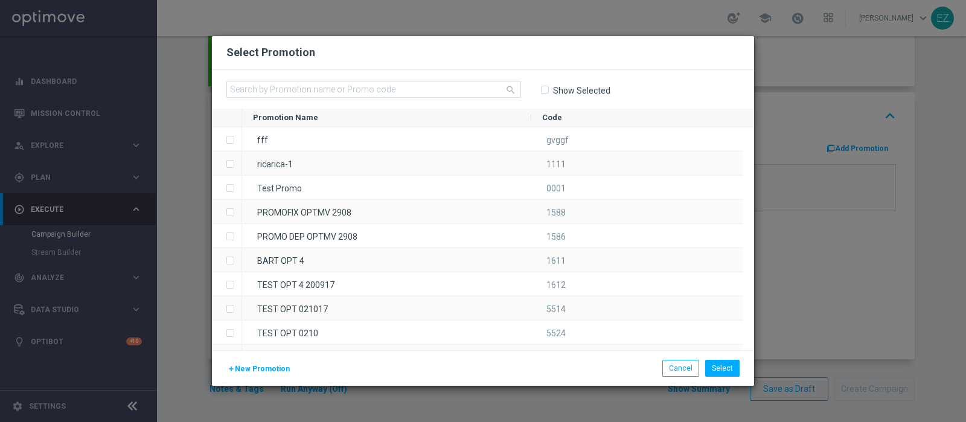
click at [408, 77] on div "search Show Selected" at bounding box center [483, 88] width 542 height 39
click at [408, 84] on input "text" at bounding box center [373, 89] width 295 height 17
paste input "1209 SETTLOT M"
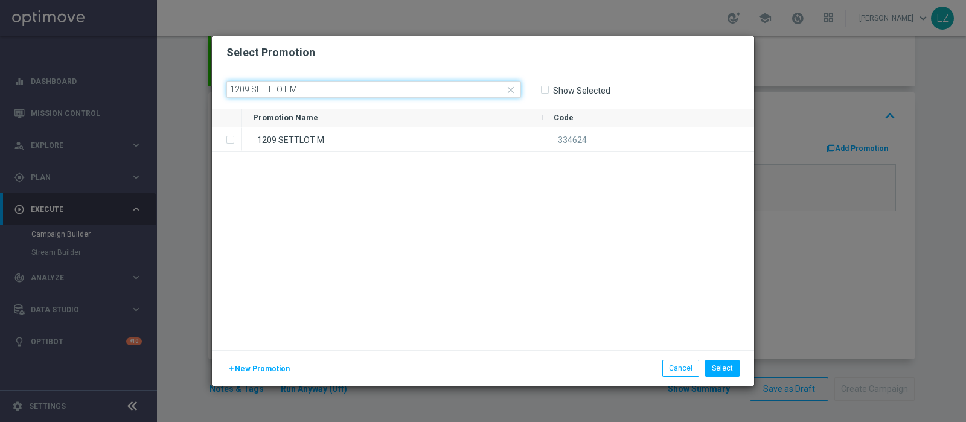
type input "1209 SETTLOT M"
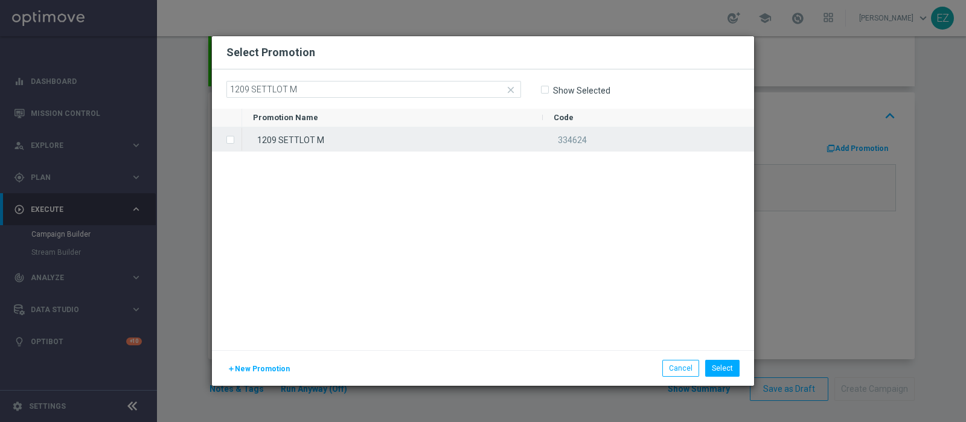
drag, startPoint x: 333, startPoint y: 138, endPoint x: 408, endPoint y: 164, distance: 79.3
click at [333, 137] on div "1209 SETTLOT M" at bounding box center [392, 139] width 301 height 24
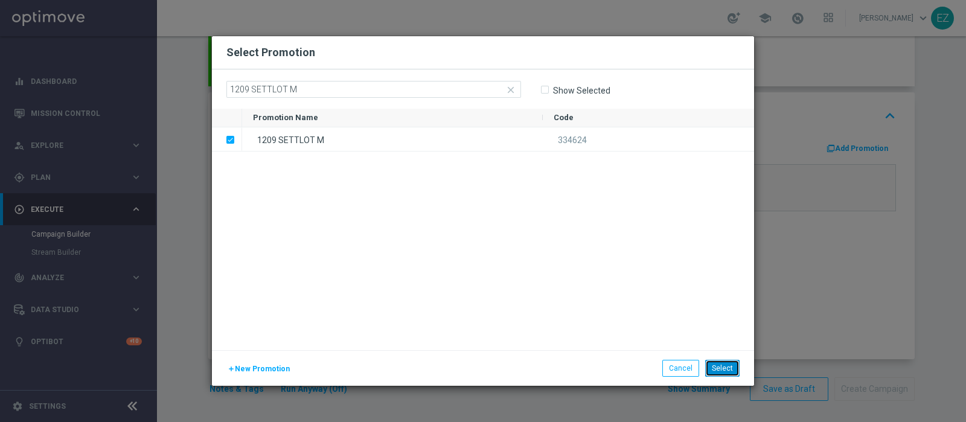
click at [722, 367] on button "Select" at bounding box center [722, 368] width 34 height 17
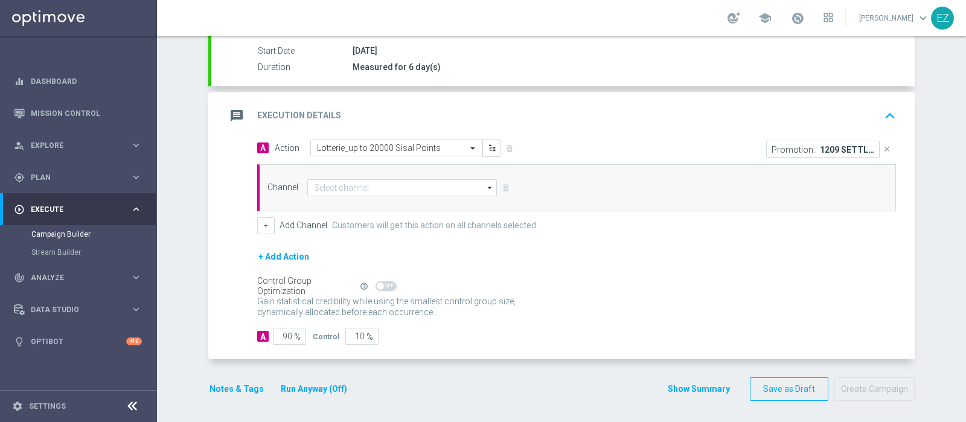
click at [438, 176] on div "Channel arrow_drop_down Drag here to set row groups Drag here to set column lab…" at bounding box center [576, 187] width 639 height 47
click at [420, 196] on div "Channel arrow_drop_down Drag here to set row groups Drag here to set column lab…" at bounding box center [576, 187] width 639 height 47
click at [414, 185] on input at bounding box center [402, 187] width 190 height 17
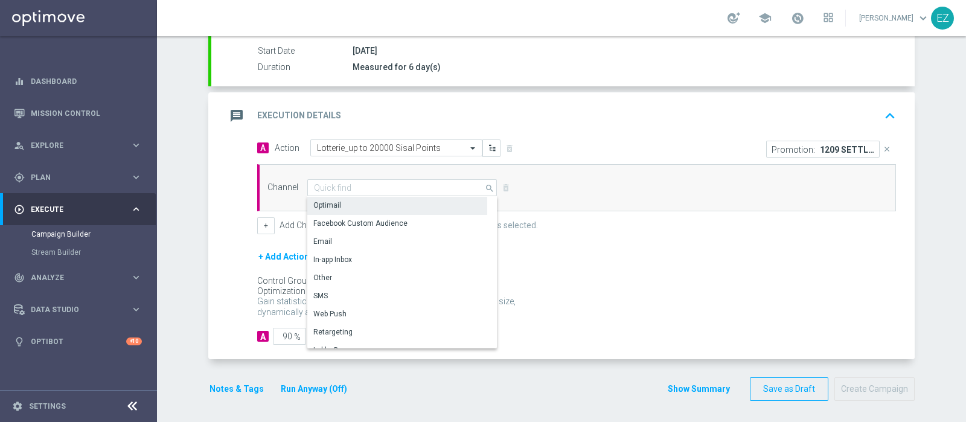
click at [338, 204] on div "Optimail" at bounding box center [397, 205] width 180 height 17
type input "Optimail"
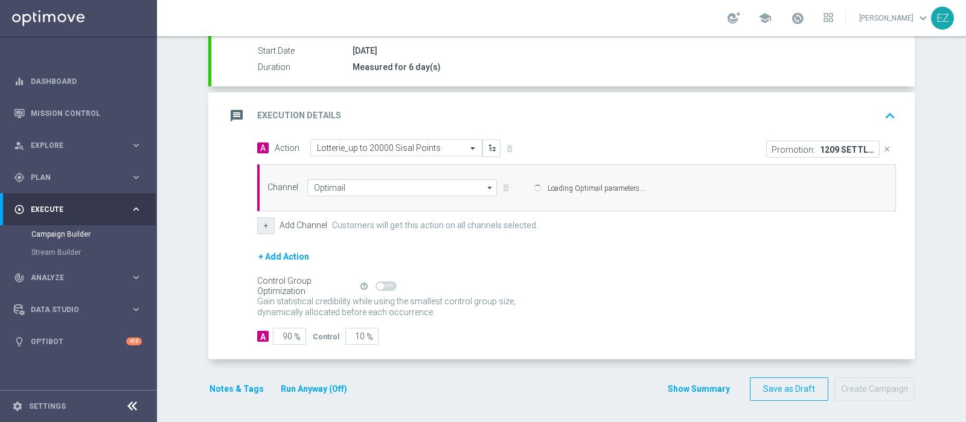
click at [258, 228] on button "+" at bounding box center [266, 225] width 18 height 17
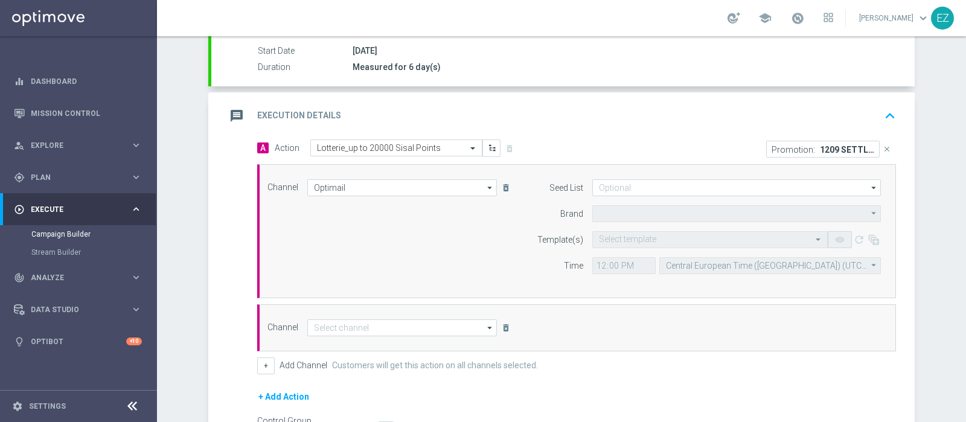
type input "Sisal Marketing"
click at [350, 239] on div "Channel Optimail Optimail arrow_drop_down Drag here to set row groups Drag here…" at bounding box center [574, 231] width 632 height 104
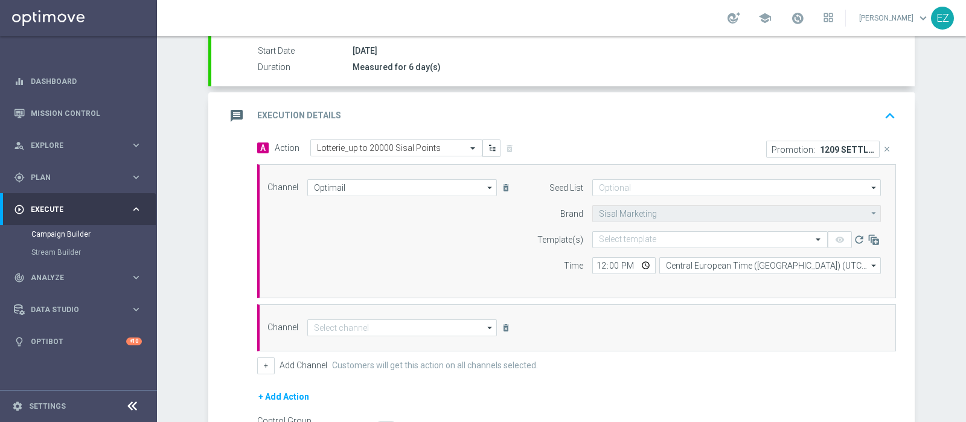
click at [362, 335] on div "Channel arrow_drop_down Drag here to set row groups Drag here to set column lab…" at bounding box center [576, 327] width 639 height 47
click at [364, 325] on input at bounding box center [402, 327] width 190 height 17
click at [341, 409] on div "Other" at bounding box center [397, 417] width 180 height 17
type input "Other"
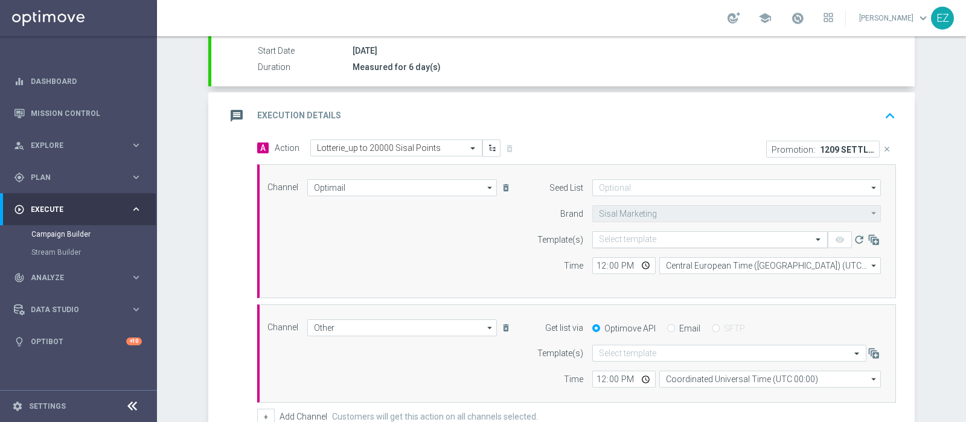
click at [607, 235] on input "text" at bounding box center [698, 240] width 198 height 10
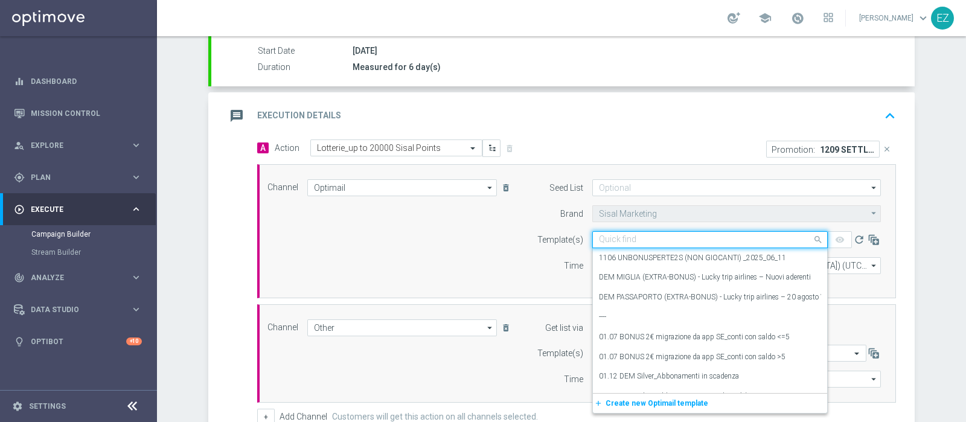
paste input "1209 SETTLOT M"
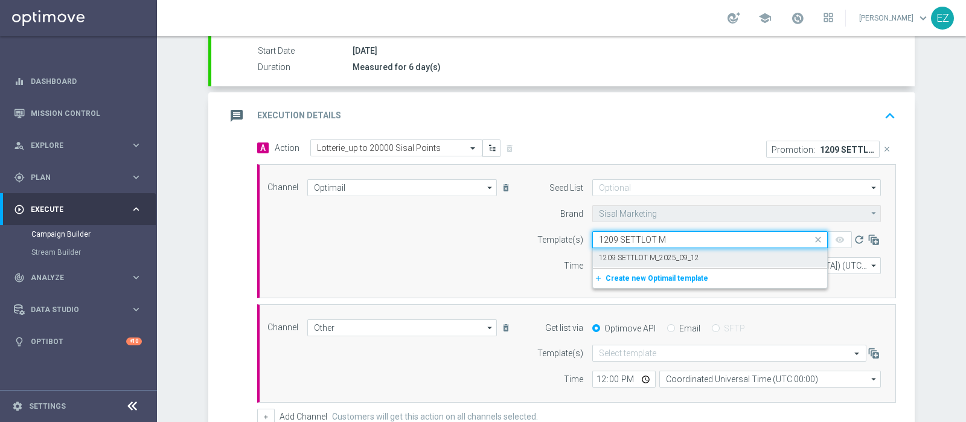
click at [609, 262] on div "1209 SETTLOT M_2025_09_12" at bounding box center [710, 258] width 222 height 20
type input "1209 SETTLOT M"
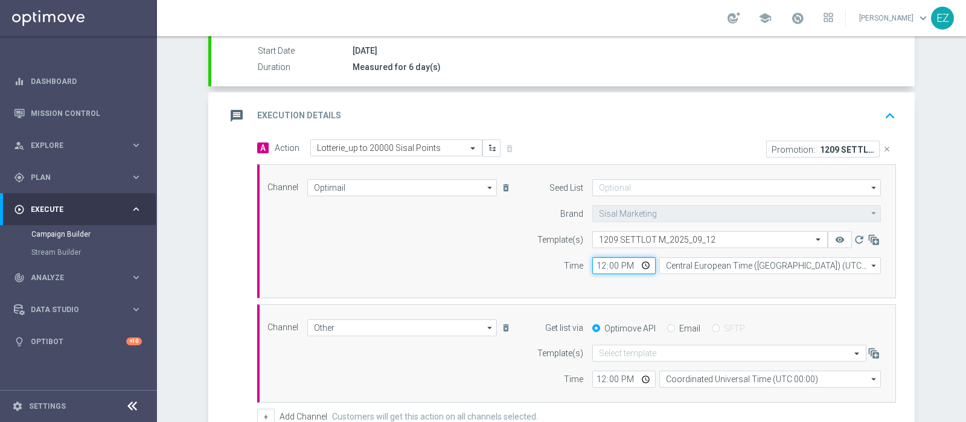
click at [592, 265] on input "12:00" at bounding box center [623, 265] width 63 height 17
type input "17:00"
click at [667, 329] on div "Email" at bounding box center [683, 328] width 33 height 11
click at [667, 325] on input "Email" at bounding box center [671, 329] width 8 height 8
radio input "true"
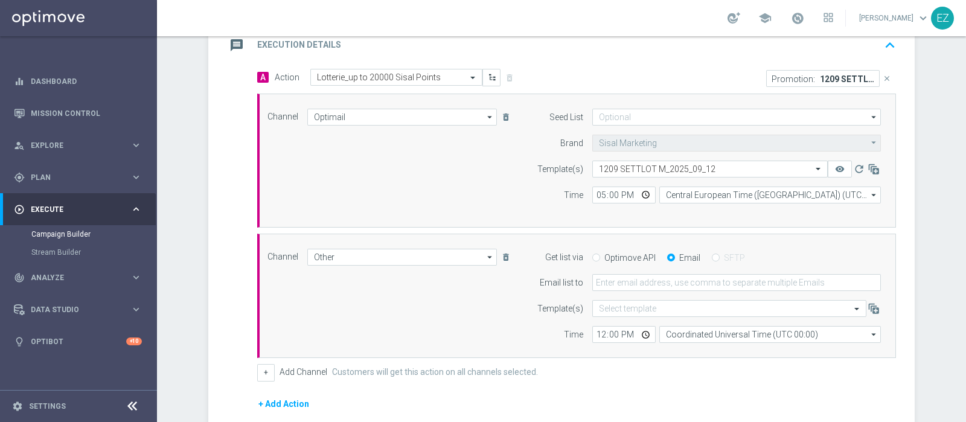
scroll to position [277, 0]
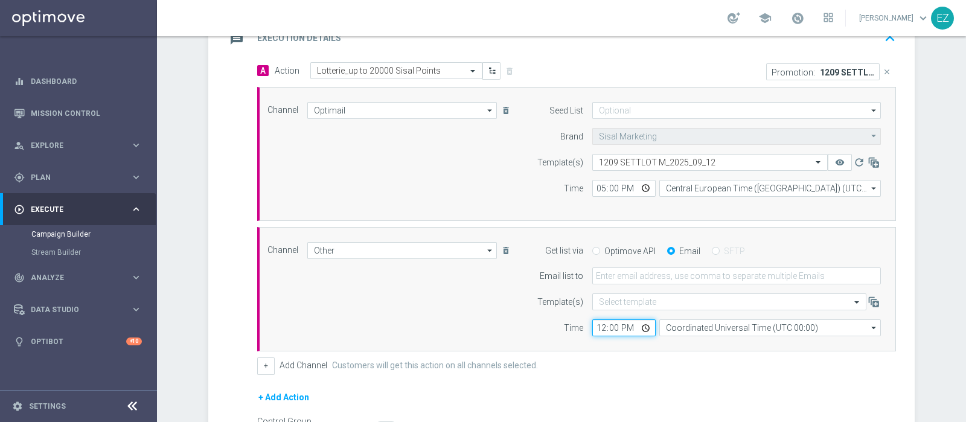
click at [592, 327] on input "12:00" at bounding box center [623, 327] width 63 height 17
type input "17:00"
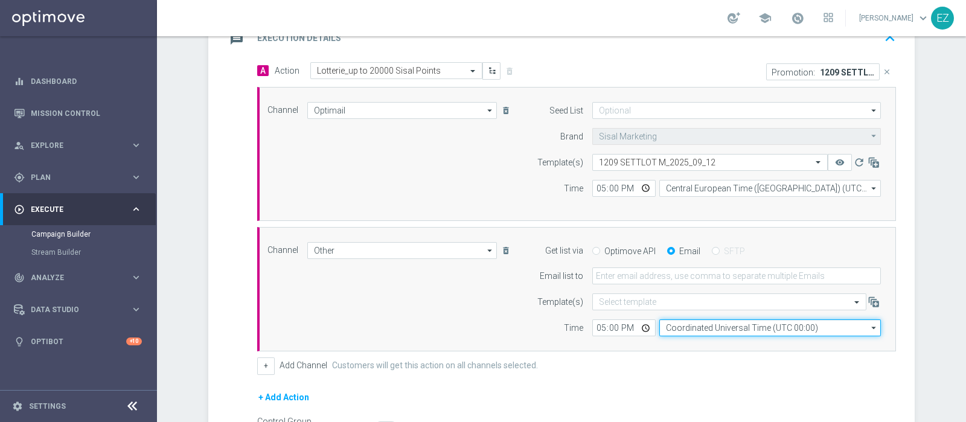
click at [731, 322] on input "Coordinated Universal Time (UTC 00:00)" at bounding box center [770, 327] width 222 height 17
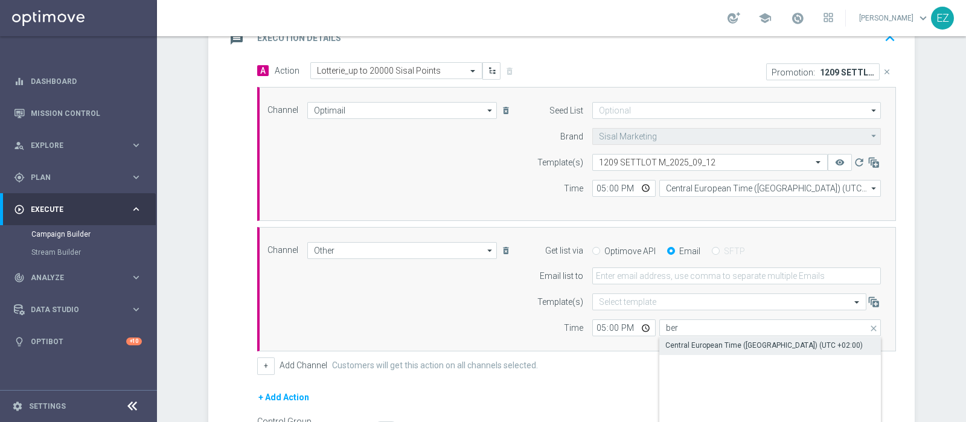
click at [731, 347] on div "Central European Time (Berlin) (UTC +02:00)" at bounding box center [763, 345] width 197 height 11
type input "Central European Time (Berlin) (UTC +02:00)"
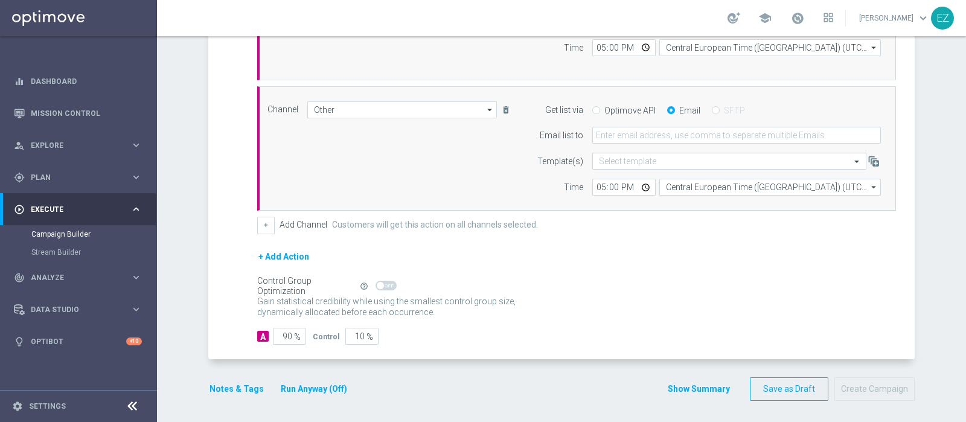
click at [238, 389] on button "Notes & Tags" at bounding box center [236, 389] width 57 height 15
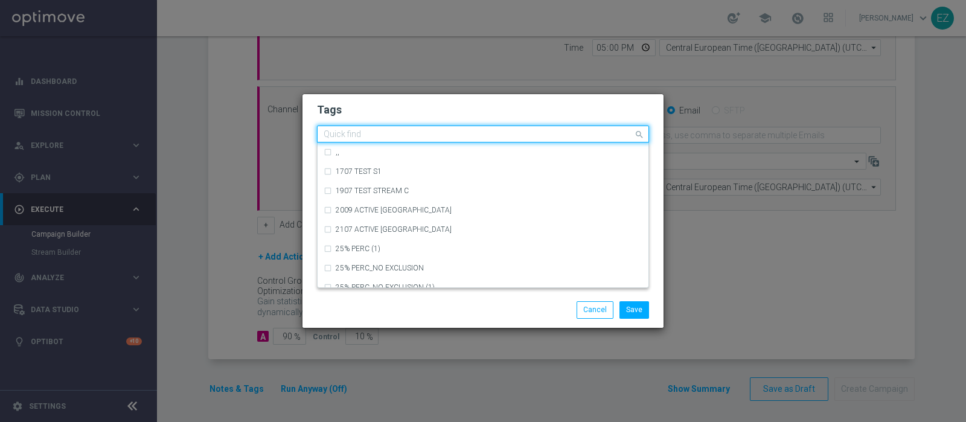
click at [384, 138] on input "text" at bounding box center [479, 135] width 310 height 10
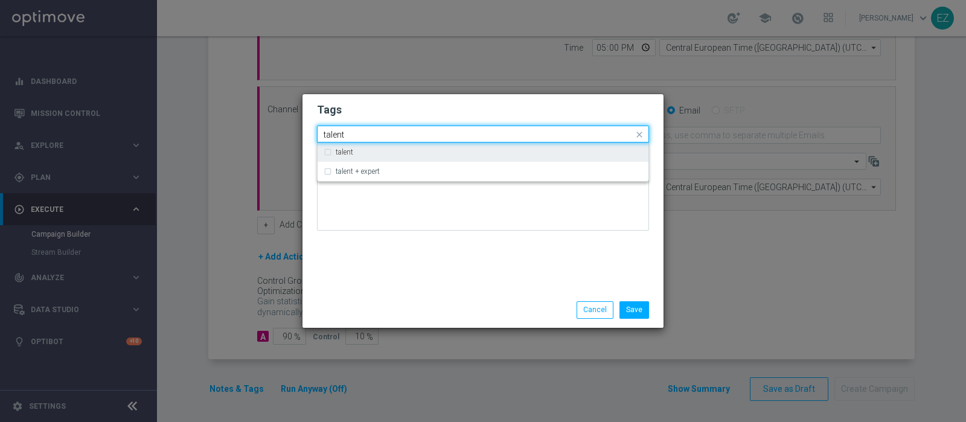
click at [347, 152] on label "talent" at bounding box center [345, 152] width 18 height 7
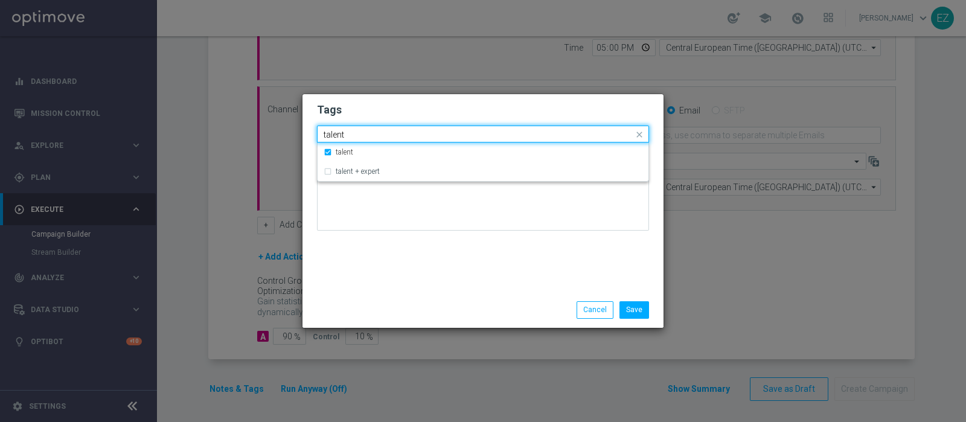
click at [335, 132] on input "talent" at bounding box center [479, 135] width 310 height 10
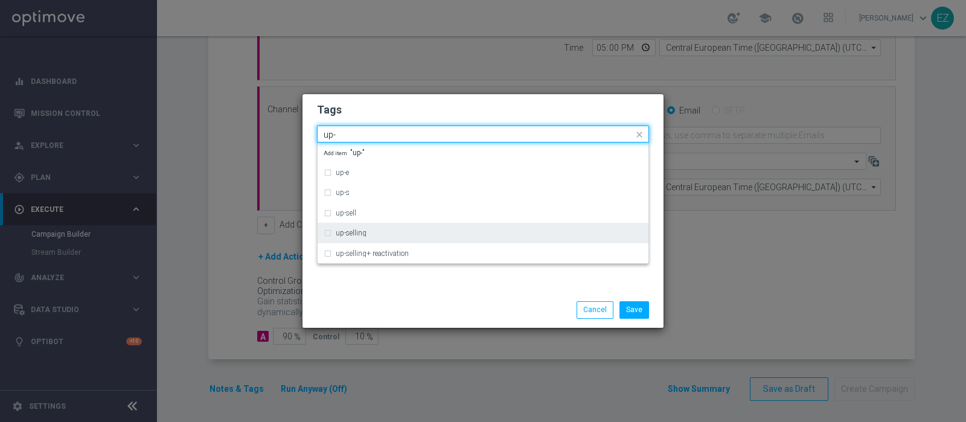
click at [362, 228] on div "up-selling" at bounding box center [483, 232] width 319 height 19
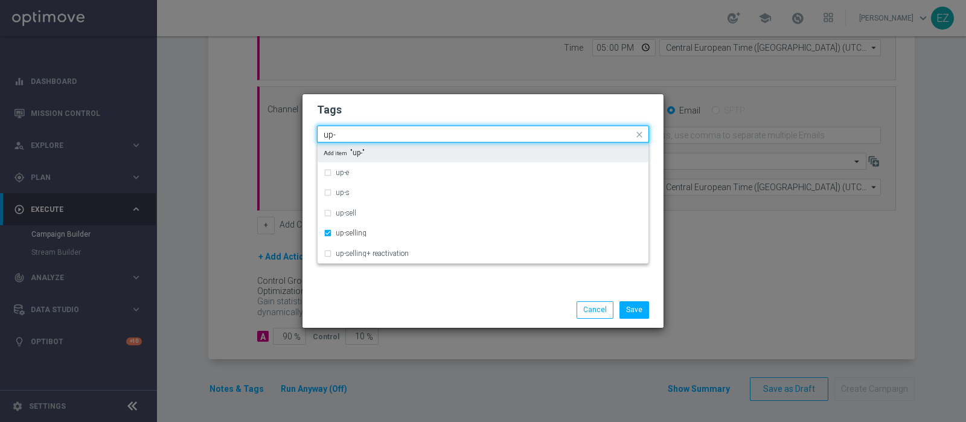
drag, startPoint x: 354, startPoint y: 136, endPoint x: 282, endPoint y: 131, distance: 72.6
click at [282, 131] on modal-container "Tags Quick find × talent × up-selling up- up-e up-s up-sell up-selling up-selli…" at bounding box center [483, 211] width 966 height 422
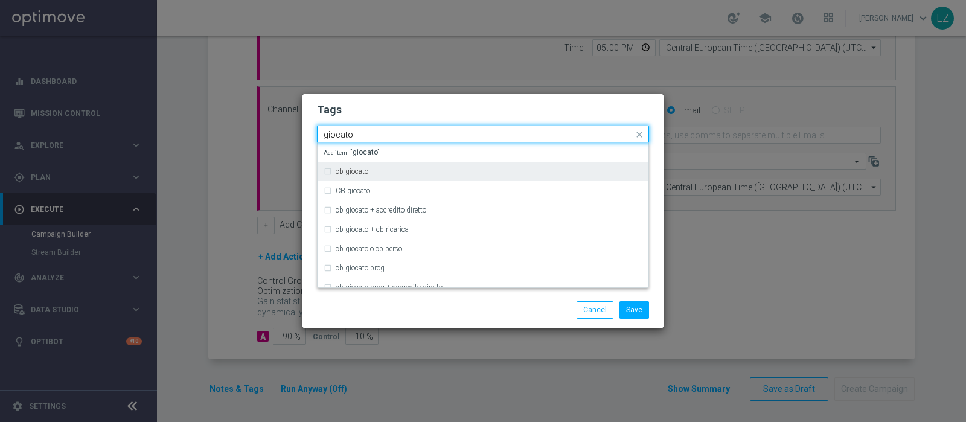
click at [350, 171] on label "cb giocato" at bounding box center [352, 171] width 33 height 7
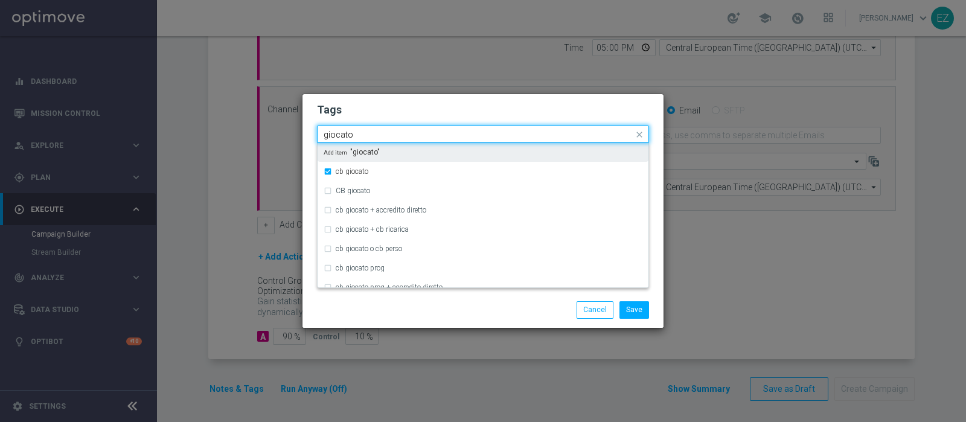
drag, startPoint x: 367, startPoint y: 133, endPoint x: 251, endPoint y: 135, distance: 115.9
click at [251, 135] on modal-container "Tags Quick find × talent × up-selling × cb giocato giocato cb giocato CB giocat…" at bounding box center [483, 211] width 966 height 422
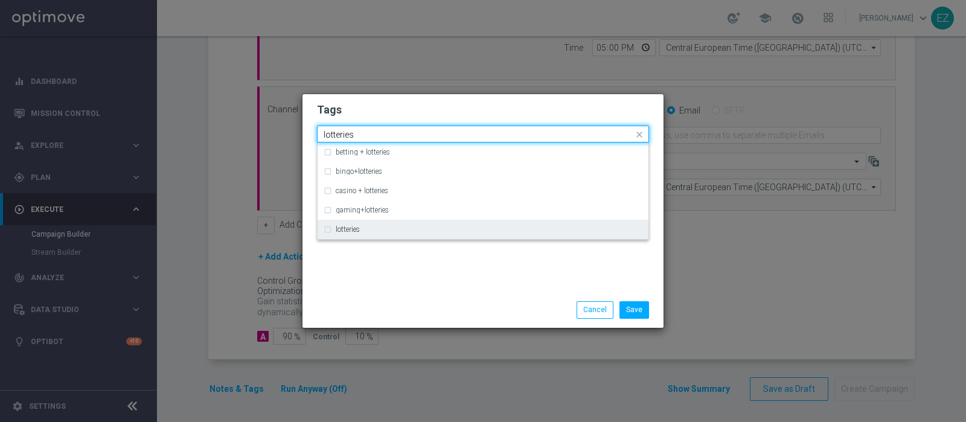
click at [353, 228] on label "lotteries" at bounding box center [348, 229] width 24 height 7
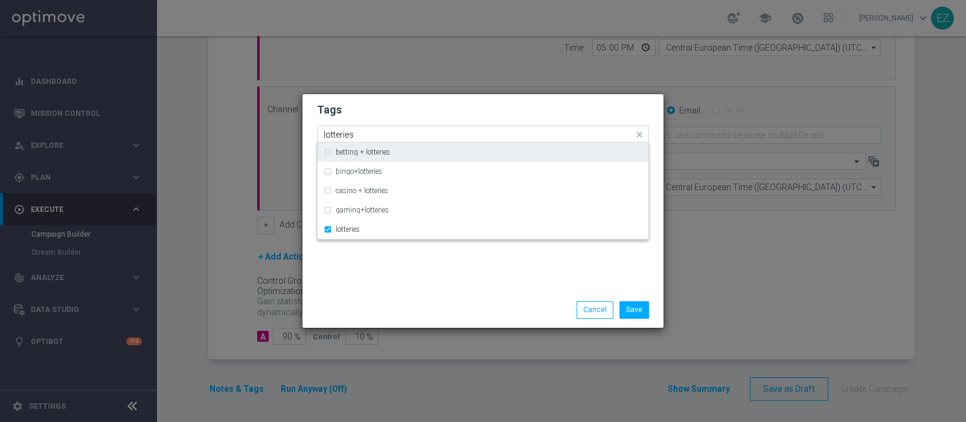
click at [345, 131] on input "lotteries" at bounding box center [479, 135] width 310 height 10
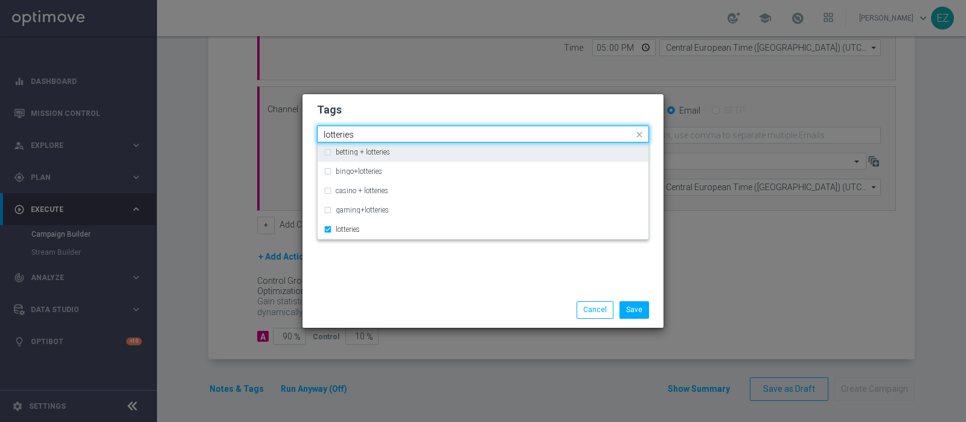
click at [345, 131] on input "lotteries" at bounding box center [479, 135] width 310 height 10
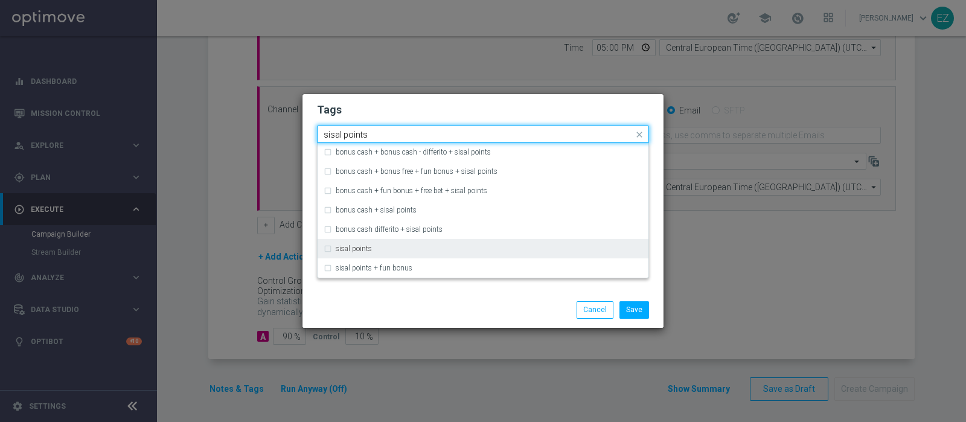
click at [368, 250] on label "sisal points" at bounding box center [354, 248] width 36 height 7
type input "sisal points"
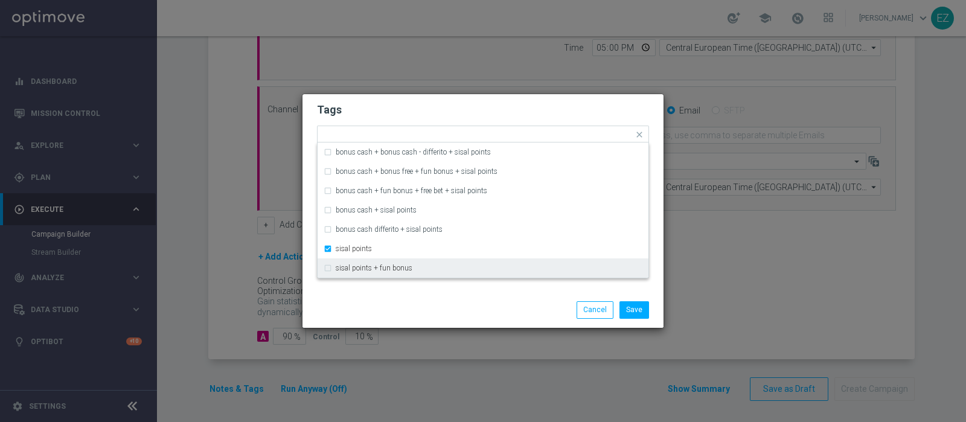
click at [434, 305] on div "Save Cancel" at bounding box center [542, 309] width 234 height 17
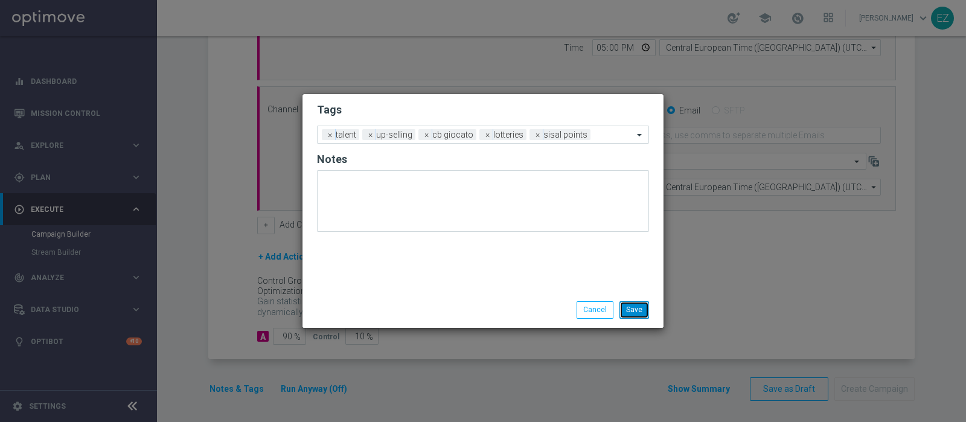
click at [643, 305] on button "Save" at bounding box center [635, 309] width 30 height 17
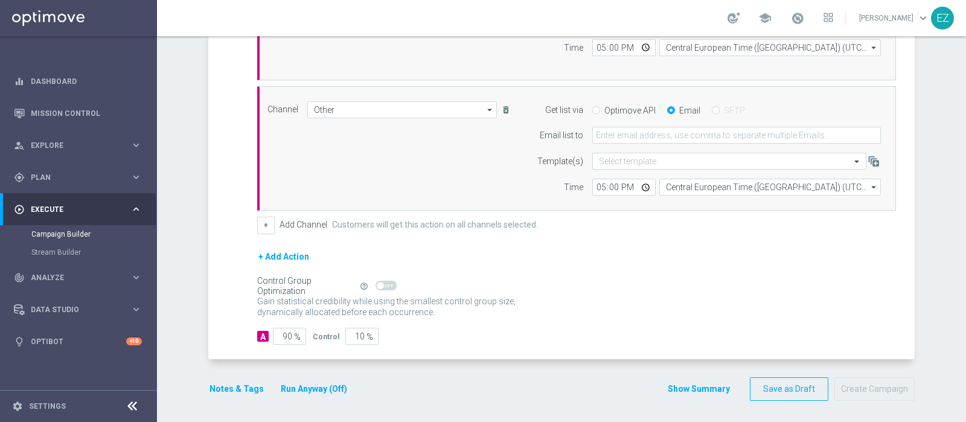
click at [712, 385] on button "Show Summary" at bounding box center [698, 389] width 63 height 14
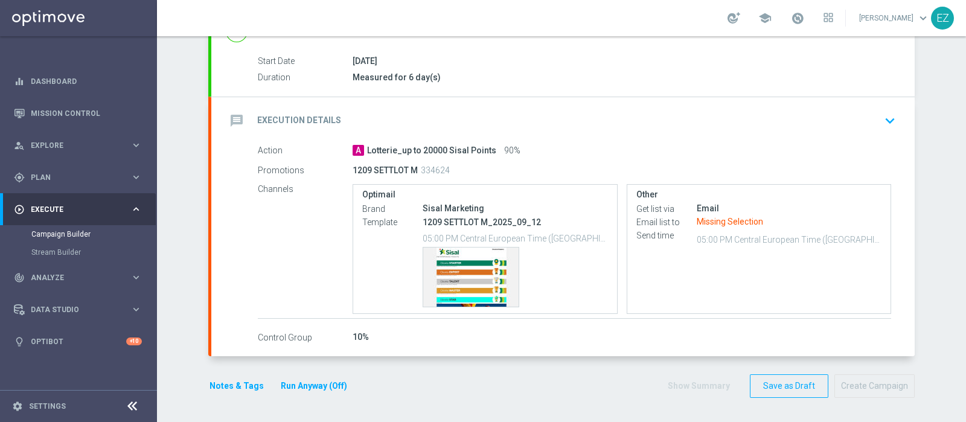
scroll to position [187, 0]
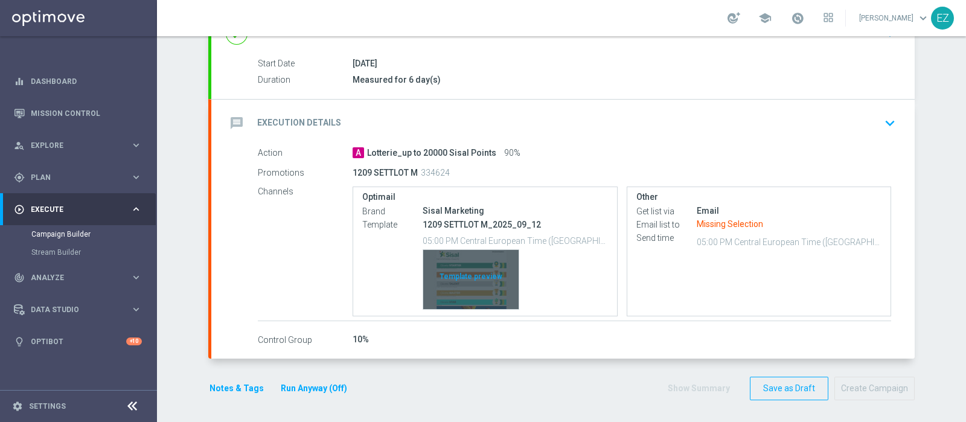
click at [472, 295] on div "Template preview" at bounding box center [470, 279] width 95 height 59
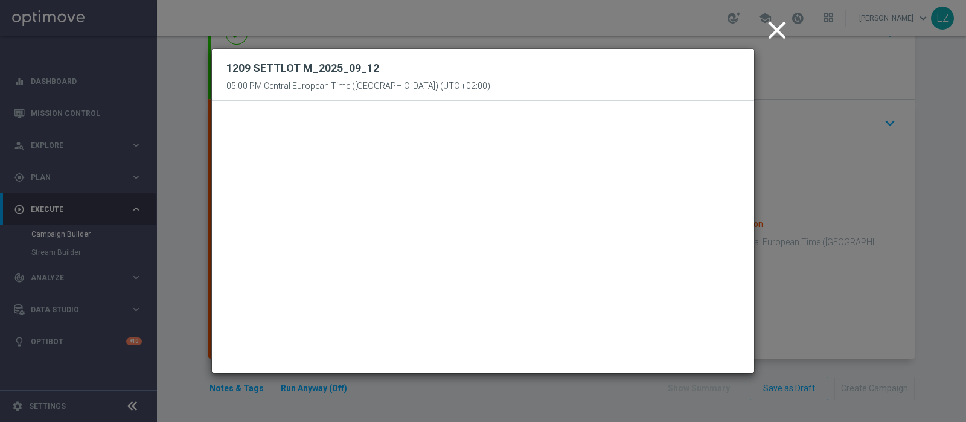
click at [783, 36] on icon "close" at bounding box center [777, 30] width 30 height 30
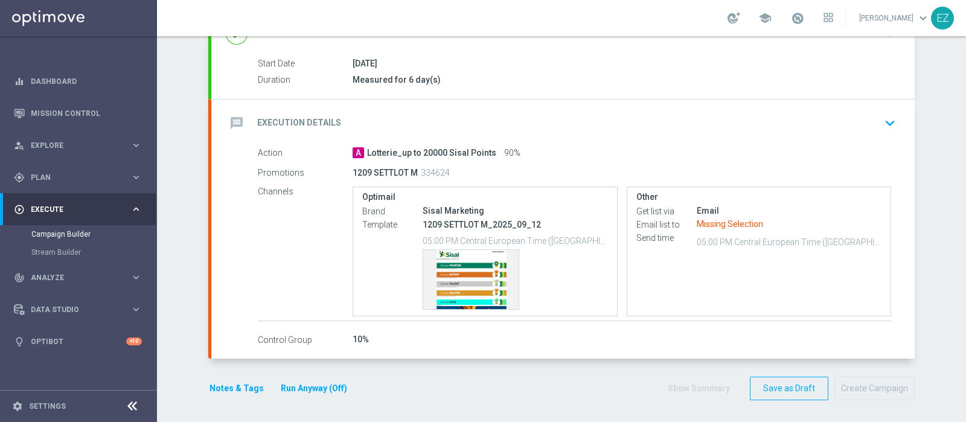
click at [700, 207] on div "Email" at bounding box center [789, 211] width 185 height 12
click at [443, 130] on div "message Execution Details keyboard_arrow_down" at bounding box center [563, 123] width 675 height 23
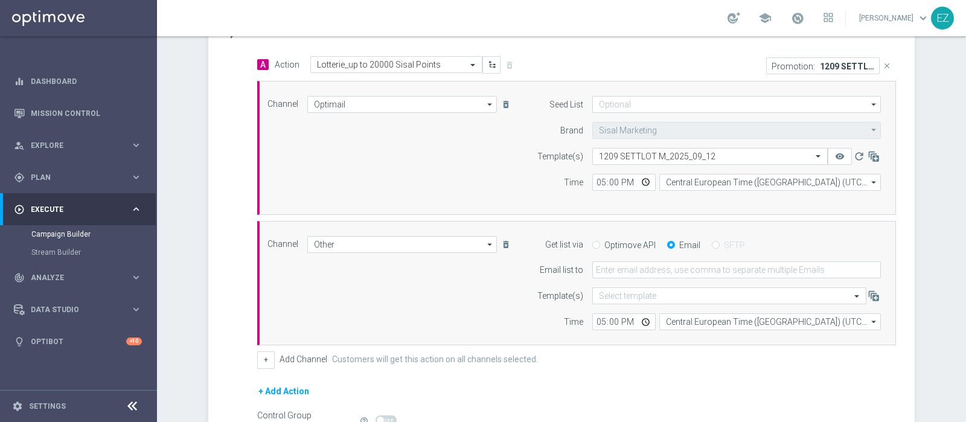
scroll to position [284, 0]
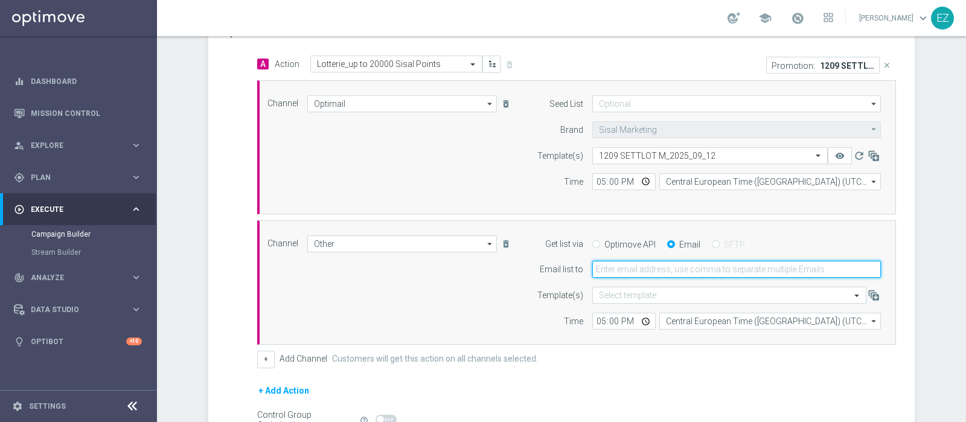
click at [627, 261] on input "email" at bounding box center [736, 269] width 289 height 17
type input "elena.zarbin@sisal.it"
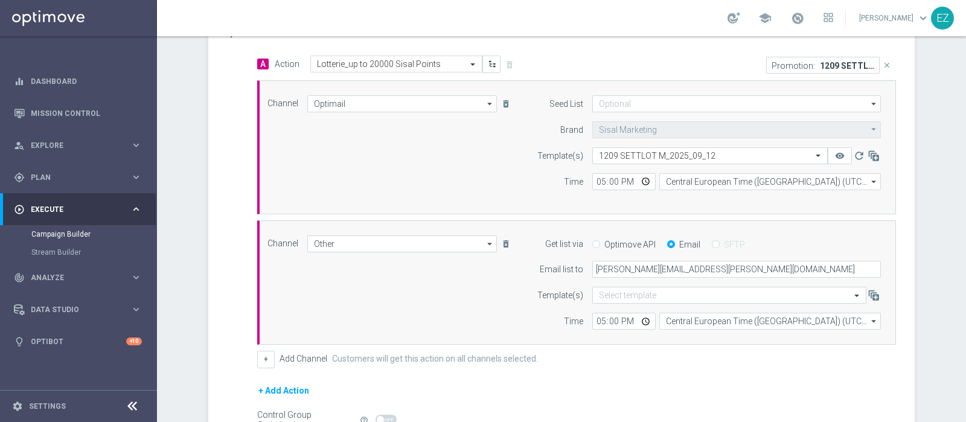
click at [580, 346] on div "A Action Select action Lotterie_up to 20000 Sisal Points delete_forever Promoti…" at bounding box center [576, 212] width 657 height 313
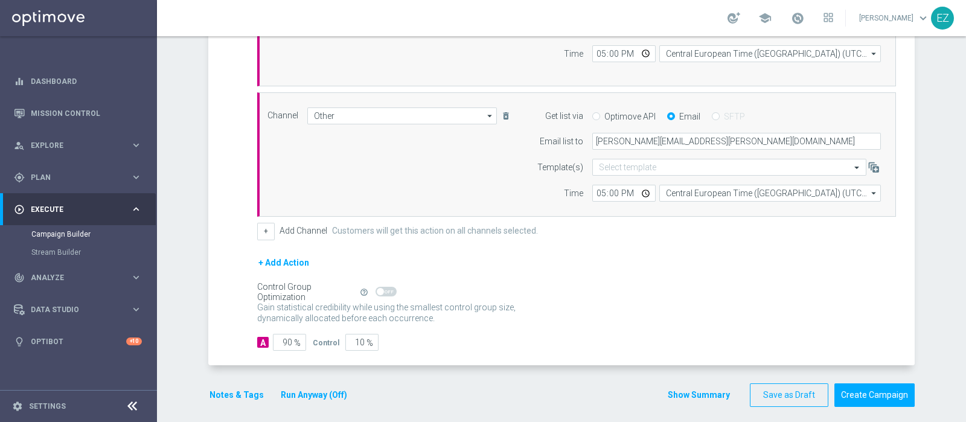
scroll to position [418, 0]
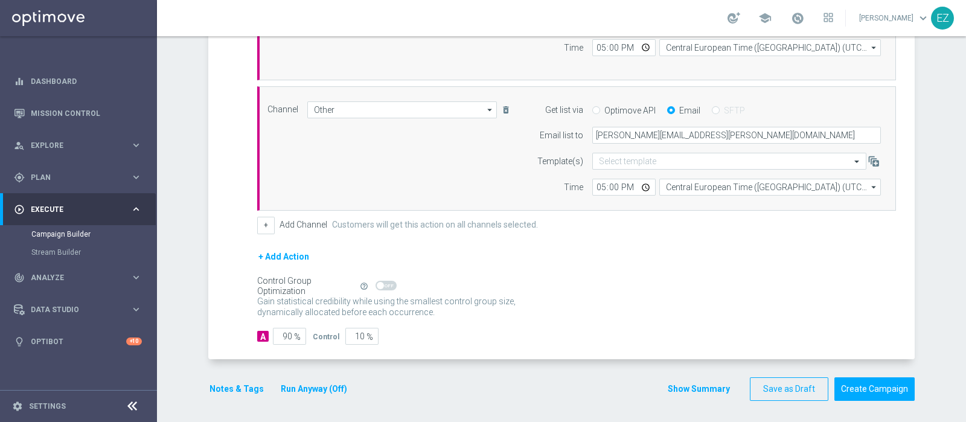
click at [707, 387] on button "Show Summary" at bounding box center [698, 389] width 63 height 14
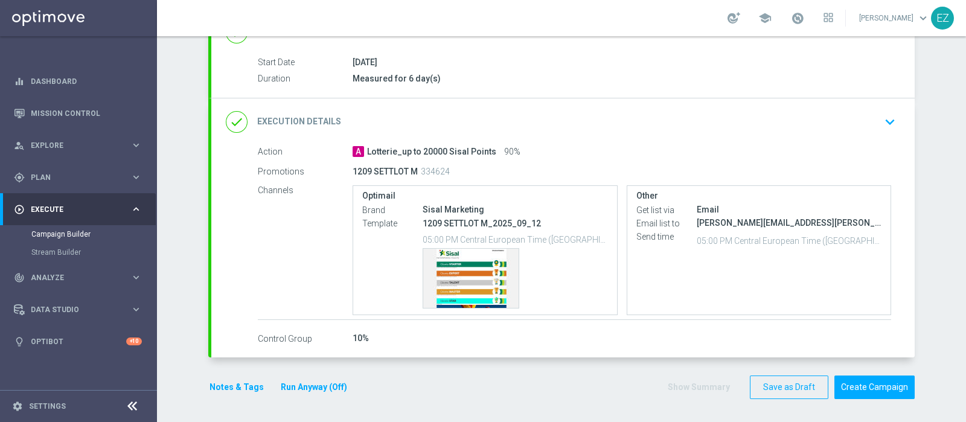
scroll to position [187, 0]
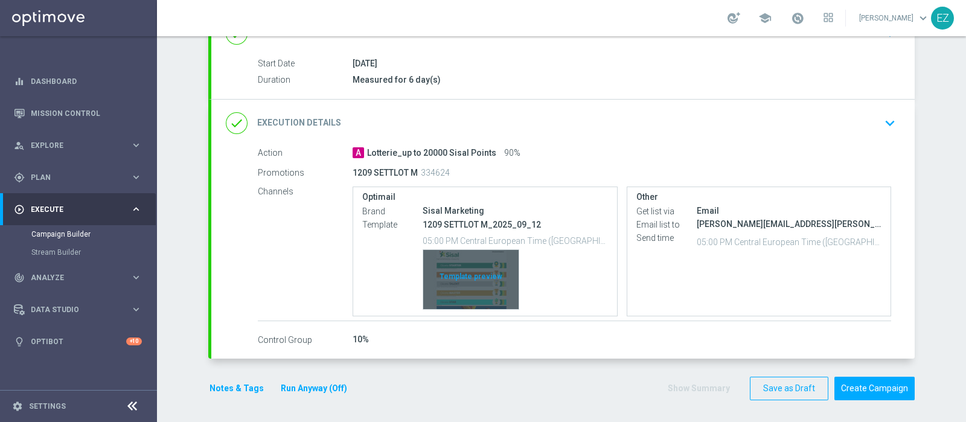
click at [462, 284] on div "Template preview" at bounding box center [470, 279] width 95 height 59
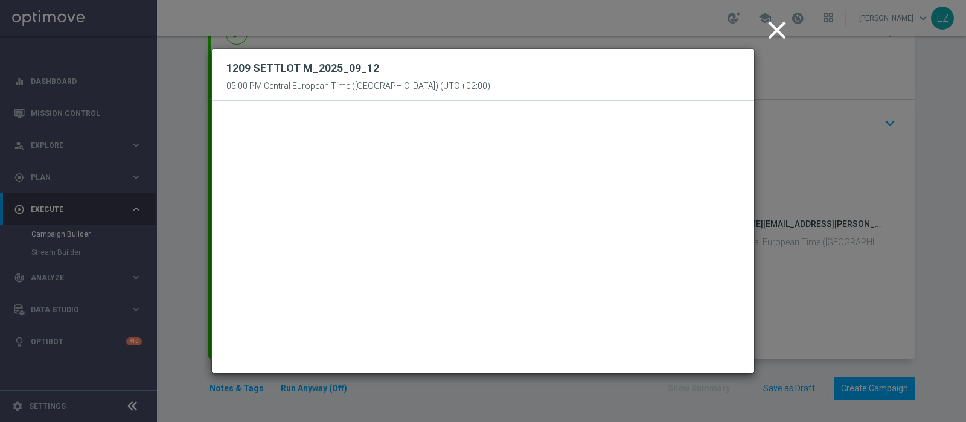
click at [773, 36] on icon "close" at bounding box center [777, 30] width 30 height 30
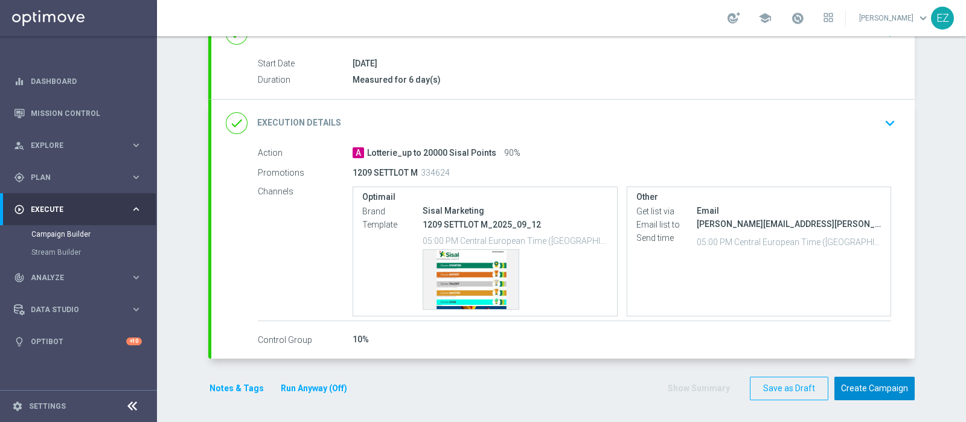
click at [875, 381] on button "Create Campaign" at bounding box center [875, 389] width 80 height 24
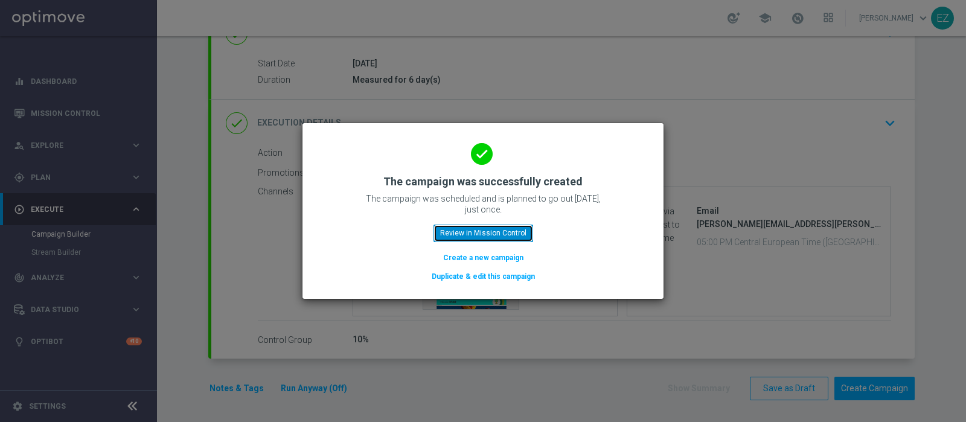
click at [507, 231] on button "Review in Mission Control" at bounding box center [484, 233] width 100 height 17
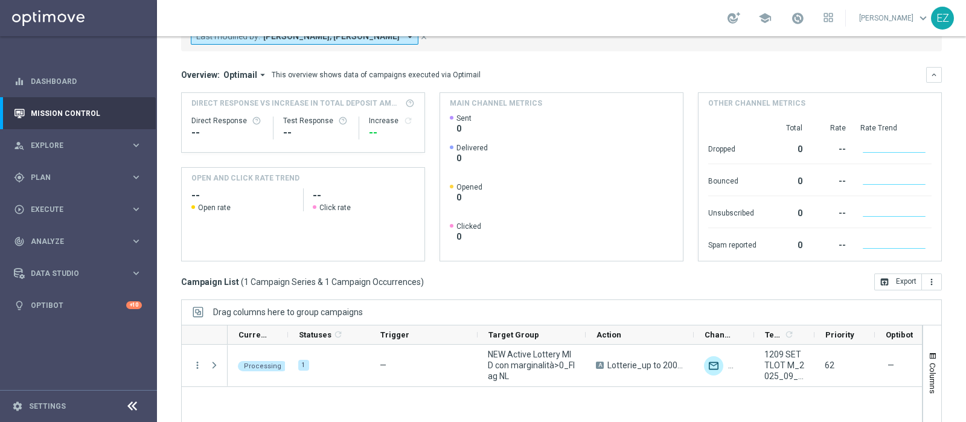
scroll to position [105, 0]
click at [61, 179] on span "Plan" at bounding box center [81, 177] width 100 height 7
click at [63, 197] on link "Target Groups" at bounding box center [78, 202] width 94 height 10
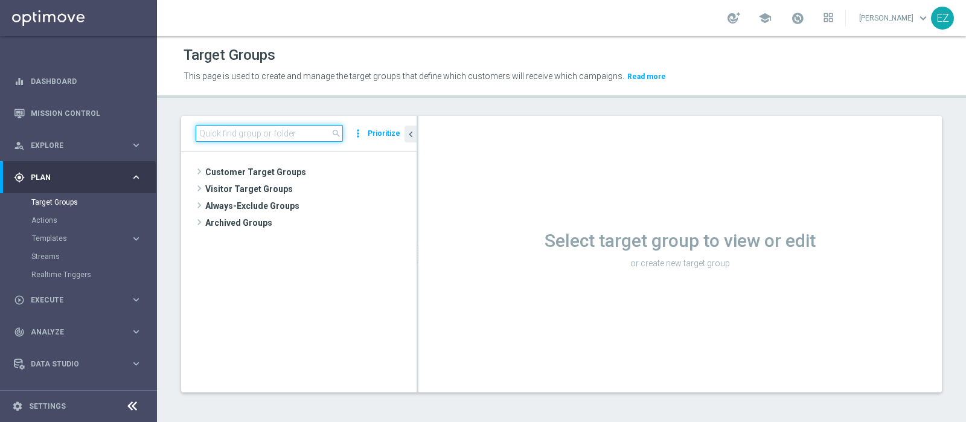
click at [254, 134] on input at bounding box center [269, 133] width 147 height 17
paste input "NEW Active Lottery LOW con marginalità>0_flag NL"
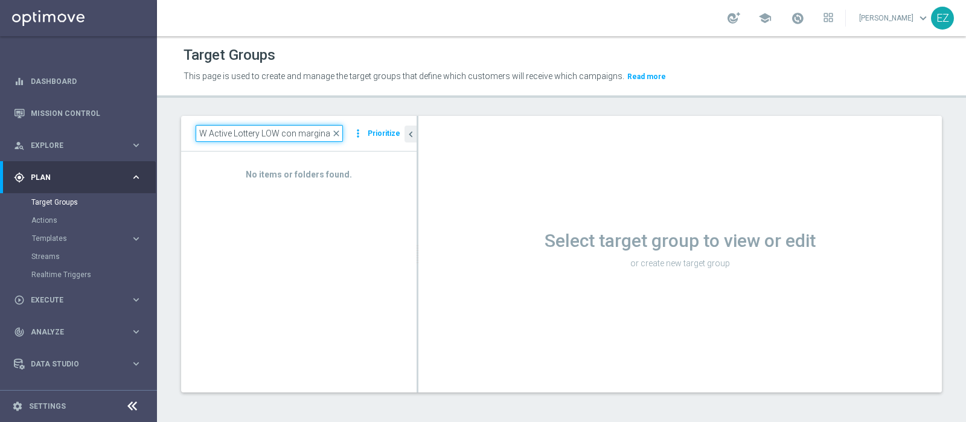
scroll to position [0, 8]
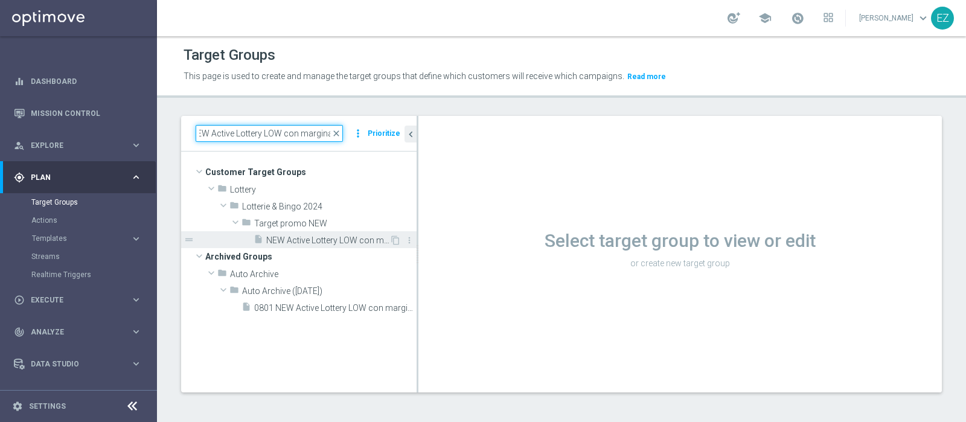
type input "NEW Active Lottery LOW con marginali"
click at [324, 242] on span "NEW Active Lottery LOW con marginalità>0_Flag NL" at bounding box center [327, 241] width 123 height 10
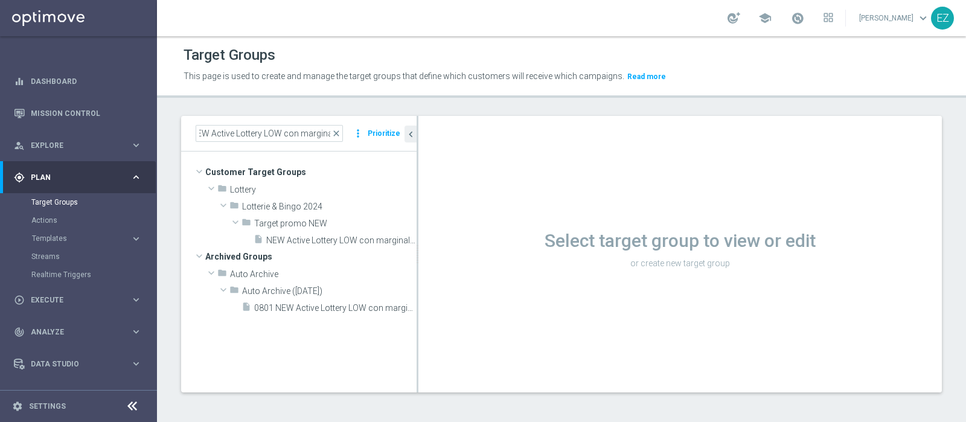
scroll to position [0, 0]
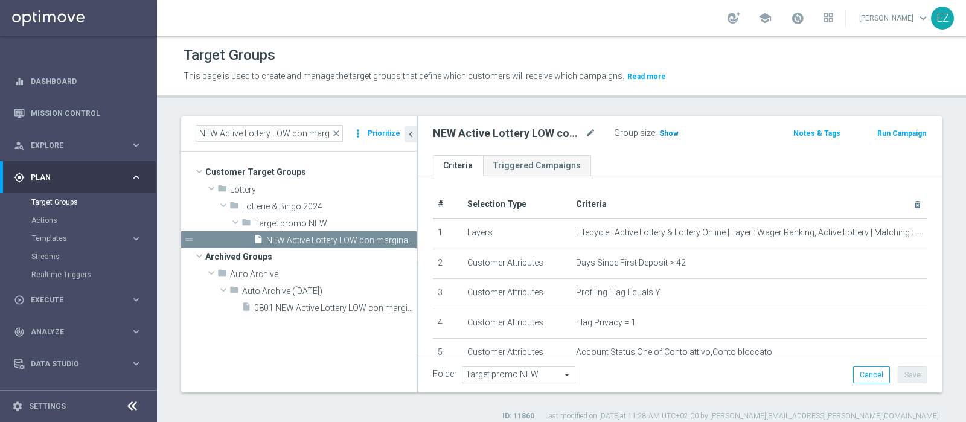
click at [675, 135] on span "Show" at bounding box center [668, 133] width 19 height 8
click at [876, 128] on button "Run Campaign" at bounding box center [901, 133] width 51 height 13
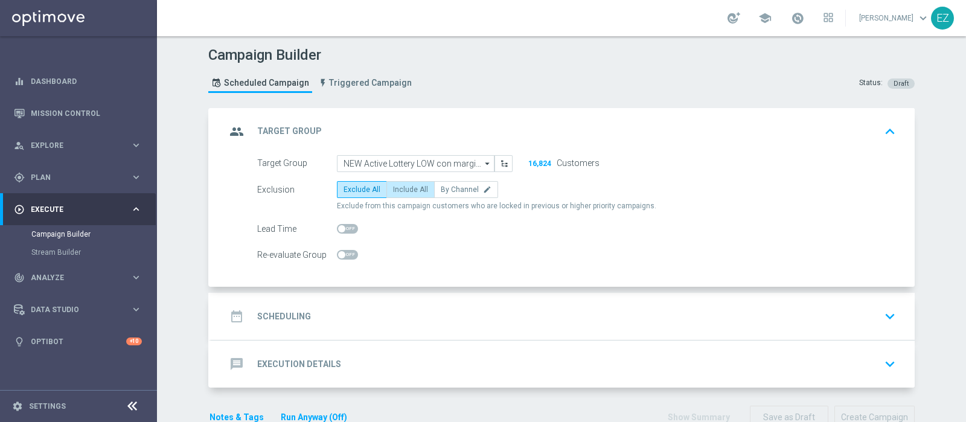
click at [397, 185] on span "Include All" at bounding box center [410, 189] width 35 height 8
click at [397, 188] on input "Include All" at bounding box center [397, 192] width 8 height 8
radio input "true"
click at [287, 318] on h2 "Scheduling" at bounding box center [284, 316] width 54 height 11
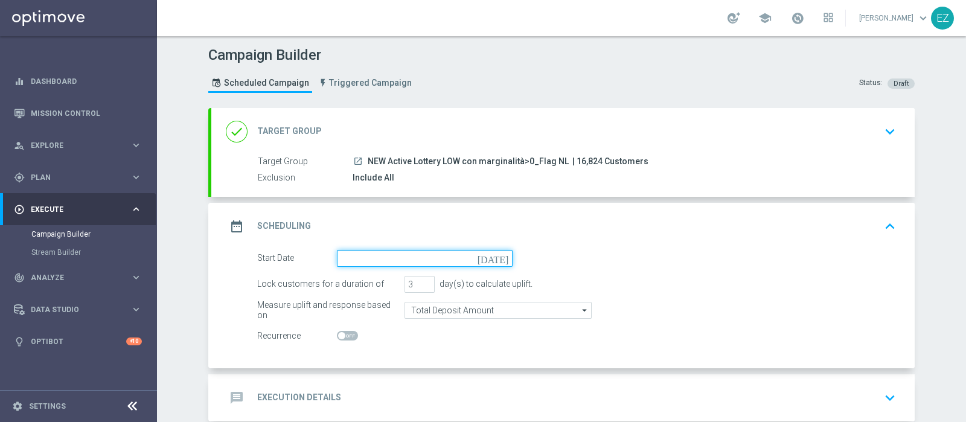
click at [405, 260] on input at bounding box center [425, 258] width 176 height 17
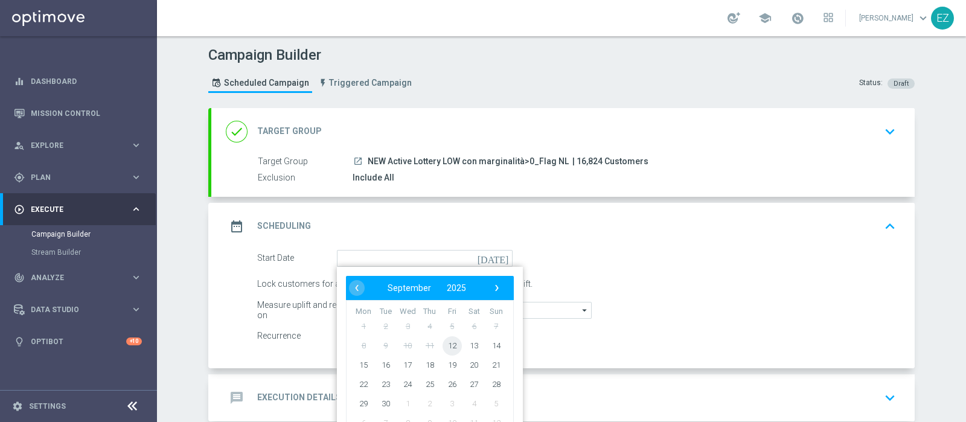
click at [446, 348] on span "12" at bounding box center [452, 345] width 19 height 19
type input "12 Sep 2025"
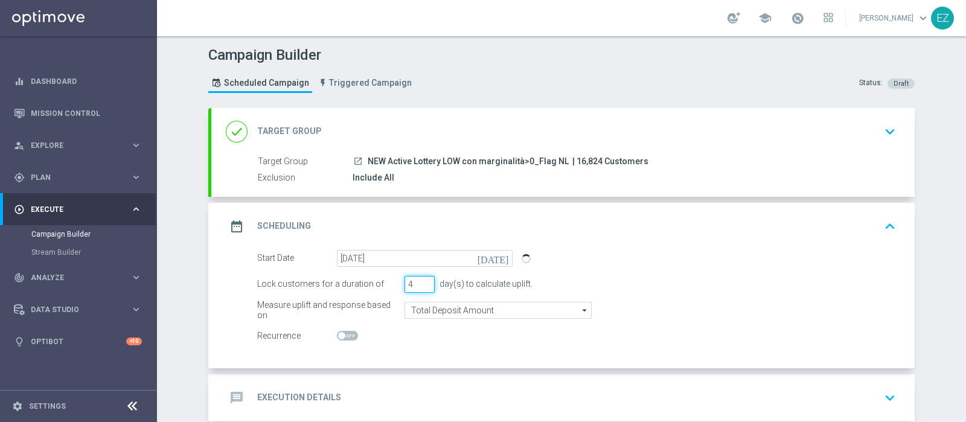
click at [421, 280] on input "4" at bounding box center [420, 284] width 30 height 17
click at [421, 279] on input "5" at bounding box center [420, 284] width 30 height 17
type input "6"
click at [421, 279] on input "6" at bounding box center [420, 284] width 30 height 17
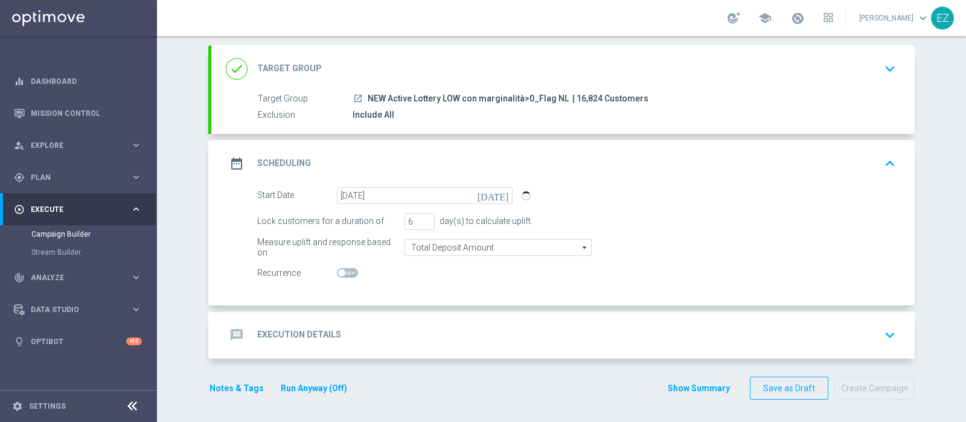
click at [300, 335] on h2 "Execution Details" at bounding box center [299, 334] width 84 height 11
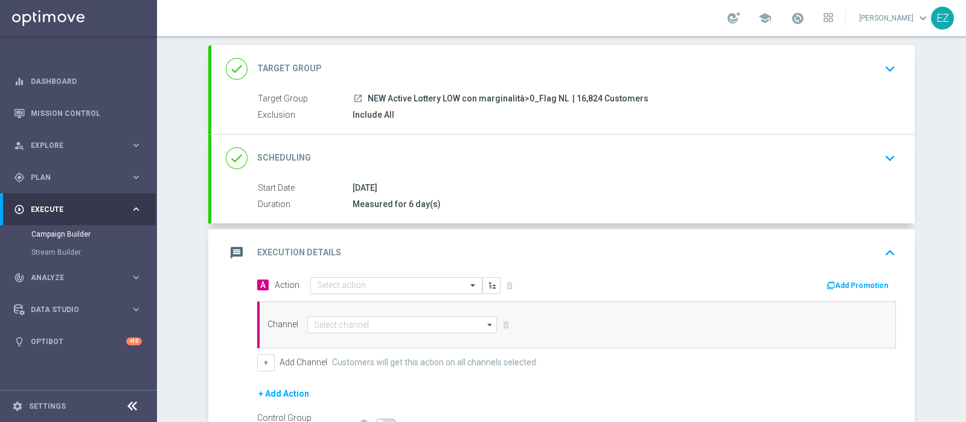
click at [423, 281] on input "text" at bounding box center [384, 286] width 135 height 10
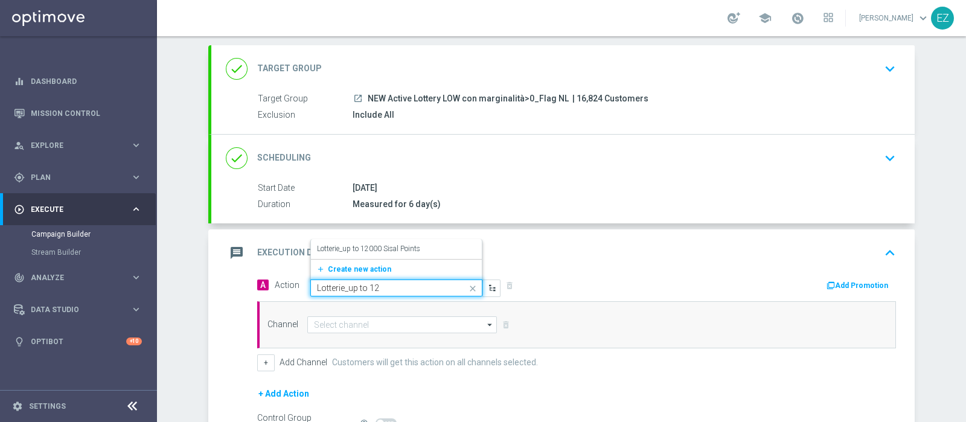
type input "Lotterie_up to 1"
click at [387, 206] on label "Lotterie_up to 12000 Sisal Points" at bounding box center [368, 209] width 103 height 10
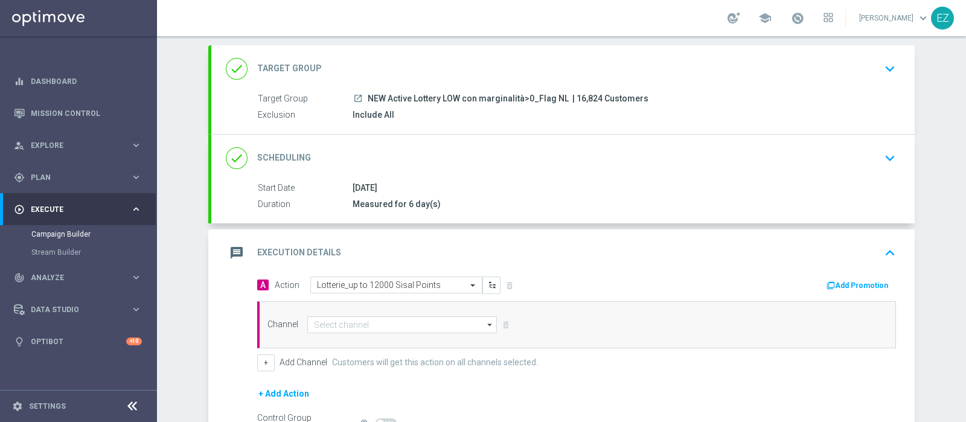
click at [882, 287] on button "Add Promotion" at bounding box center [858, 285] width 67 height 13
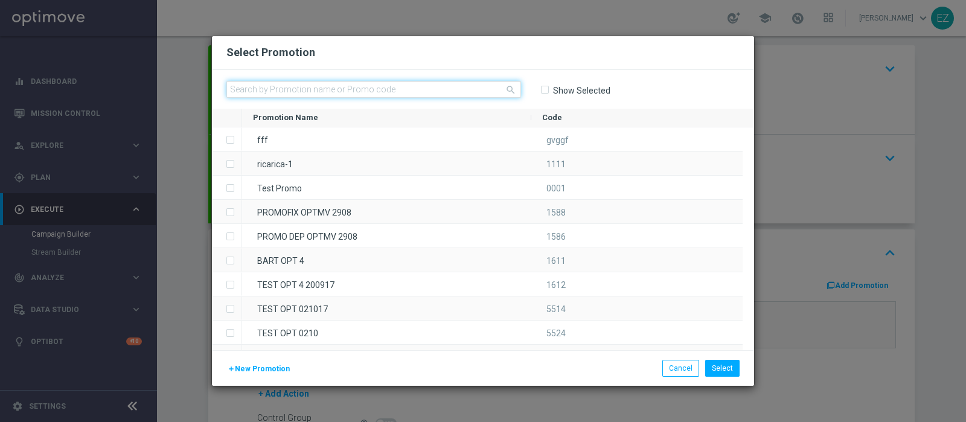
click at [475, 90] on input "text" at bounding box center [373, 89] width 295 height 17
paste input "1209 SETTLOT L"
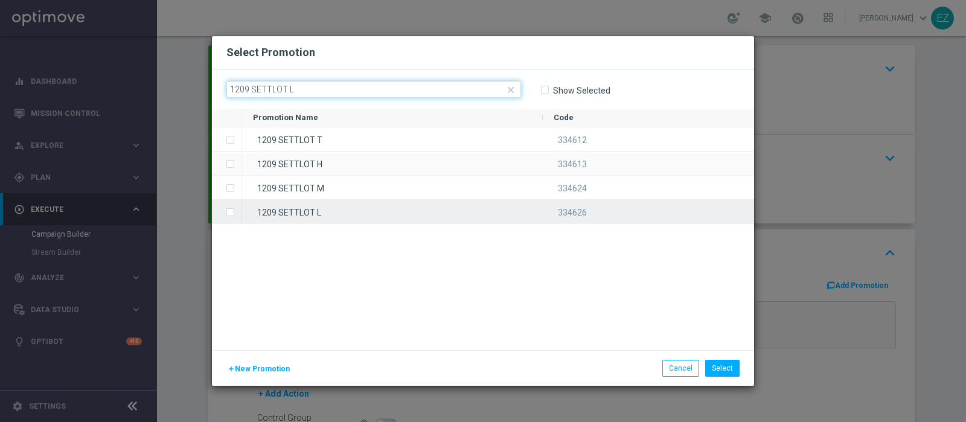
type input "1209 SETTLOT L"
click at [338, 210] on div "1209 SETTLOT L" at bounding box center [392, 212] width 301 height 24
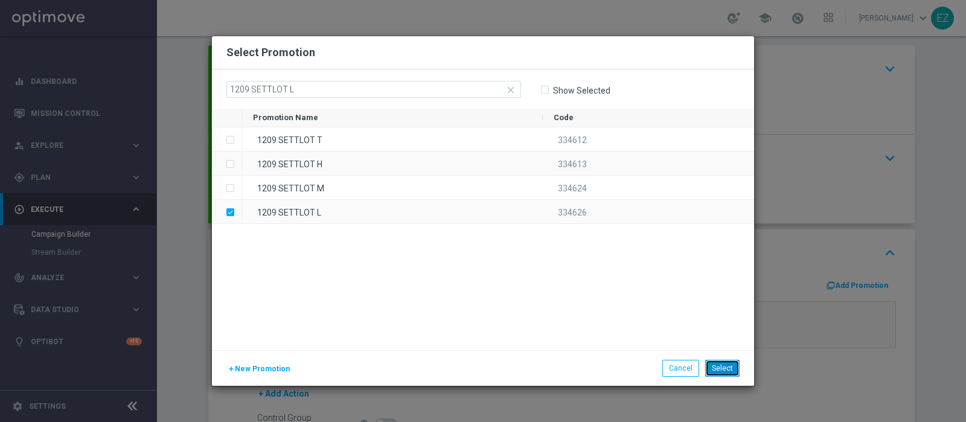
drag, startPoint x: 729, startPoint y: 361, endPoint x: 718, endPoint y: 359, distance: 11.6
click at [729, 361] on button "Select" at bounding box center [722, 368] width 34 height 17
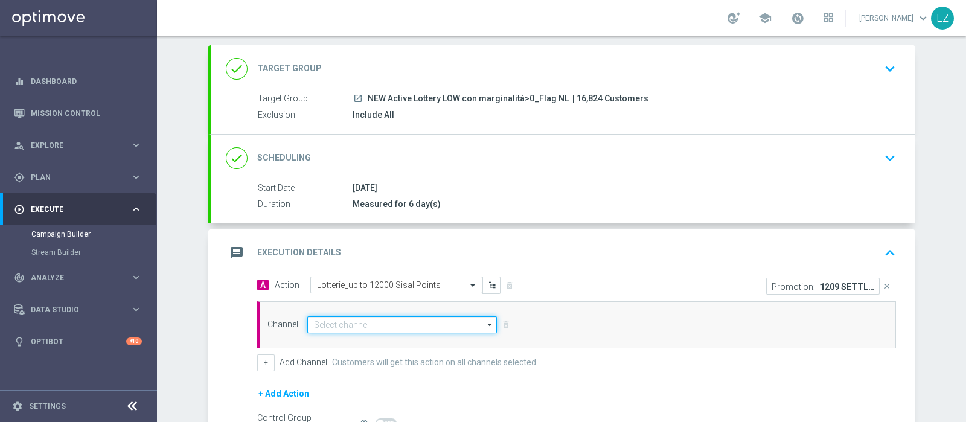
click at [352, 326] on input at bounding box center [402, 324] width 190 height 17
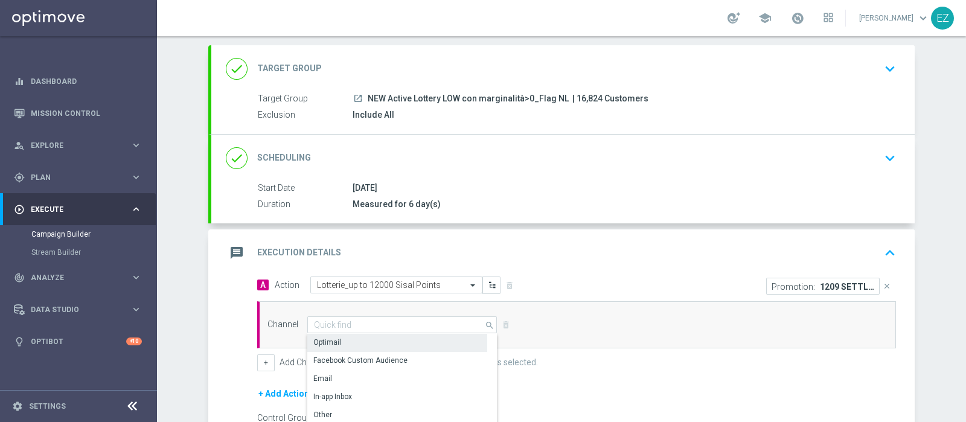
click at [331, 341] on div "Optimail" at bounding box center [327, 342] width 28 height 11
type input "Optimail"
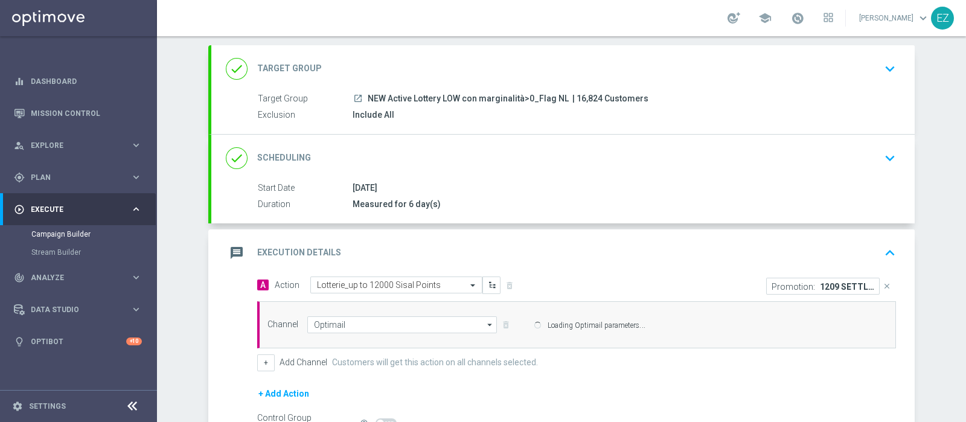
scroll to position [200, 0]
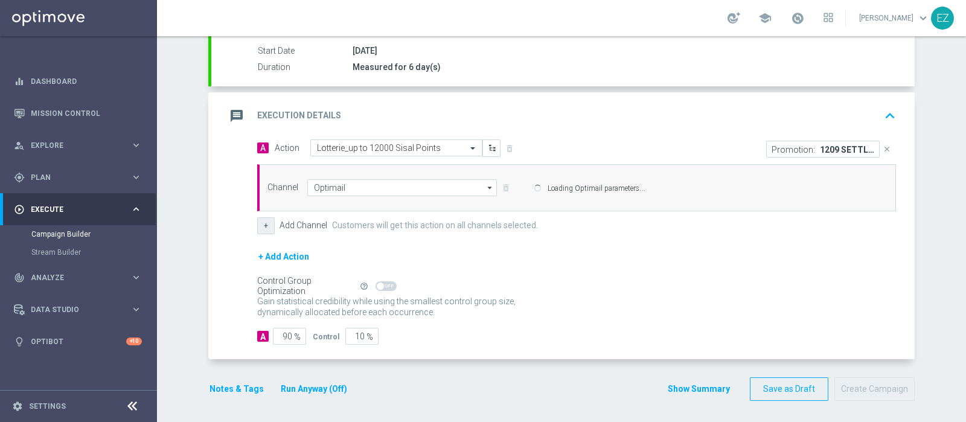
click at [266, 220] on button "+" at bounding box center [266, 225] width 18 height 17
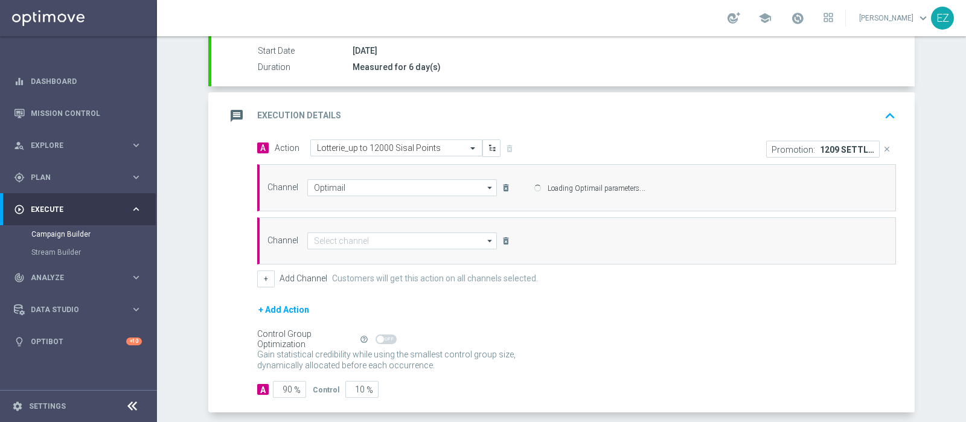
click at [367, 196] on div "Channel Optimail Optimail arrow_drop_down Drag here to set row groups Drag here…" at bounding box center [574, 187] width 632 height 17
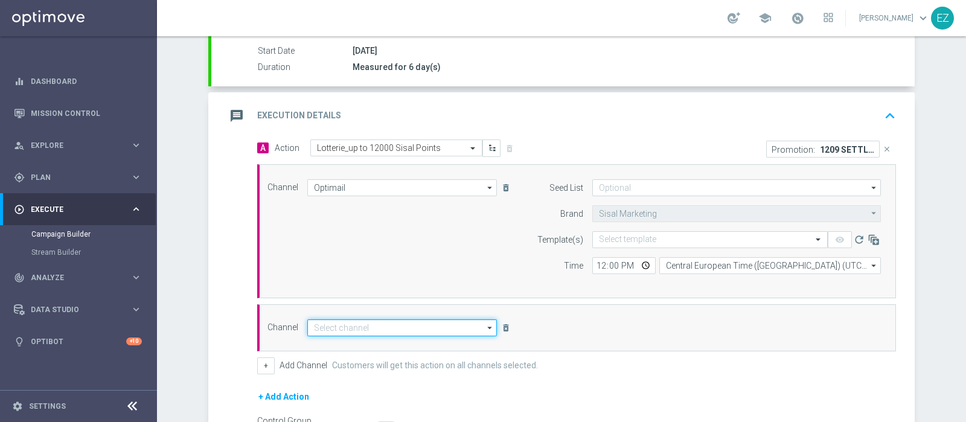
click at [344, 325] on input at bounding box center [402, 327] width 190 height 17
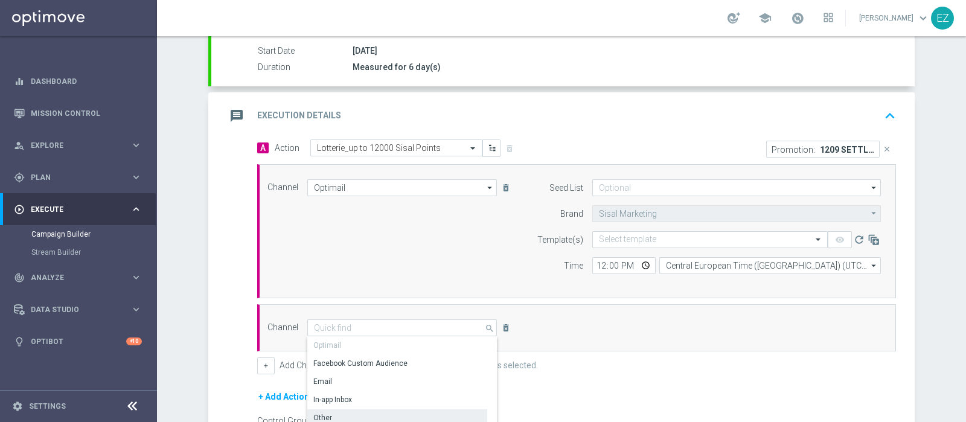
click at [332, 412] on div "Other" at bounding box center [397, 417] width 180 height 17
type input "Other"
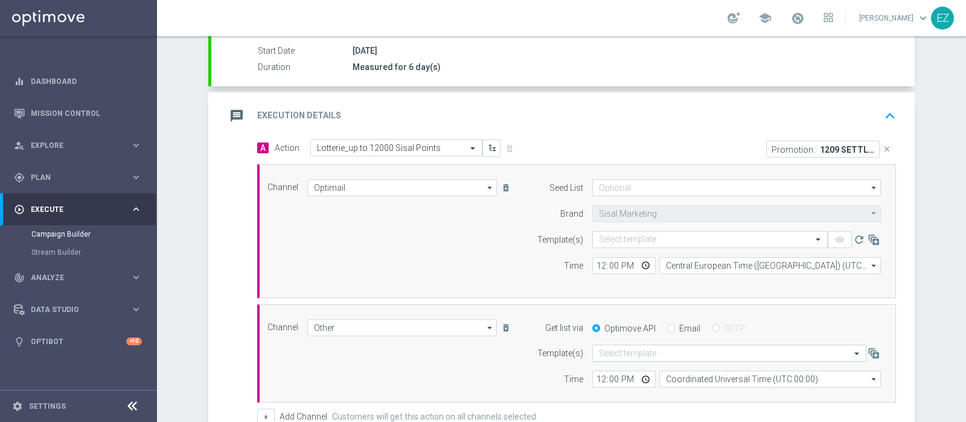
click at [616, 351] on input "text" at bounding box center [717, 353] width 237 height 10
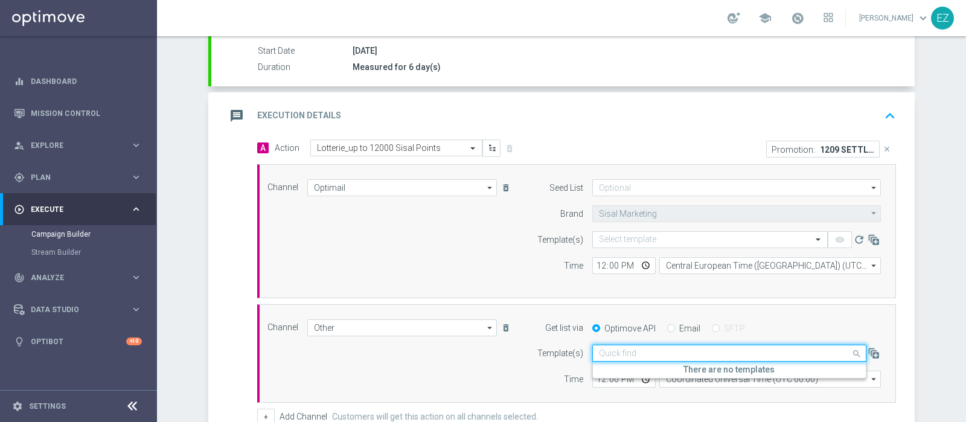
click at [667, 325] on input "Email" at bounding box center [671, 329] width 8 height 8
radio input "true"
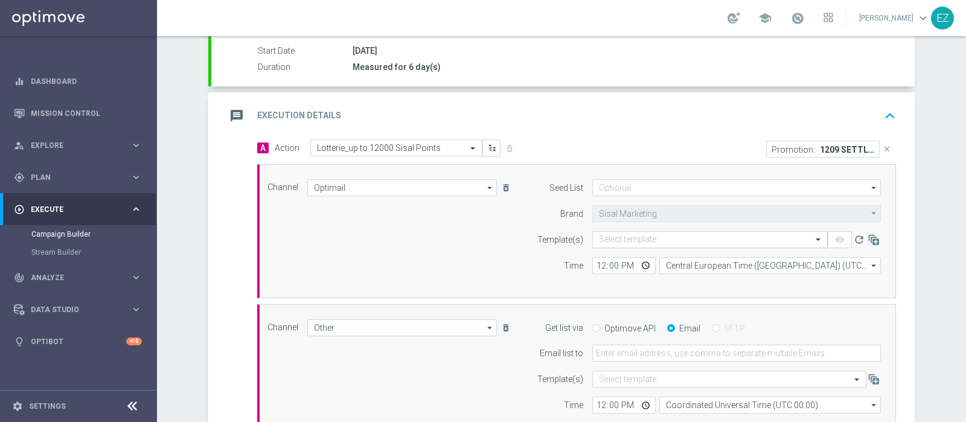
click at [635, 235] on input "text" at bounding box center [698, 240] width 198 height 10
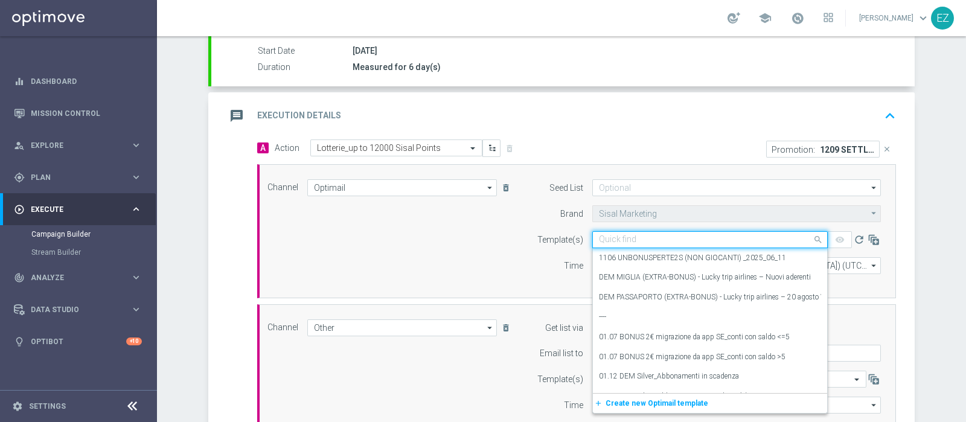
paste input "1209 SETTLOT L"
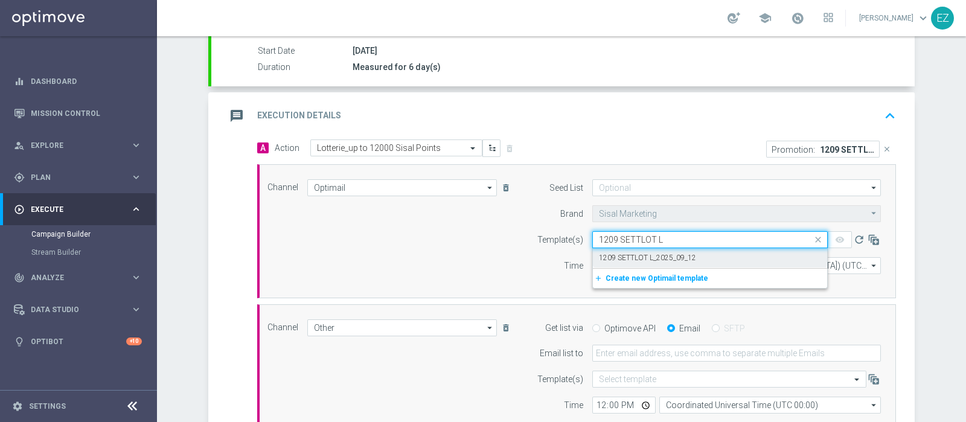
click at [627, 249] on div "1209 SETTLOT L_2025_09_12" at bounding box center [710, 258] width 222 height 20
type input "1209 SETTLOT L"
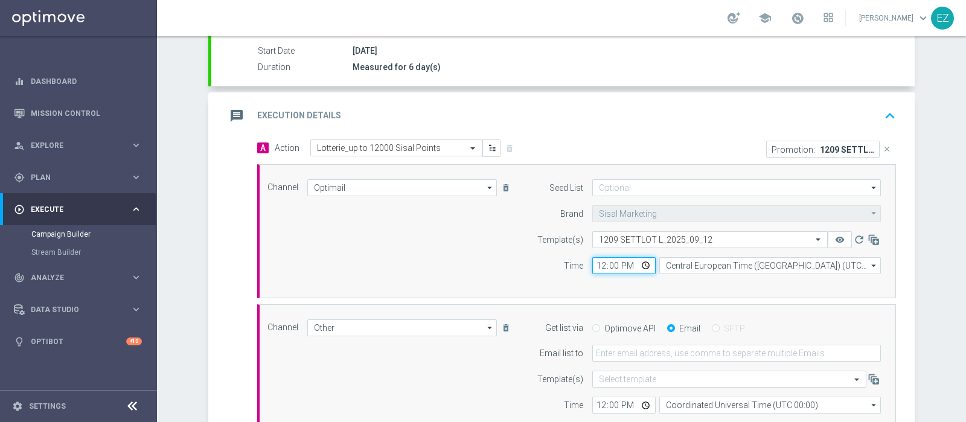
click at [593, 258] on input "12:00" at bounding box center [623, 265] width 63 height 17
type input "17:00"
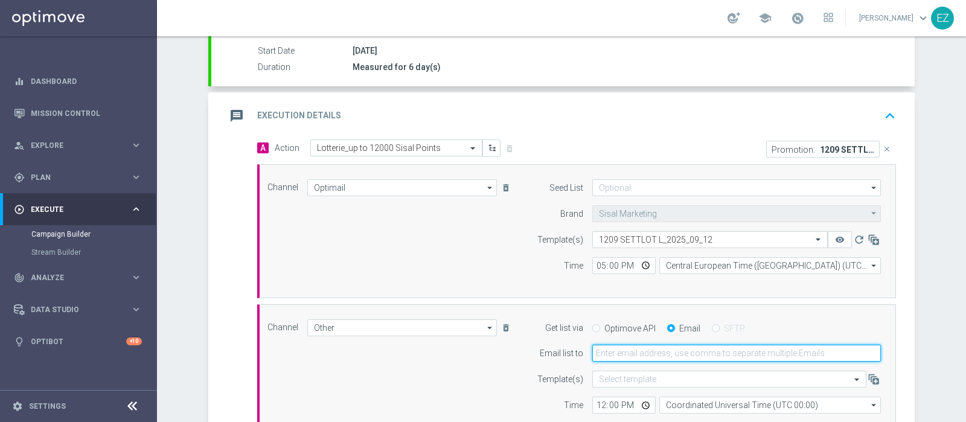
click at [634, 349] on input "email" at bounding box center [736, 353] width 289 height 17
type input "elena.zarbin@sisal.it"
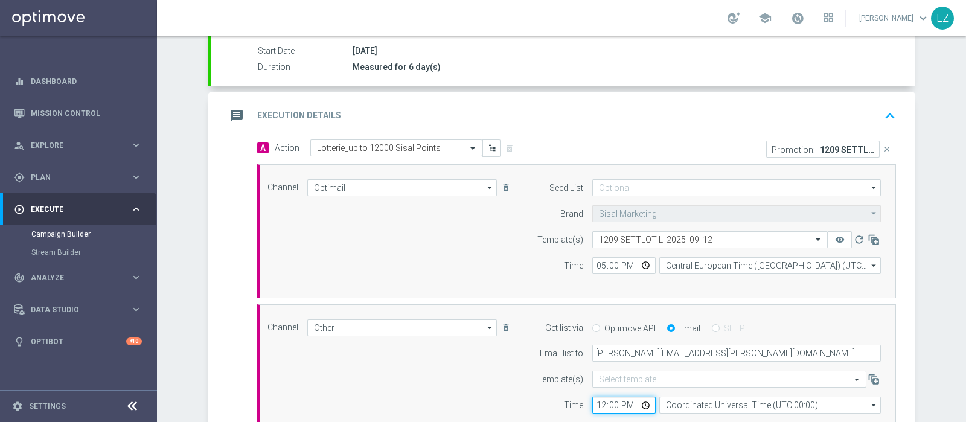
click at [597, 399] on input "12:00" at bounding box center [623, 405] width 63 height 17
type input "17:00"
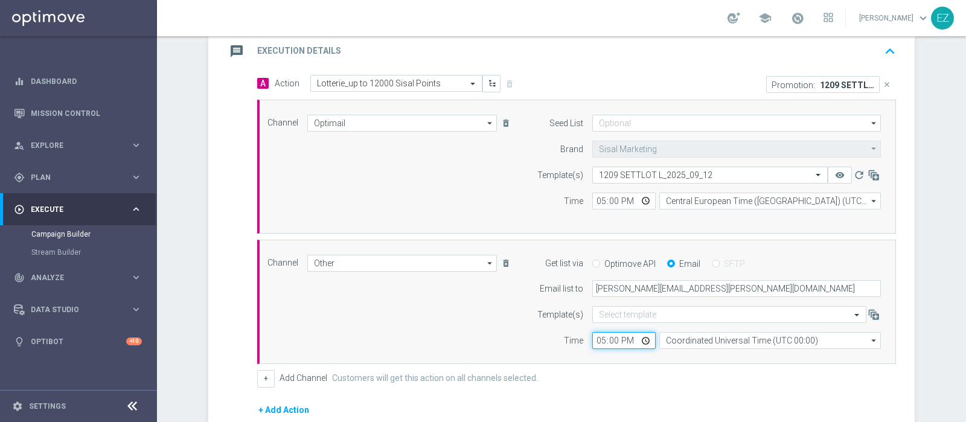
scroll to position [265, 0]
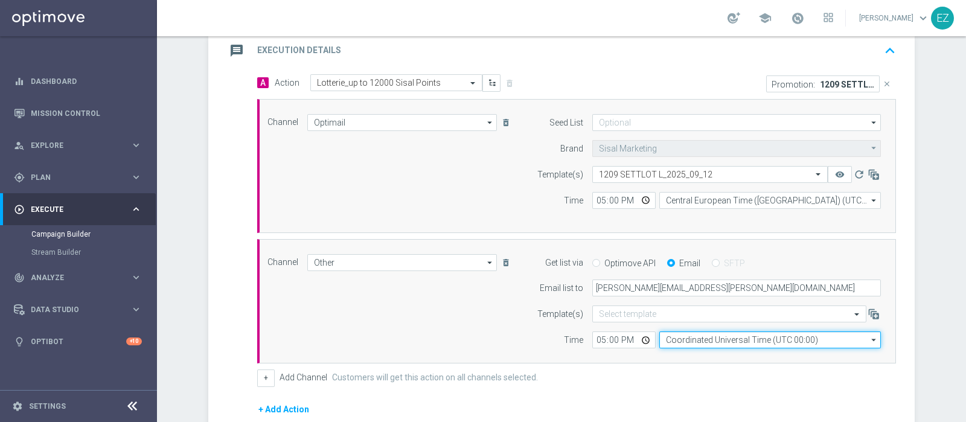
click at [681, 335] on input "Coordinated Universal Time (UTC 00:00)" at bounding box center [770, 340] width 222 height 17
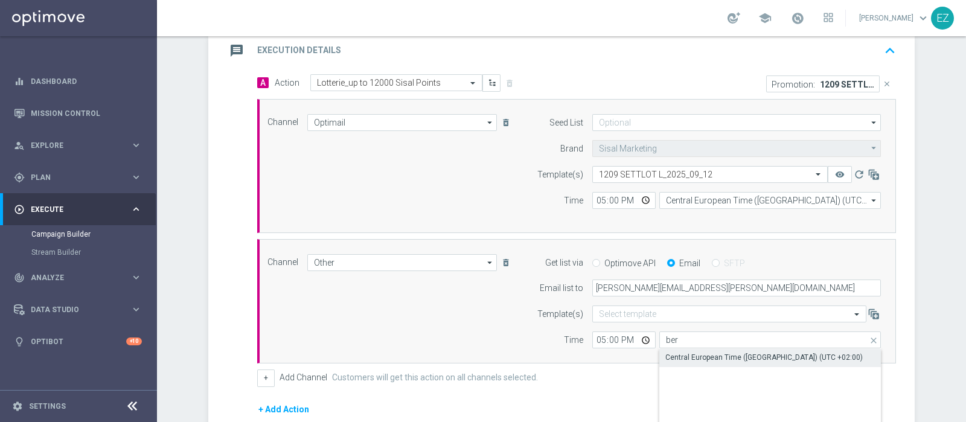
click at [685, 359] on div "Central European Time (Berlin) (UTC +02:00)" at bounding box center [763, 357] width 197 height 11
type input "Central European Time (Berlin) (UTC +02:00)"
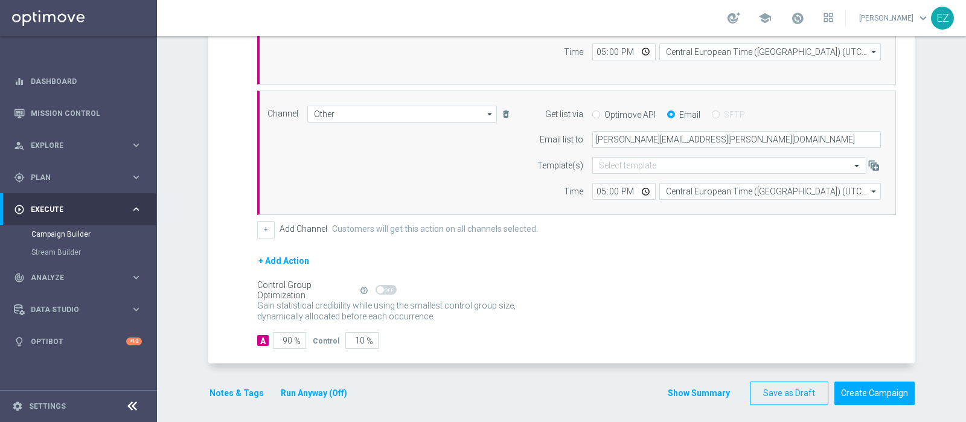
scroll to position [418, 0]
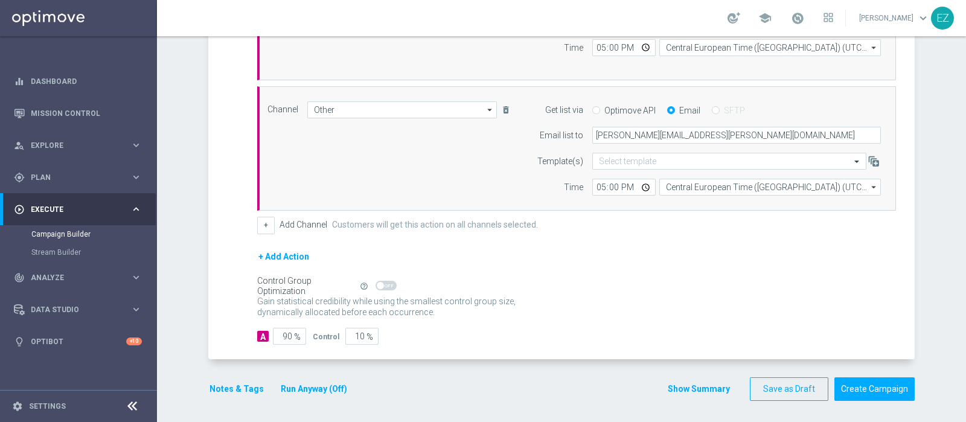
click at [299, 383] on button "Run Anyway (Off)" at bounding box center [314, 389] width 69 height 15
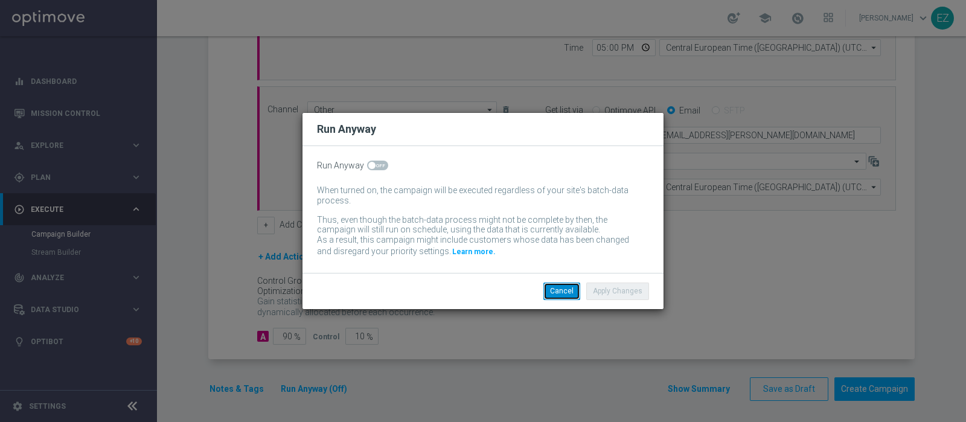
click at [559, 288] on button "Cancel" at bounding box center [561, 291] width 37 height 17
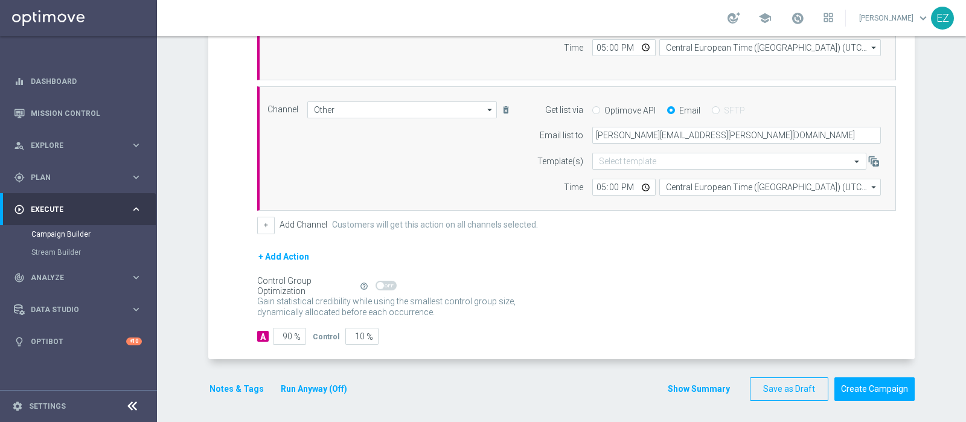
click at [241, 393] on button "Notes & Tags" at bounding box center [236, 389] width 57 height 15
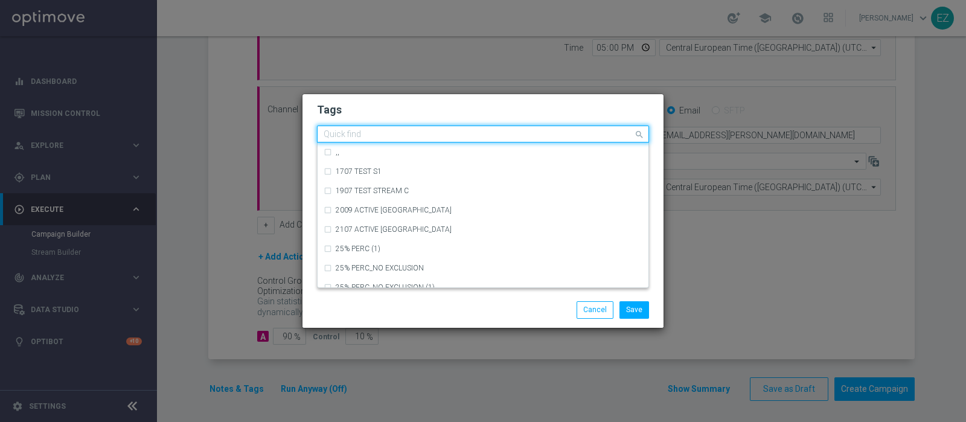
click at [357, 130] on input "text" at bounding box center [479, 135] width 310 height 10
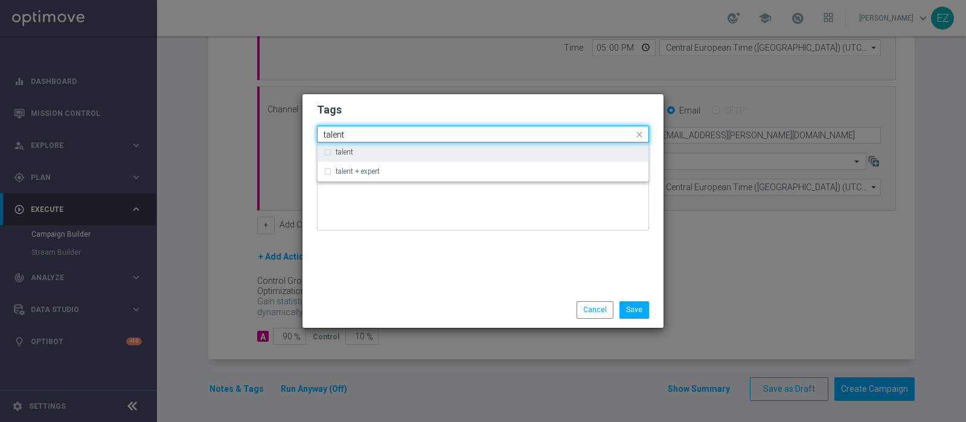
click at [350, 148] on div "talent" at bounding box center [483, 152] width 319 height 19
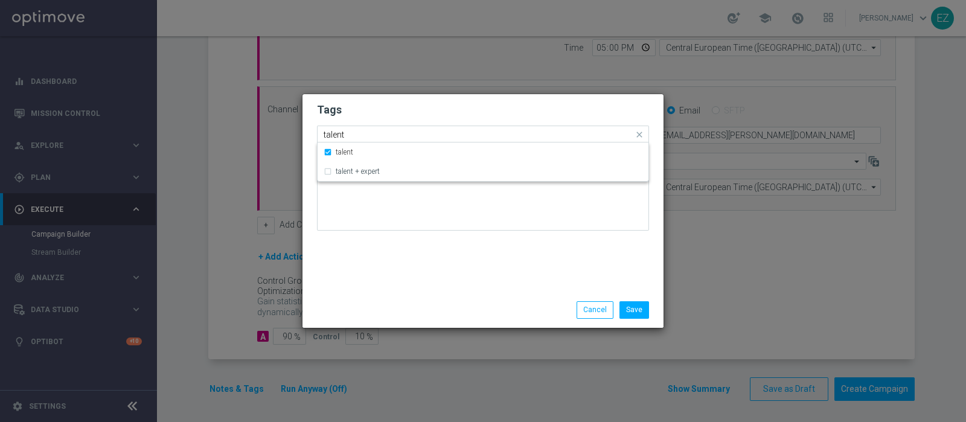
click at [335, 134] on input "talent" at bounding box center [479, 135] width 310 height 10
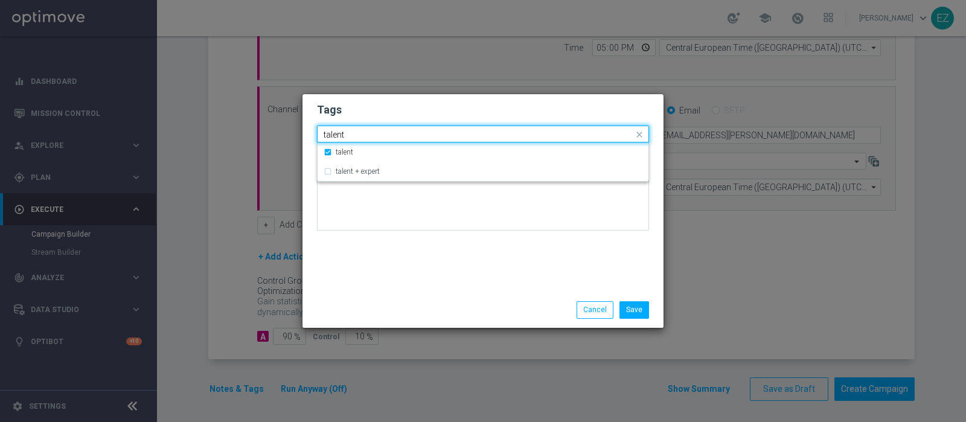
click at [335, 134] on input "talent" at bounding box center [479, 135] width 310 height 10
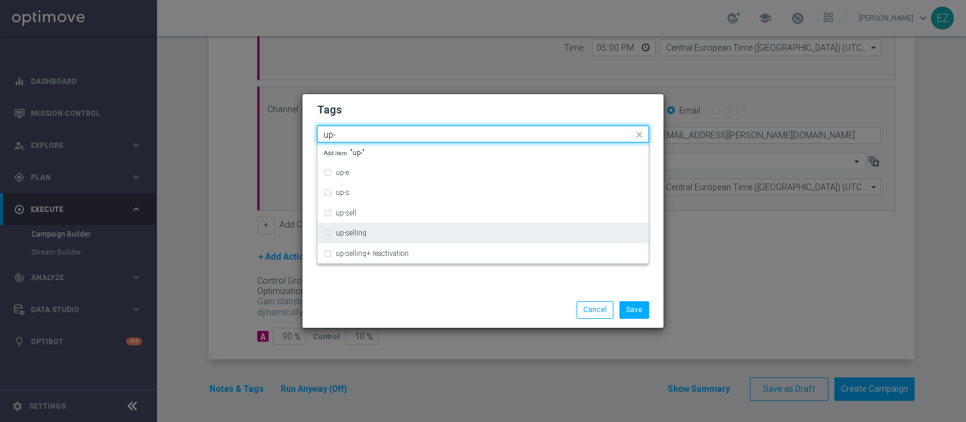
click at [360, 235] on label "up-selling" at bounding box center [351, 232] width 31 height 7
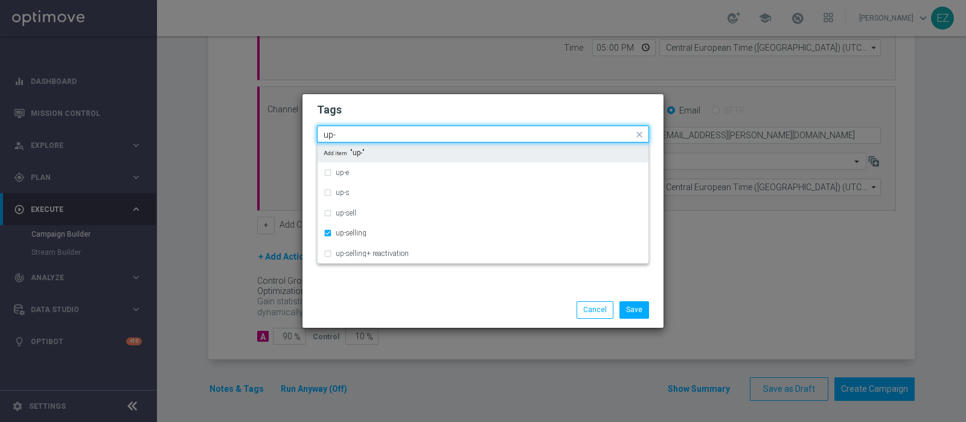
drag, startPoint x: 347, startPoint y: 135, endPoint x: 239, endPoint y: 142, distance: 108.9
click at [239, 142] on modal-container "Tags Quick find × talent × up-selling up- up-e up-s up-sell up-selling up-selli…" at bounding box center [483, 211] width 966 height 422
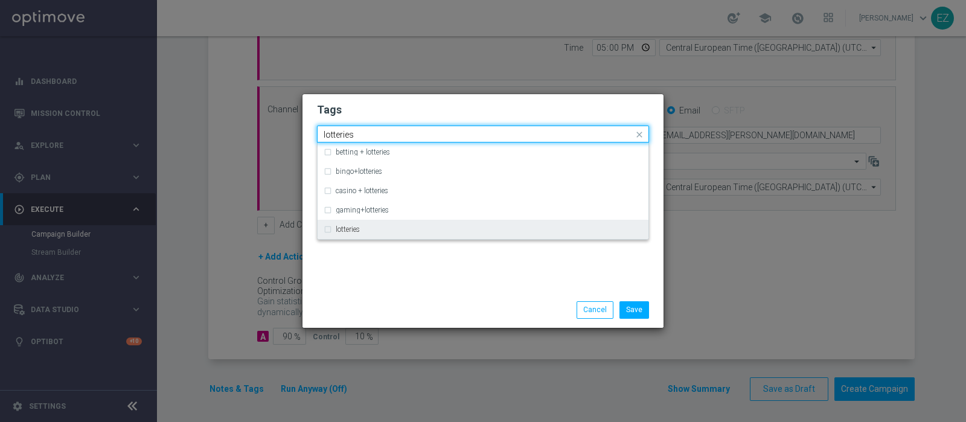
click at [356, 231] on label "lotteries" at bounding box center [348, 229] width 24 height 7
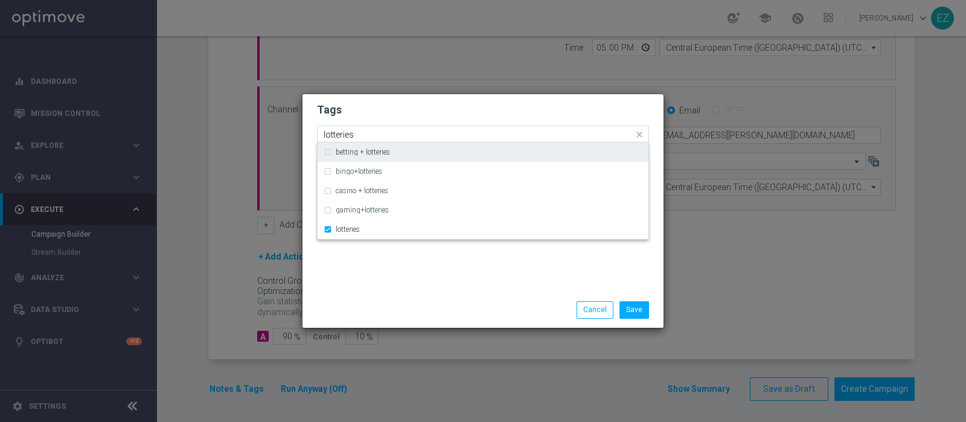
click at [340, 137] on input "lotteries" at bounding box center [479, 135] width 310 height 10
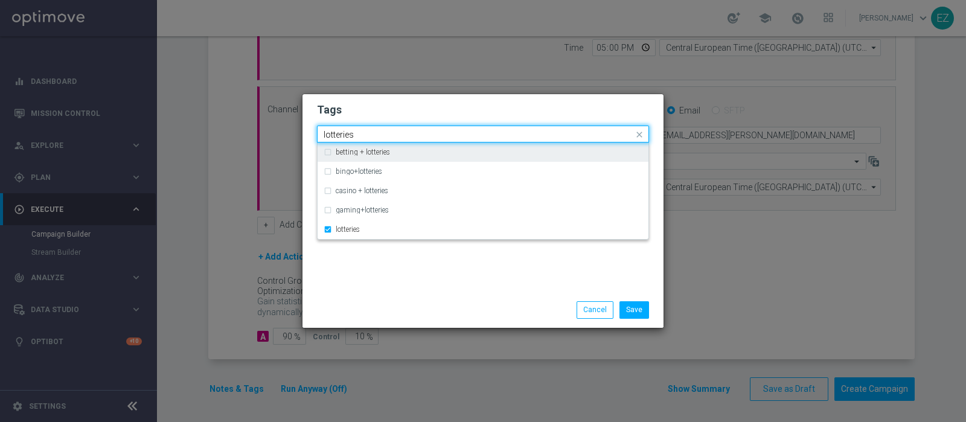
click at [340, 137] on input "lotteries" at bounding box center [479, 135] width 310 height 10
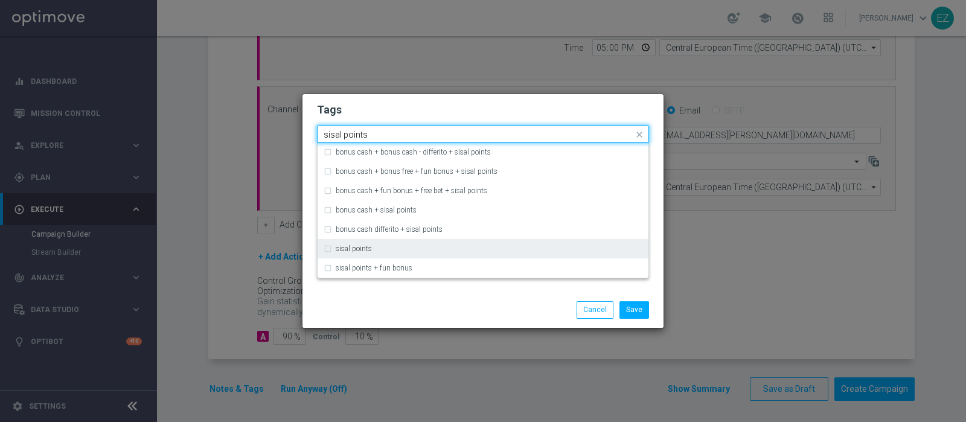
click at [356, 250] on label "sisal points" at bounding box center [354, 248] width 36 height 7
type input "sisal points"
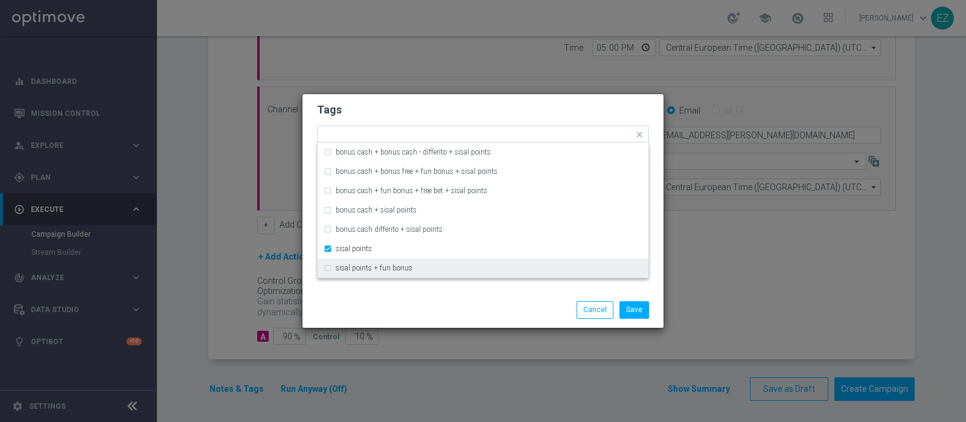
click at [429, 309] on div "Save Cancel" at bounding box center [542, 309] width 234 height 17
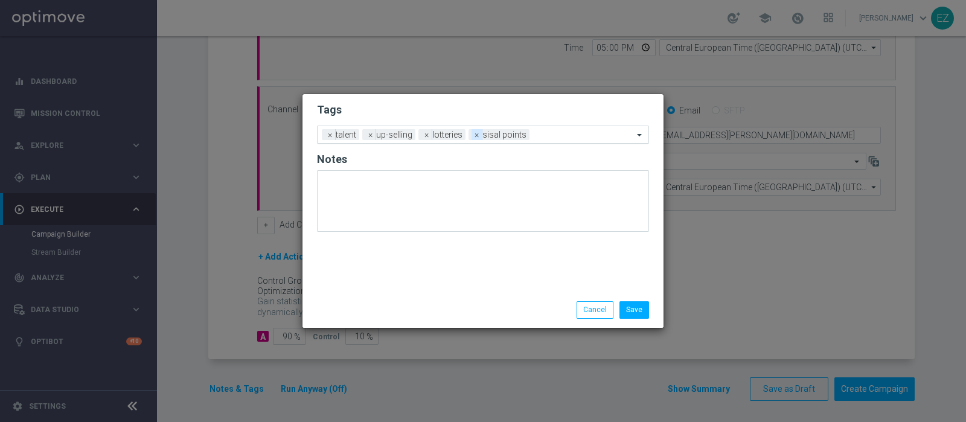
click at [473, 136] on span "×" at bounding box center [477, 134] width 11 height 11
click at [426, 136] on span "×" at bounding box center [427, 134] width 11 height 11
click at [428, 137] on input "text" at bounding box center [526, 135] width 213 height 10
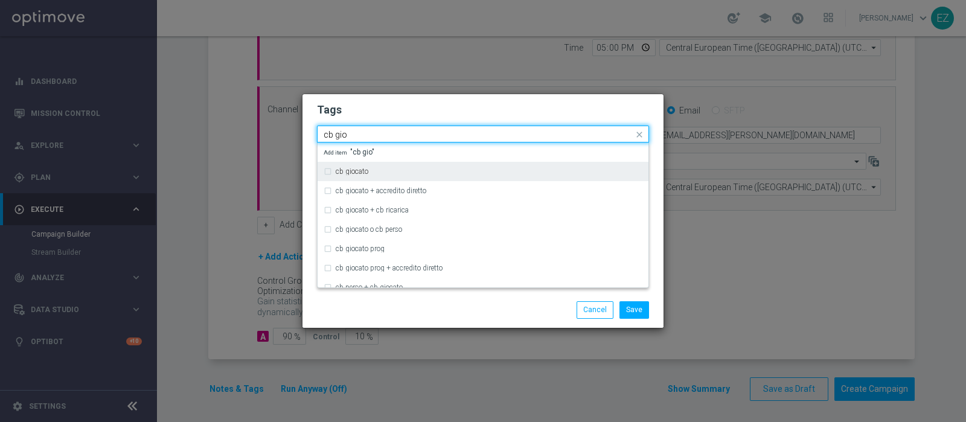
click at [368, 173] on label "cb giocato" at bounding box center [352, 171] width 33 height 7
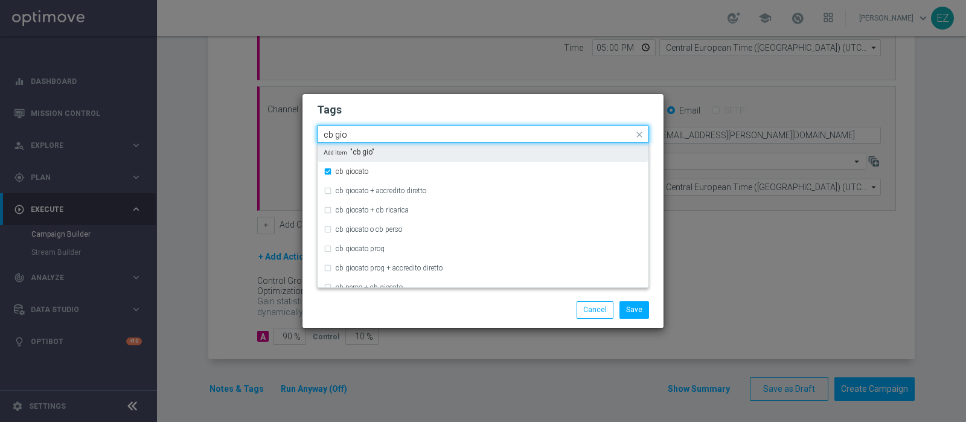
drag, startPoint x: 361, startPoint y: 136, endPoint x: 214, endPoint y: 129, distance: 146.9
click at [214, 129] on modal-container "Tags Quick find × talent × up-selling × cb giocato cb gio cb giocato cb giocato…" at bounding box center [483, 211] width 966 height 422
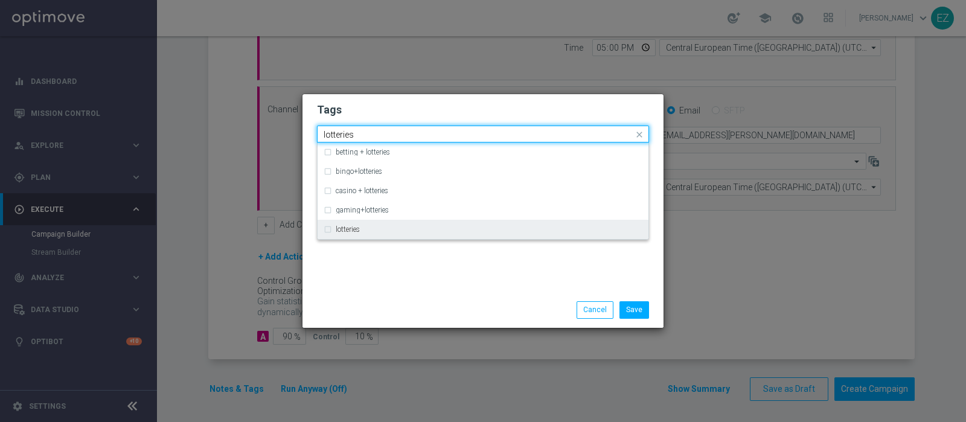
click at [345, 229] on label "lotteries" at bounding box center [348, 229] width 24 height 7
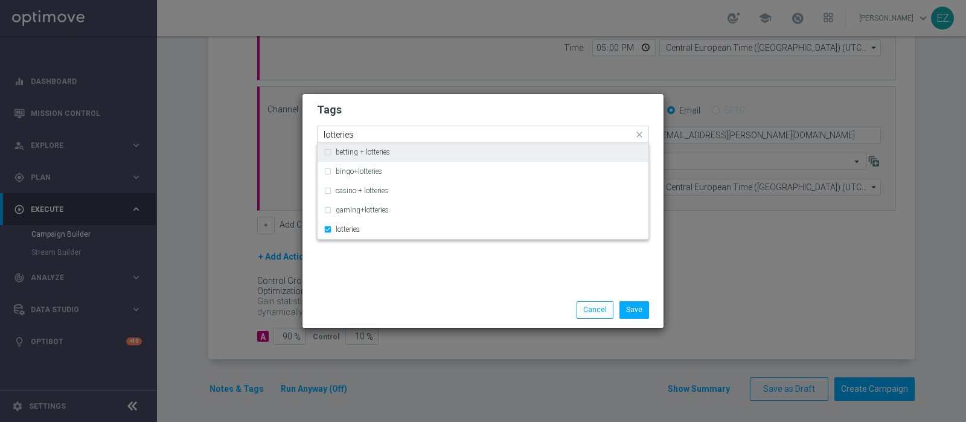
click at [330, 139] on input "lotteries" at bounding box center [479, 135] width 310 height 10
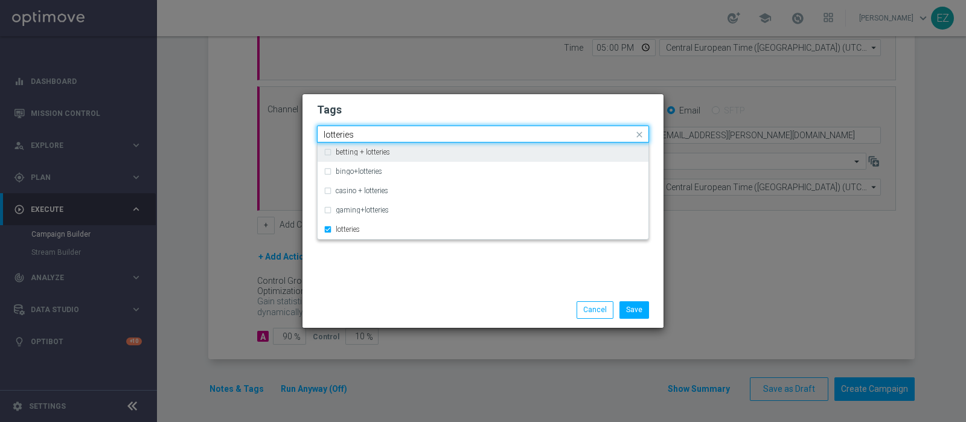
click at [330, 139] on input "lotteries" at bounding box center [479, 135] width 310 height 10
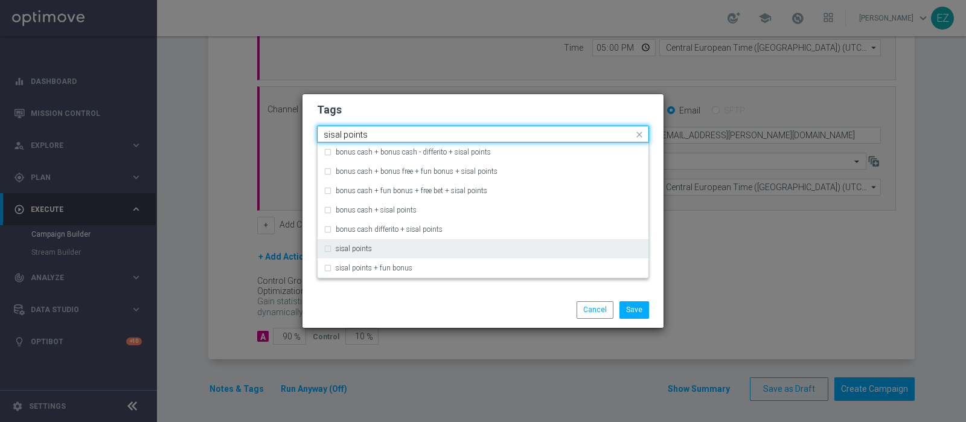
click at [365, 254] on div "sisal points" at bounding box center [483, 248] width 319 height 19
type input "sisal points"
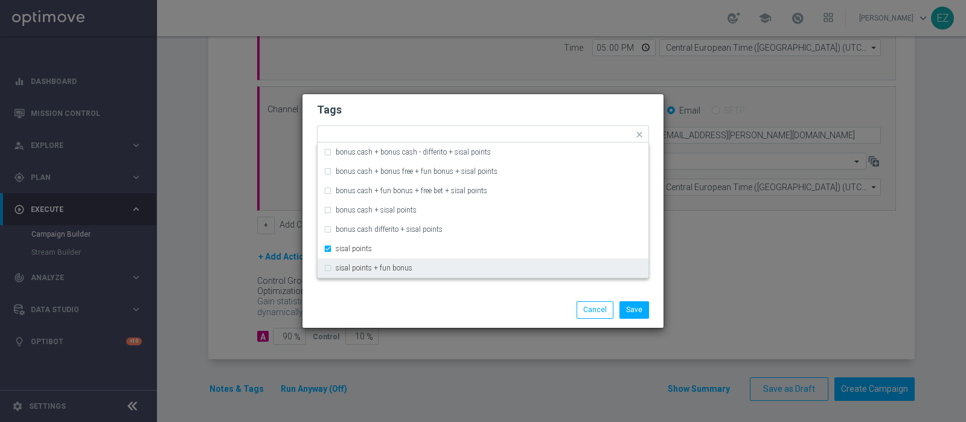
click at [493, 314] on div "Save Cancel" at bounding box center [542, 309] width 234 height 17
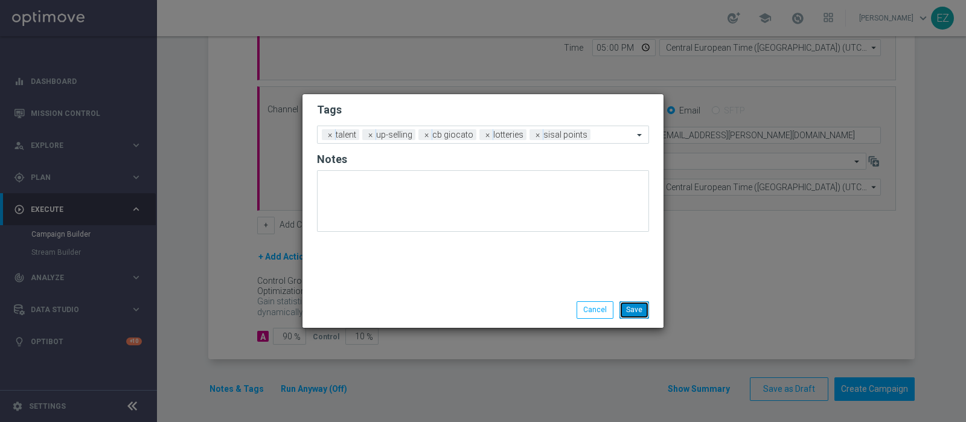
click at [640, 311] on button "Save" at bounding box center [635, 309] width 30 height 17
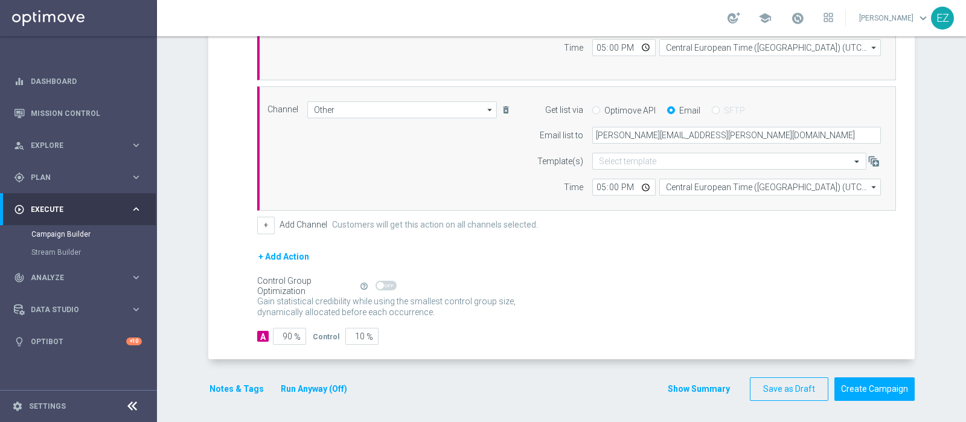
click at [685, 388] on button "Show Summary" at bounding box center [698, 389] width 63 height 14
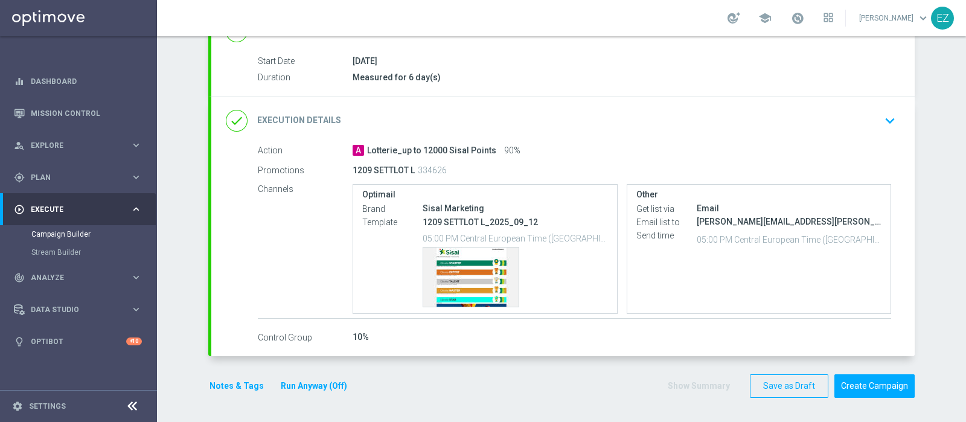
scroll to position [187, 0]
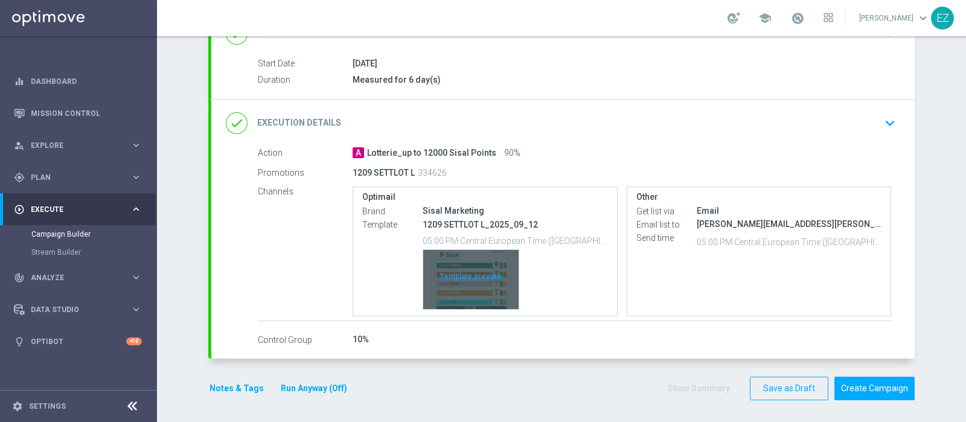
click at [477, 261] on div "Template preview" at bounding box center [470, 279] width 95 height 59
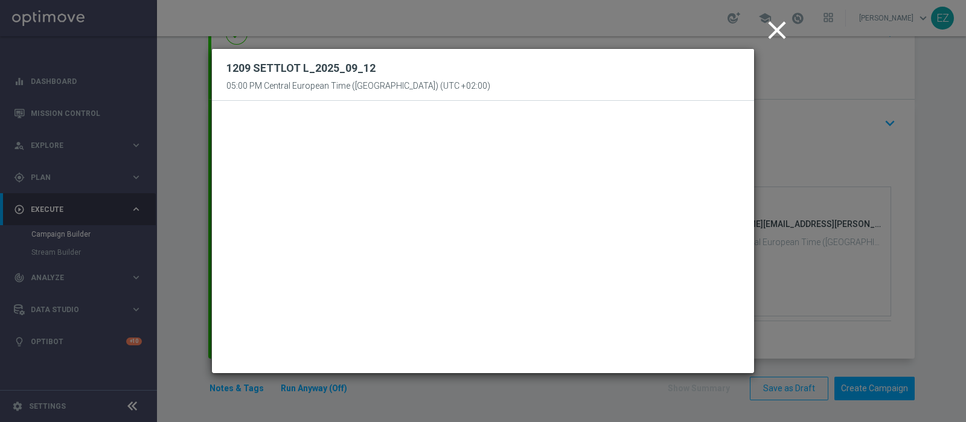
drag, startPoint x: 779, startPoint y: 30, endPoint x: 778, endPoint y: 39, distance: 9.7
click at [779, 28] on icon "close" at bounding box center [777, 30] width 30 height 30
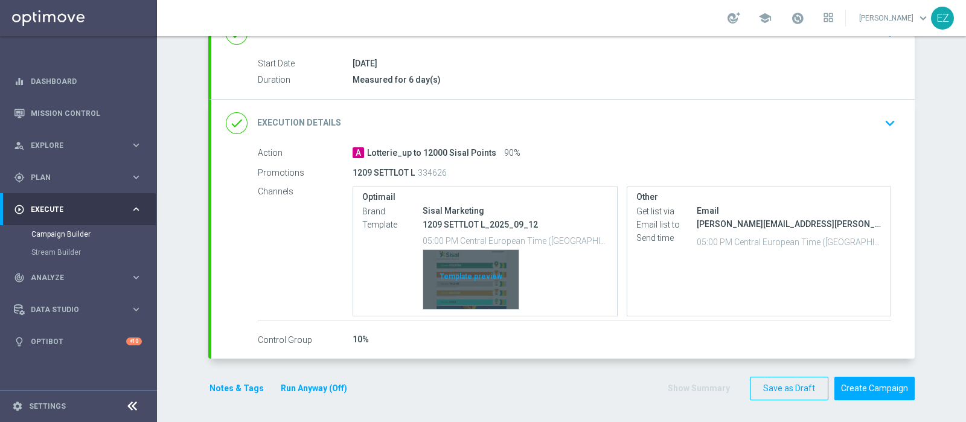
drag, startPoint x: 467, startPoint y: 268, endPoint x: 466, endPoint y: 275, distance: 6.9
click at [466, 275] on div "Template preview" at bounding box center [470, 279] width 95 height 59
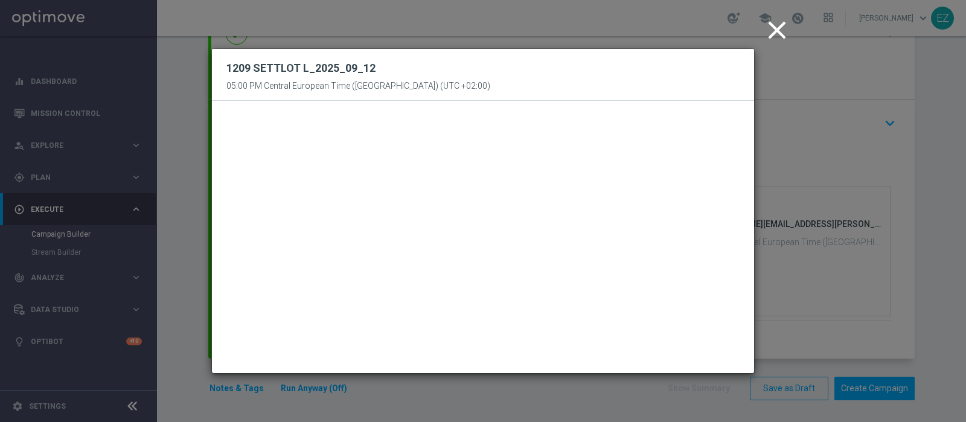
click at [783, 33] on icon "close" at bounding box center [777, 30] width 30 height 30
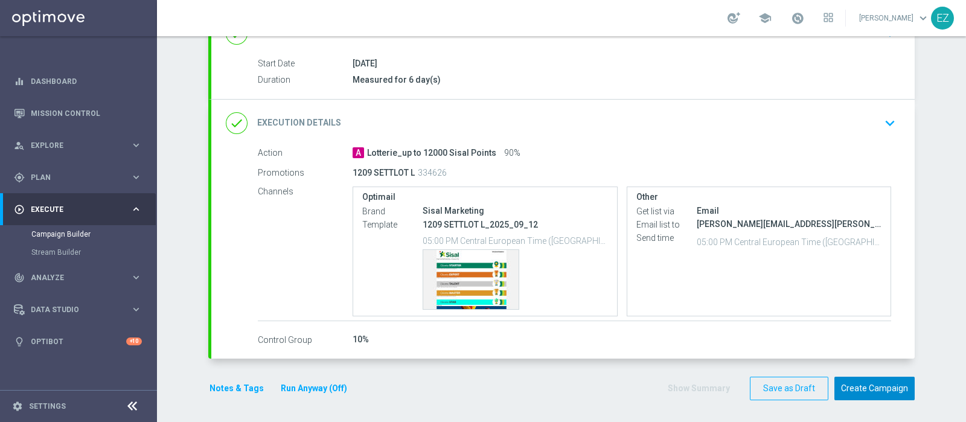
click at [864, 385] on button "Create Campaign" at bounding box center [875, 389] width 80 height 24
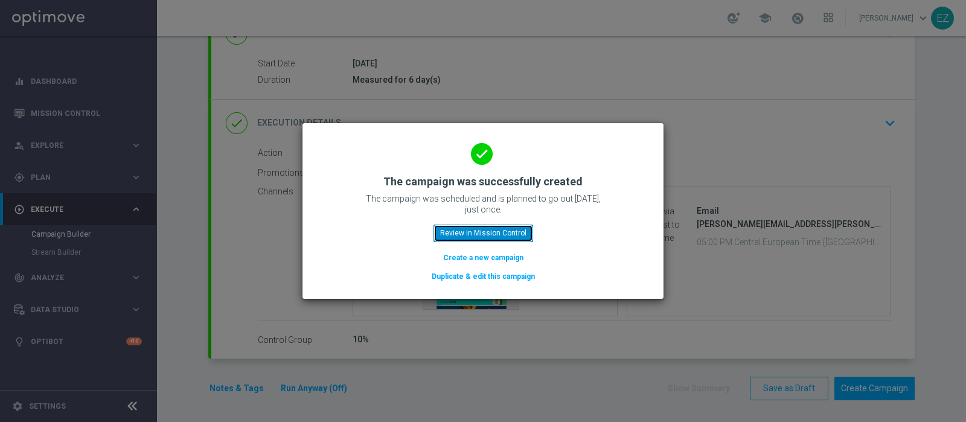
click at [462, 233] on button "Review in Mission Control" at bounding box center [484, 233] width 100 height 17
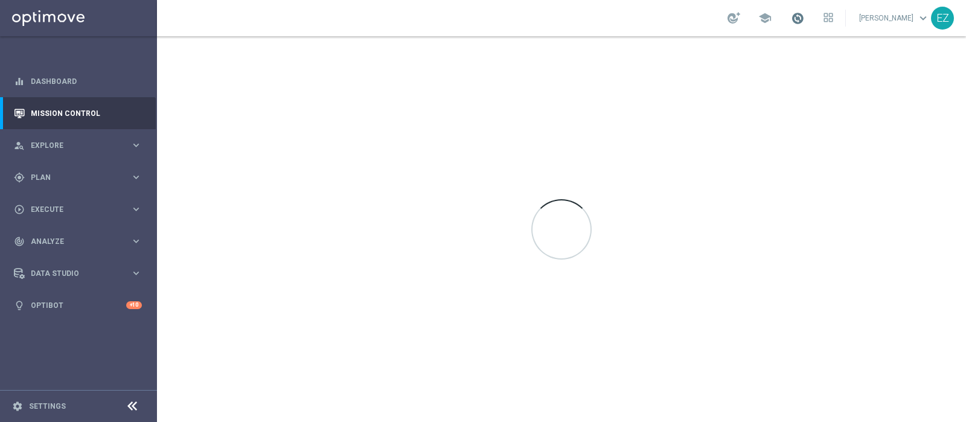
click at [804, 17] on span at bounding box center [797, 17] width 13 height 13
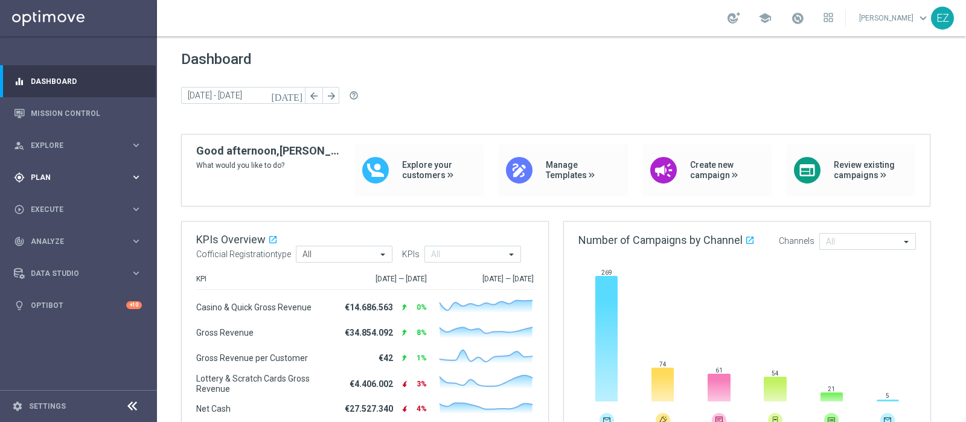
click at [53, 178] on span "Plan" at bounding box center [81, 177] width 100 height 7
click at [54, 236] on span "Templates" at bounding box center [75, 238] width 86 height 7
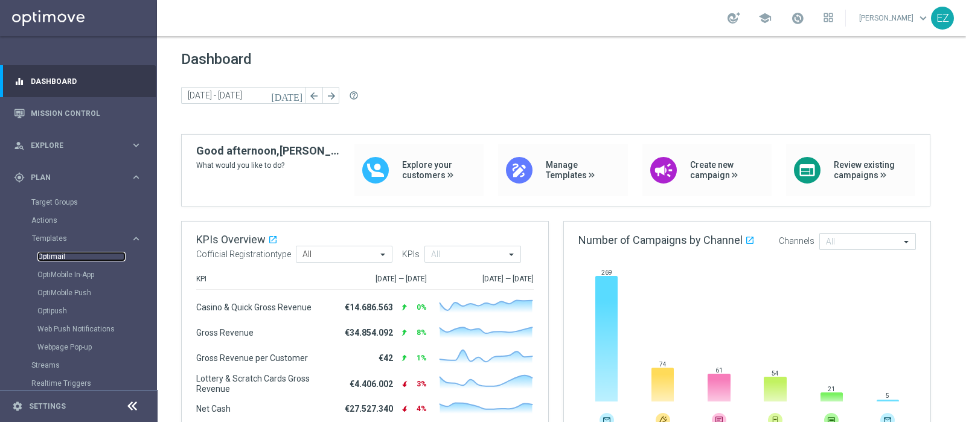
click at [60, 257] on link "Optimail" at bounding box center [81, 257] width 88 height 10
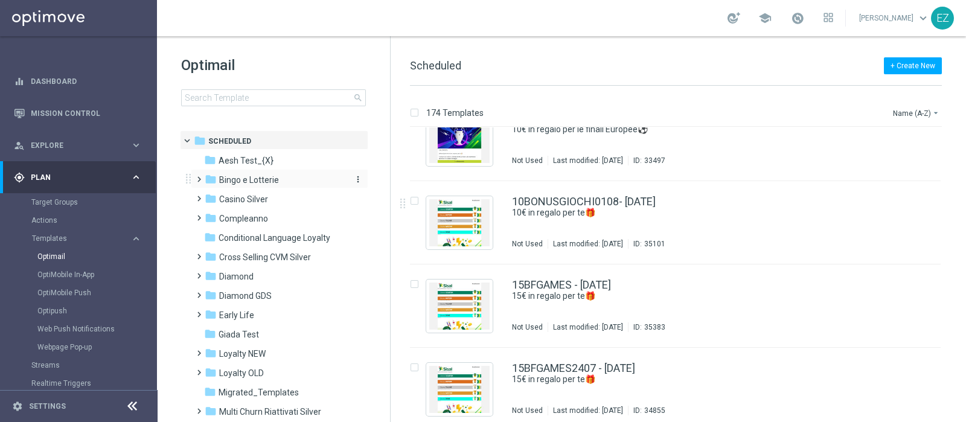
scroll to position [447, 0]
click at [259, 182] on span "Bingo e Lotterie" at bounding box center [249, 180] width 60 height 11
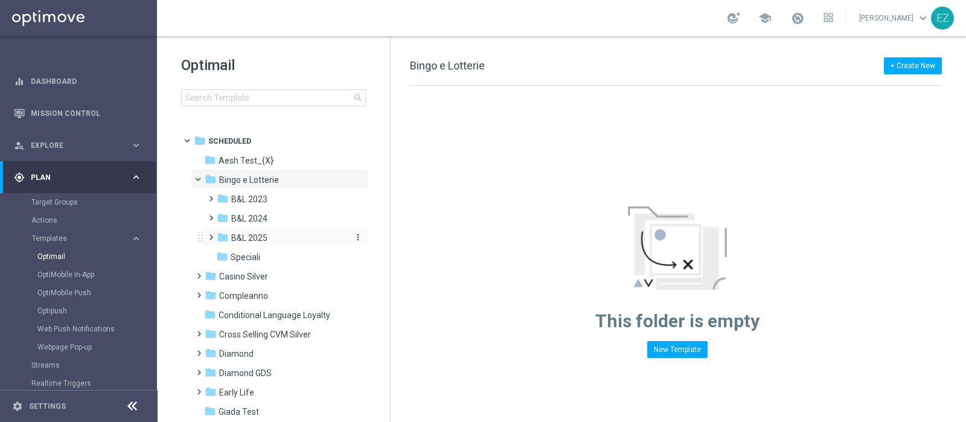
click at [272, 234] on div "folder B&L 2025" at bounding box center [281, 238] width 129 height 14
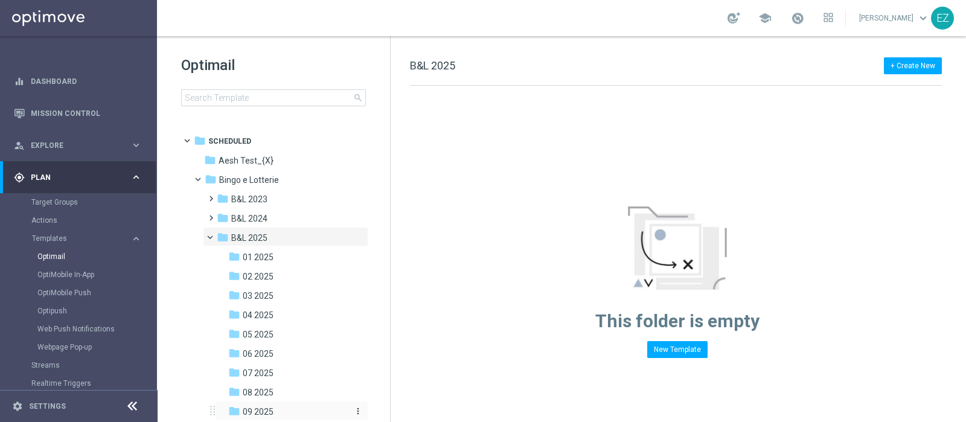
click at [261, 409] on span "09 2025" at bounding box center [258, 411] width 31 height 11
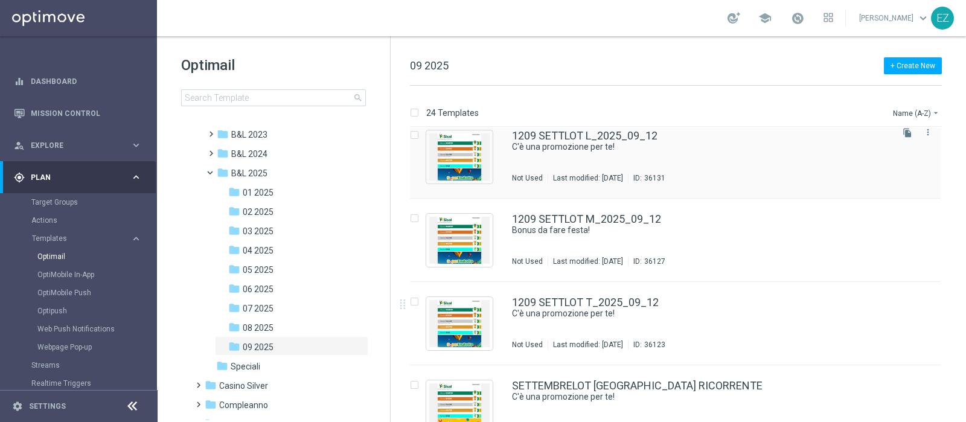
scroll to position [1679, 0]
click at [631, 300] on link "1209 SETTLOT T_2025_09_12" at bounding box center [585, 301] width 147 height 11
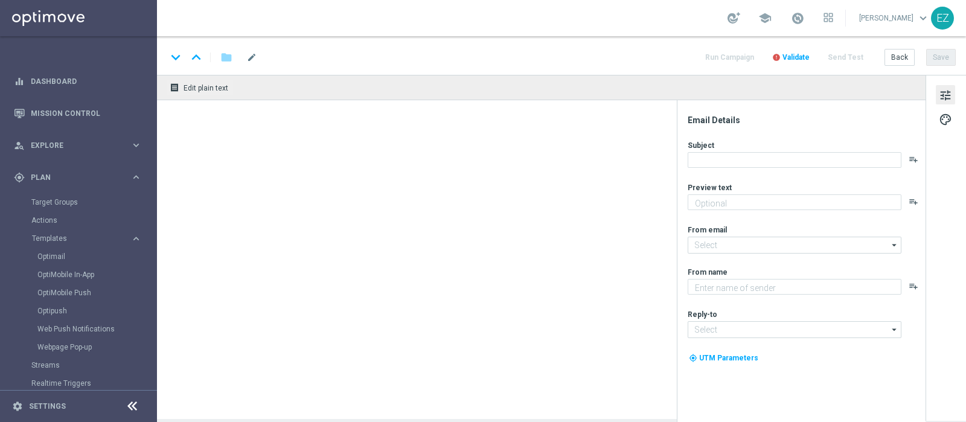
type textarea "Fino a 60€ di bonus"
type input "newsletter@comunicazioni.sisal.it"
type textarea "Sisal"
type input "info@sisal.it"
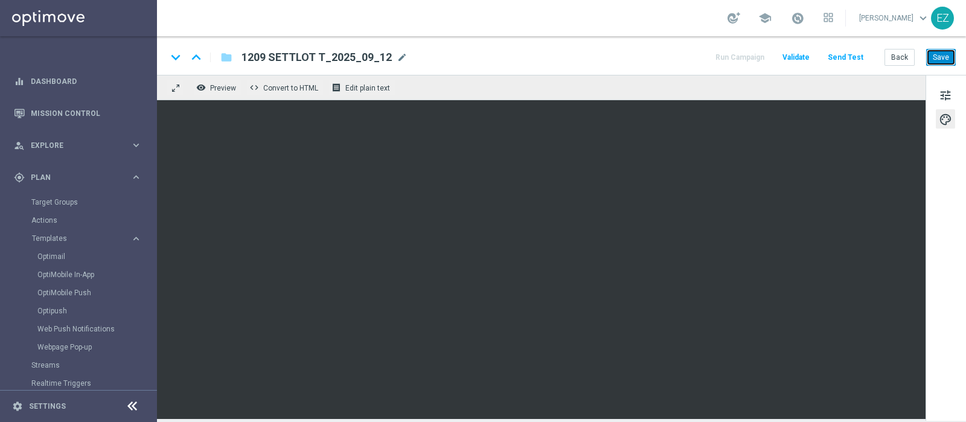
click at [944, 48] on div "keyboard_arrow_down keyboard_arrow_up folder 1209 SETTLOT T_2025_09_12 1209 SET…" at bounding box center [561, 55] width 809 height 39
click at [944, 53] on button "Save" at bounding box center [941, 57] width 30 height 17
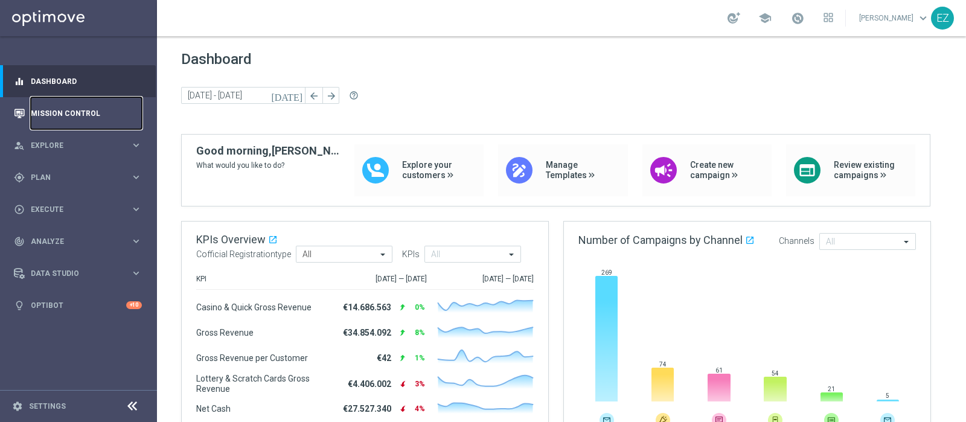
click at [54, 113] on link "Mission Control" at bounding box center [86, 113] width 111 height 32
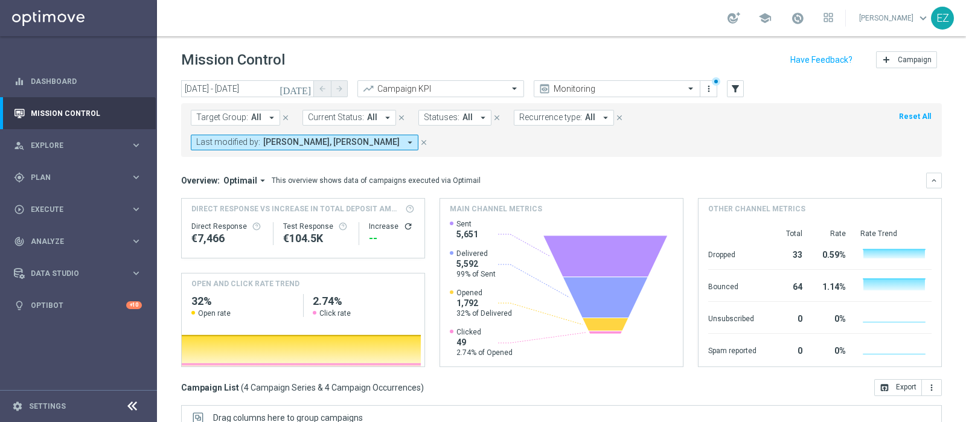
click at [304, 92] on icon "[DATE]" at bounding box center [296, 88] width 33 height 11
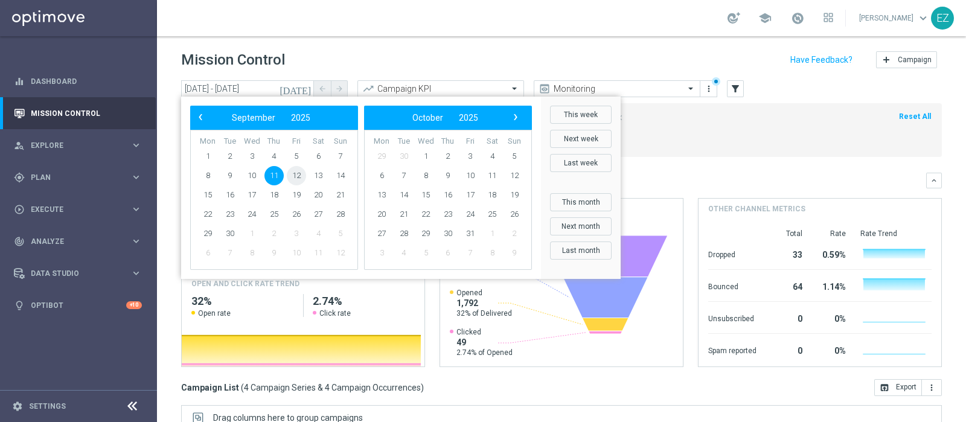
click at [296, 173] on span "12" at bounding box center [296, 175] width 19 height 19
type input "12 Sep 2025 - 12 Sep 2025"
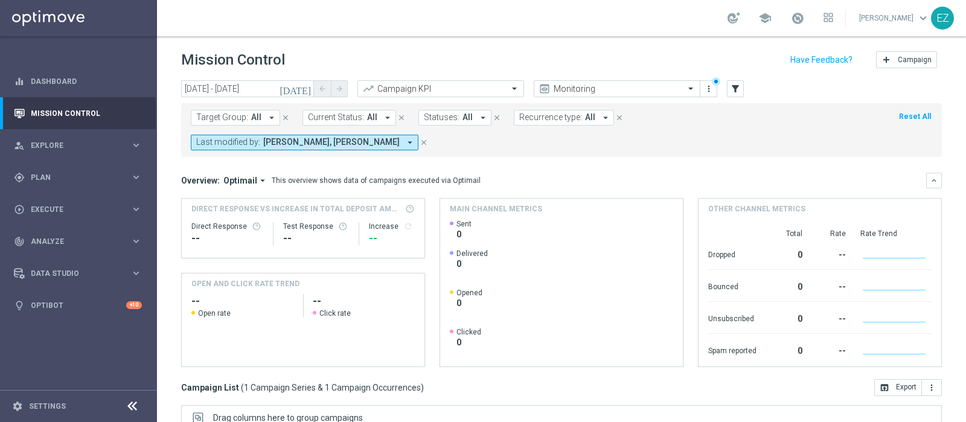
scroll to position [181, 0]
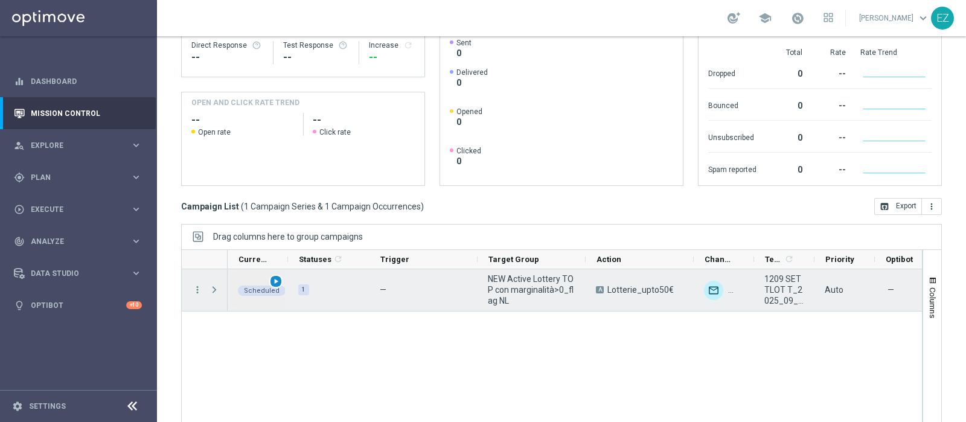
click at [272, 277] on span "play_arrow" at bounding box center [276, 281] width 8 height 8
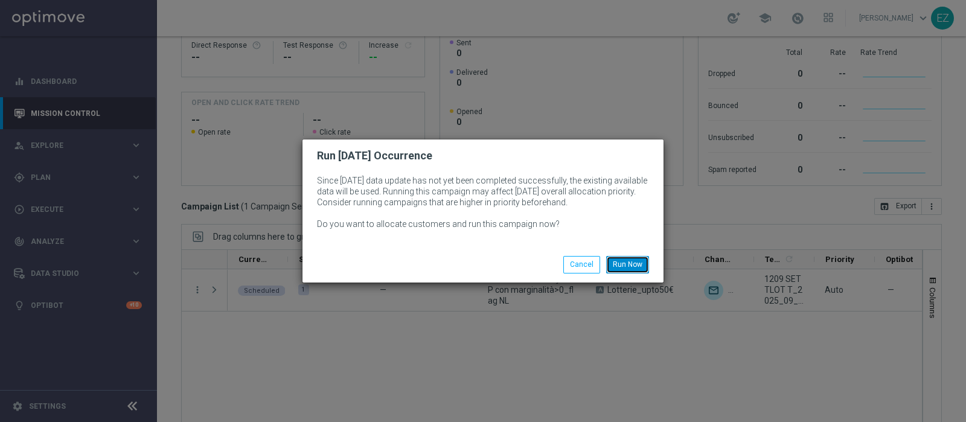
click at [619, 263] on button "Run Now" at bounding box center [627, 264] width 43 height 17
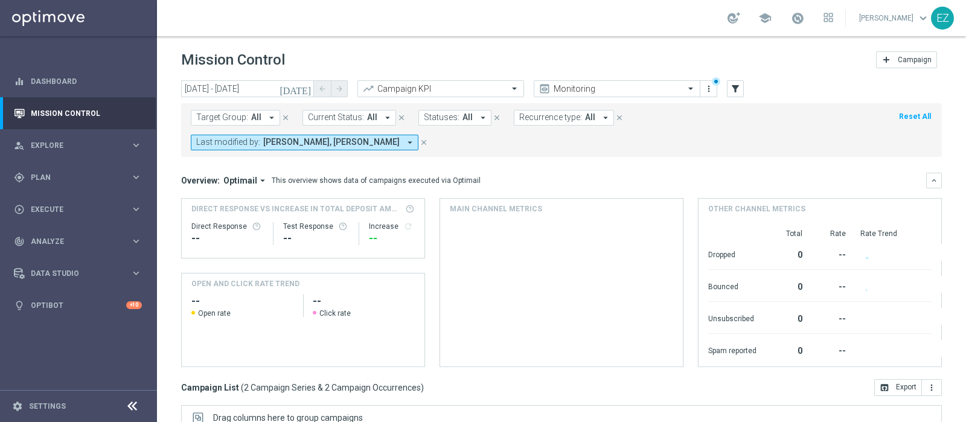
scroll to position [181, 0]
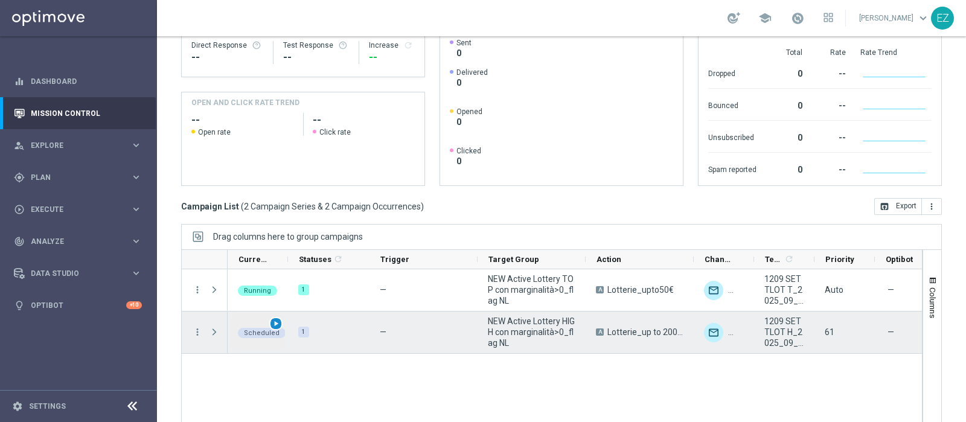
click at [272, 319] on span "play_arrow" at bounding box center [276, 323] width 8 height 8
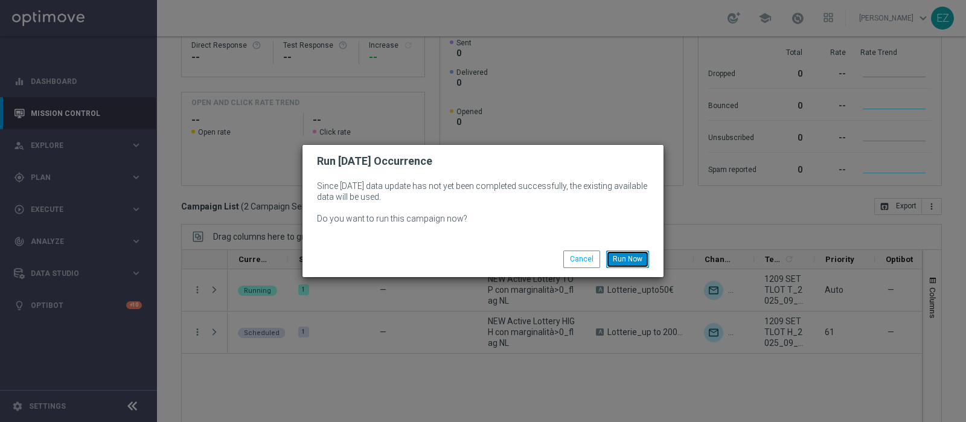
click at [618, 257] on button "Run Now" at bounding box center [627, 259] width 43 height 17
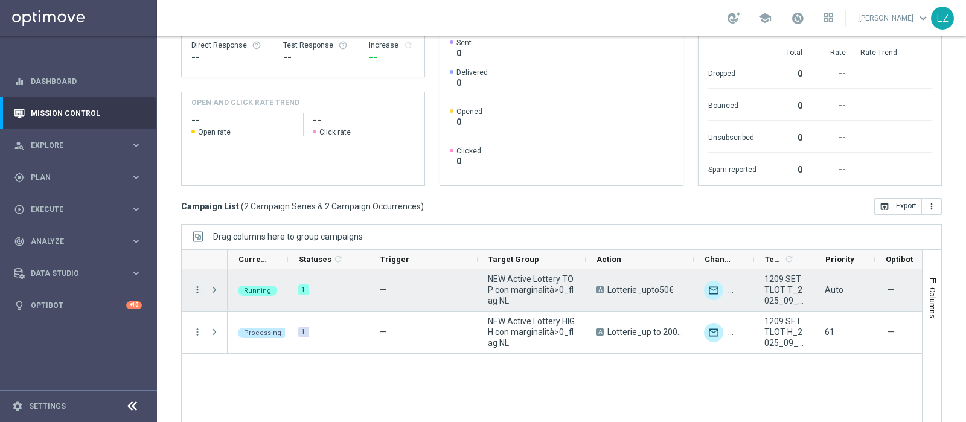
click at [194, 284] on icon "more_vert" at bounding box center [197, 289] width 11 height 11
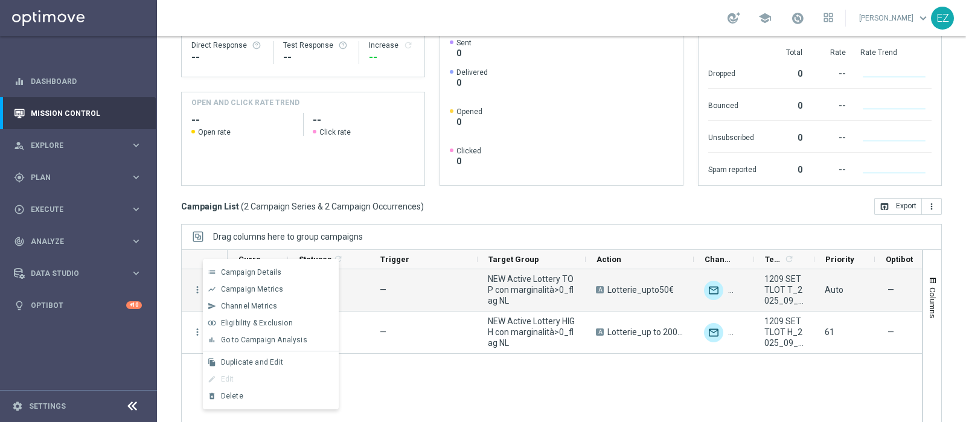
click at [427, 99] on div "Direct Response VS Increase In Total Deposit Amount Direct Response -- Test Res…" at bounding box center [561, 101] width 761 height 169
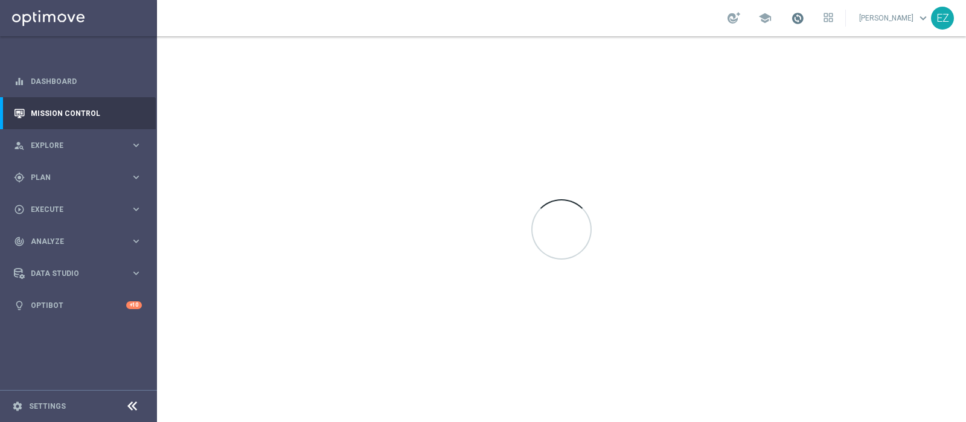
click at [804, 16] on span at bounding box center [797, 17] width 13 height 13
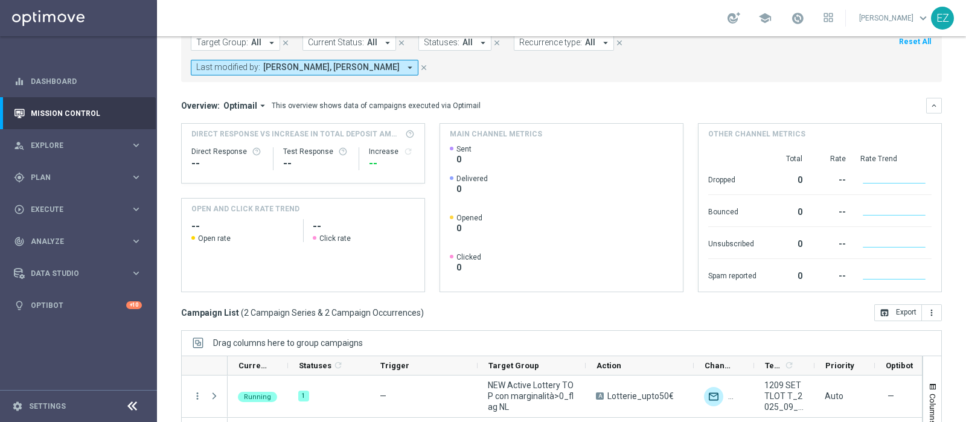
scroll to position [181, 0]
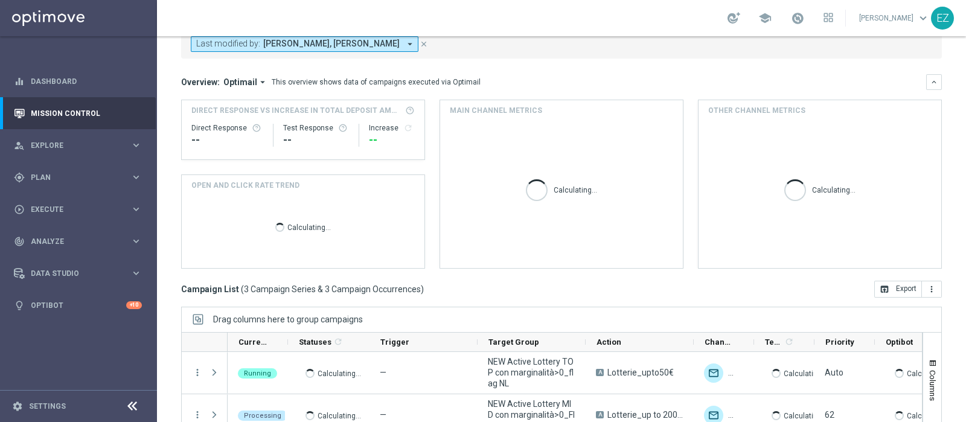
scroll to position [181, 0]
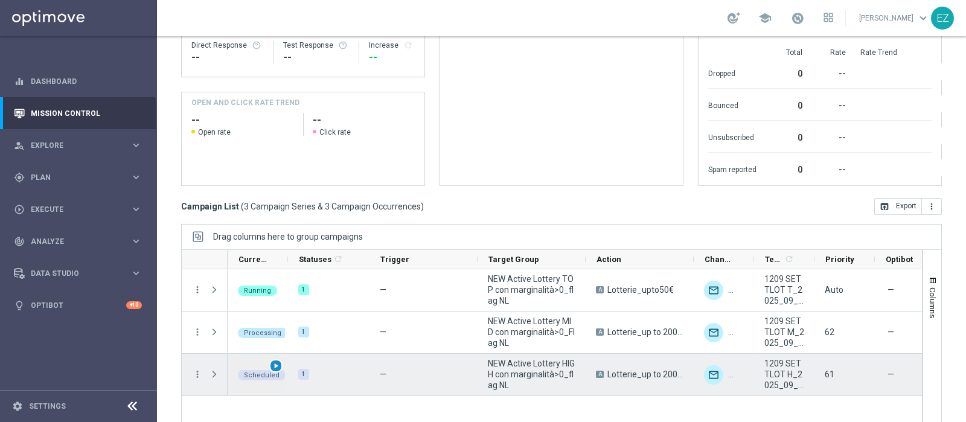
click at [276, 362] on span "play_arrow" at bounding box center [276, 366] width 8 height 8
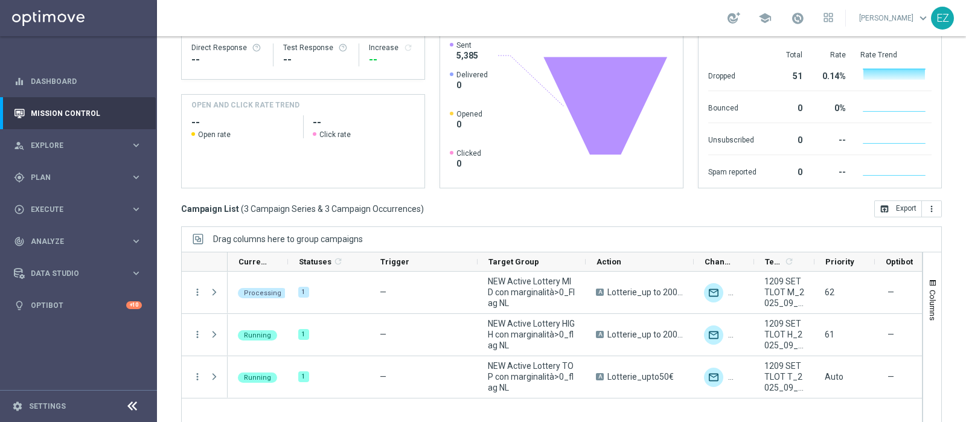
scroll to position [181, 0]
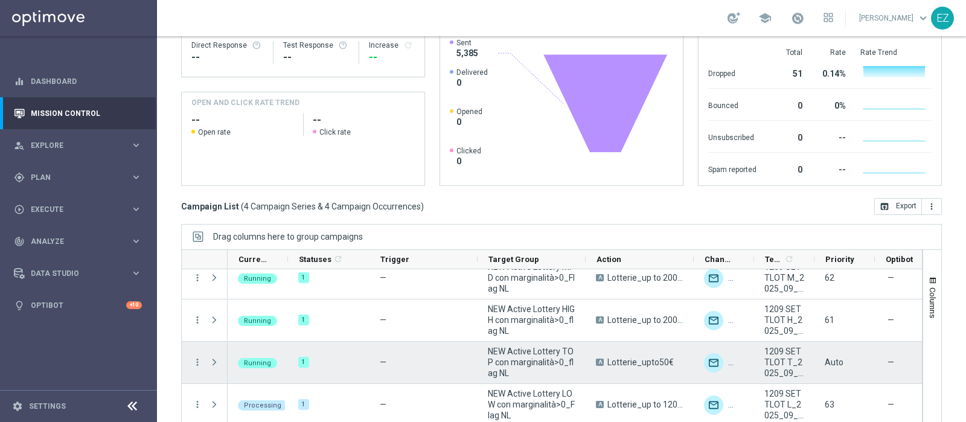
scroll to position [11, 0]
